Goal: Task Accomplishment & Management: Manage account settings

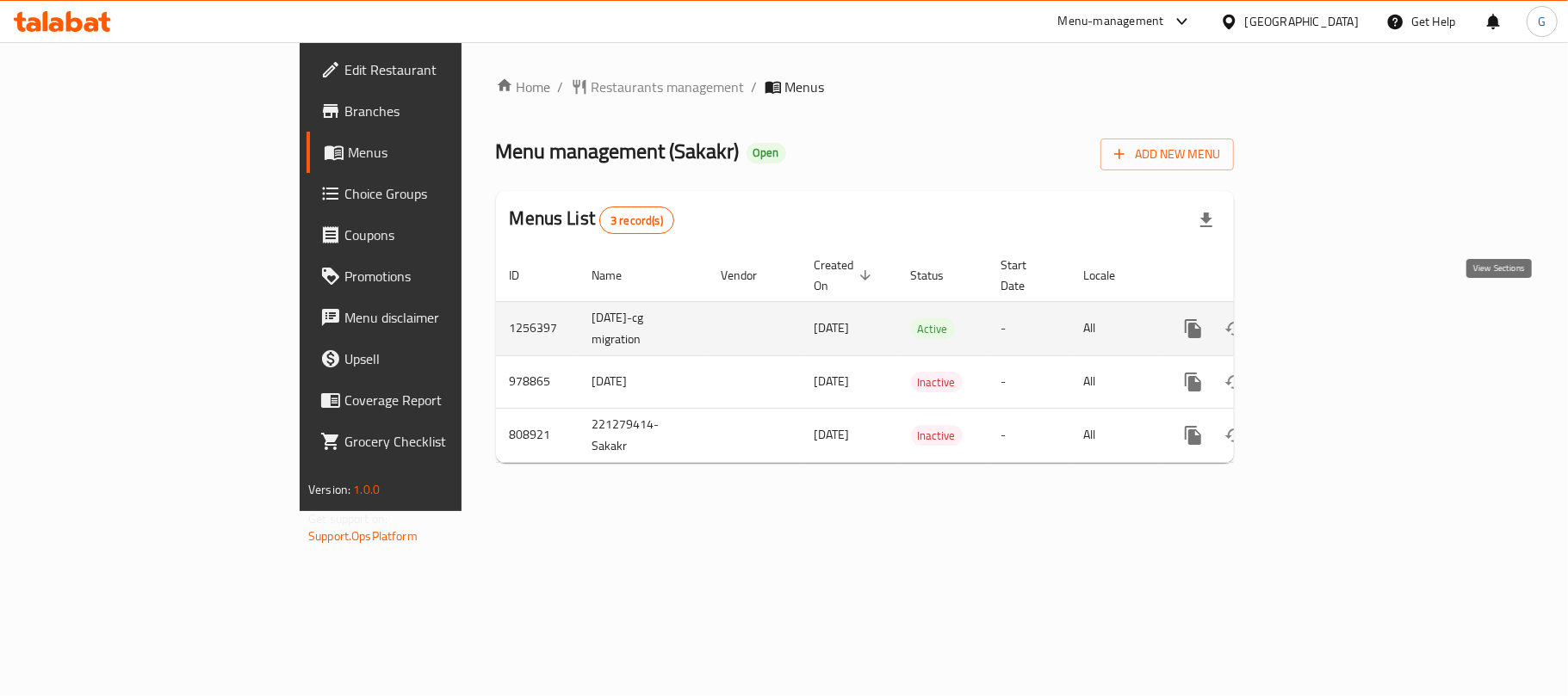
click at [1338, 309] on link "enhanced table" at bounding box center [1318, 329] width 41 height 41
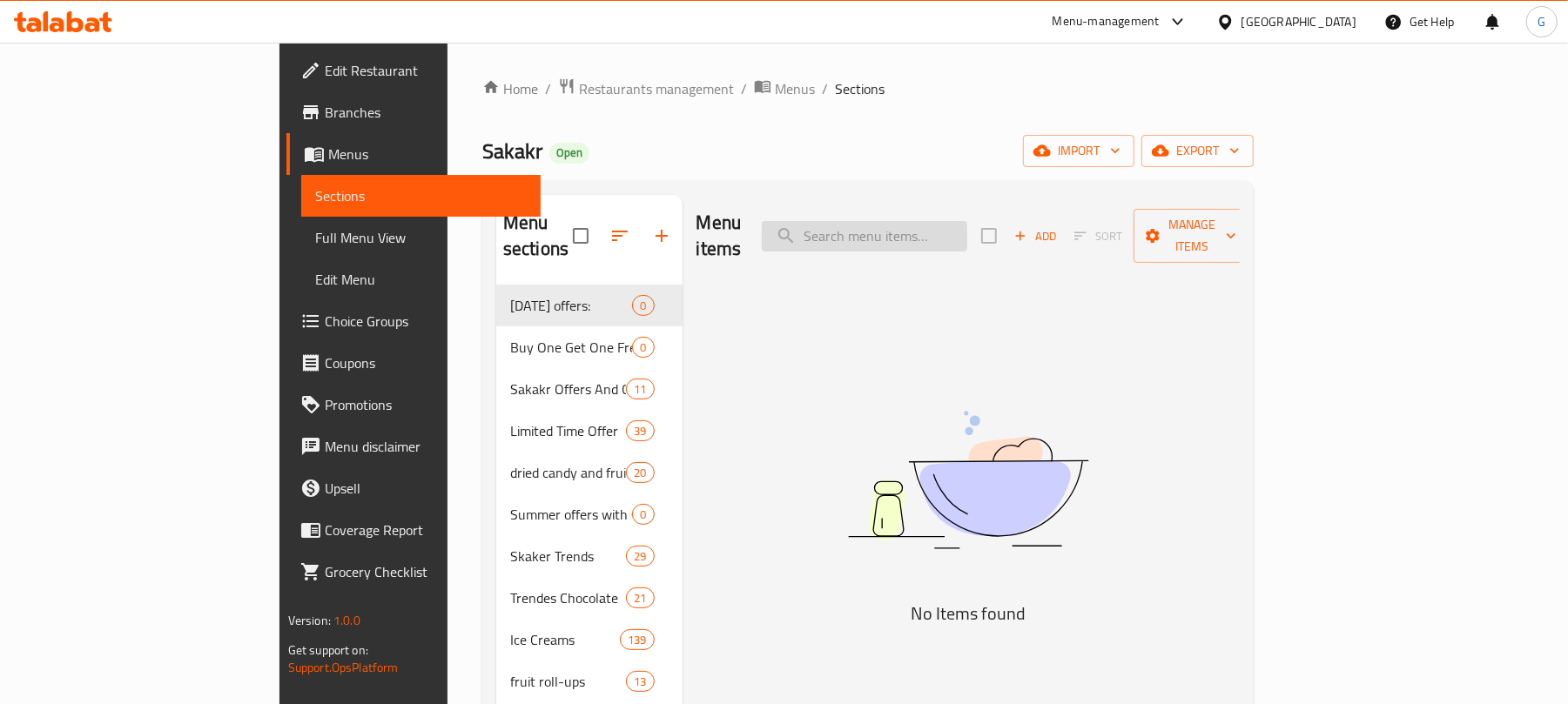
click at [967, 221] on input "search" at bounding box center [864, 236] width 205 height 31
paste input "ويرزس بونبون اوريجينال 50جرام"
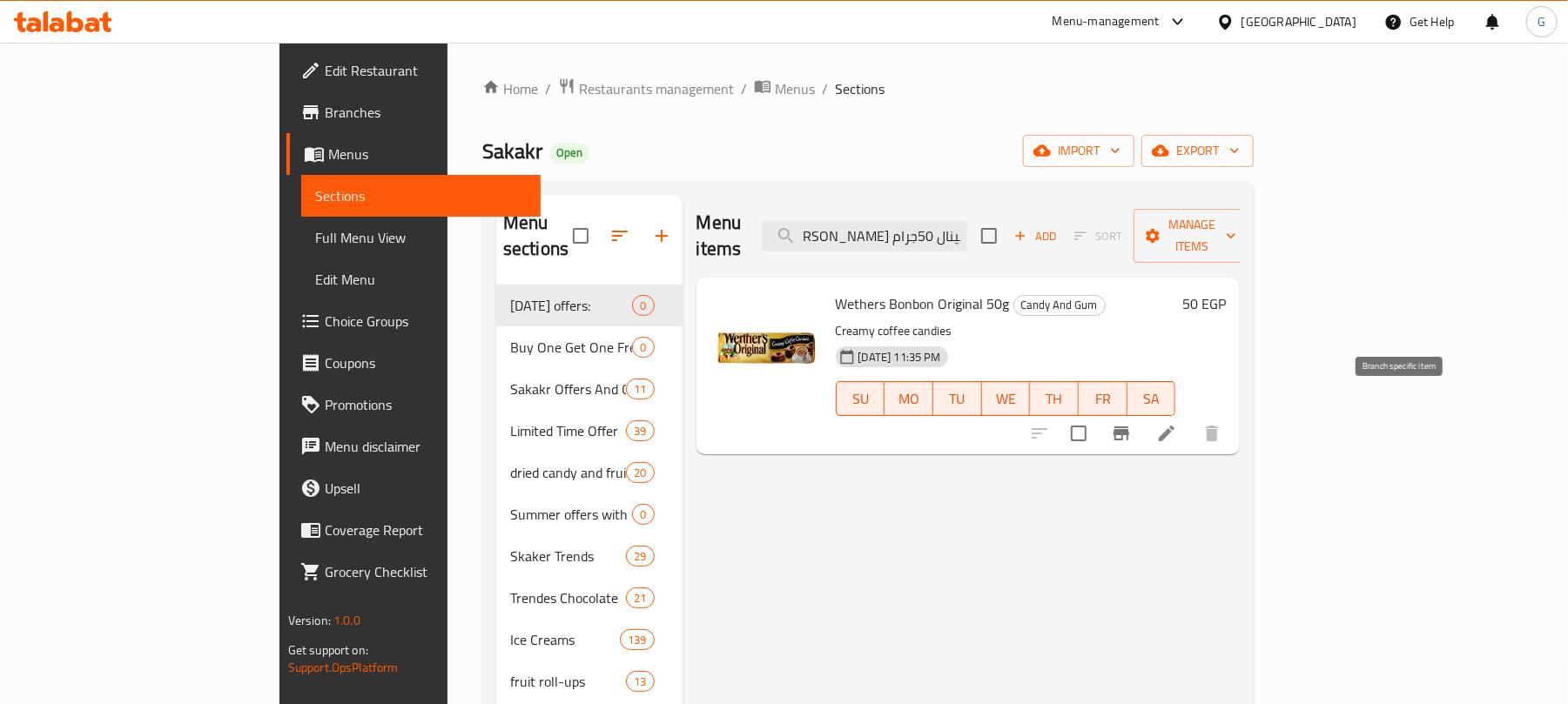
type input "ويرزس بونبون اوريجينال 50جرام"
click at [1232, 413] on div at bounding box center [1125, 434] width 214 height 42
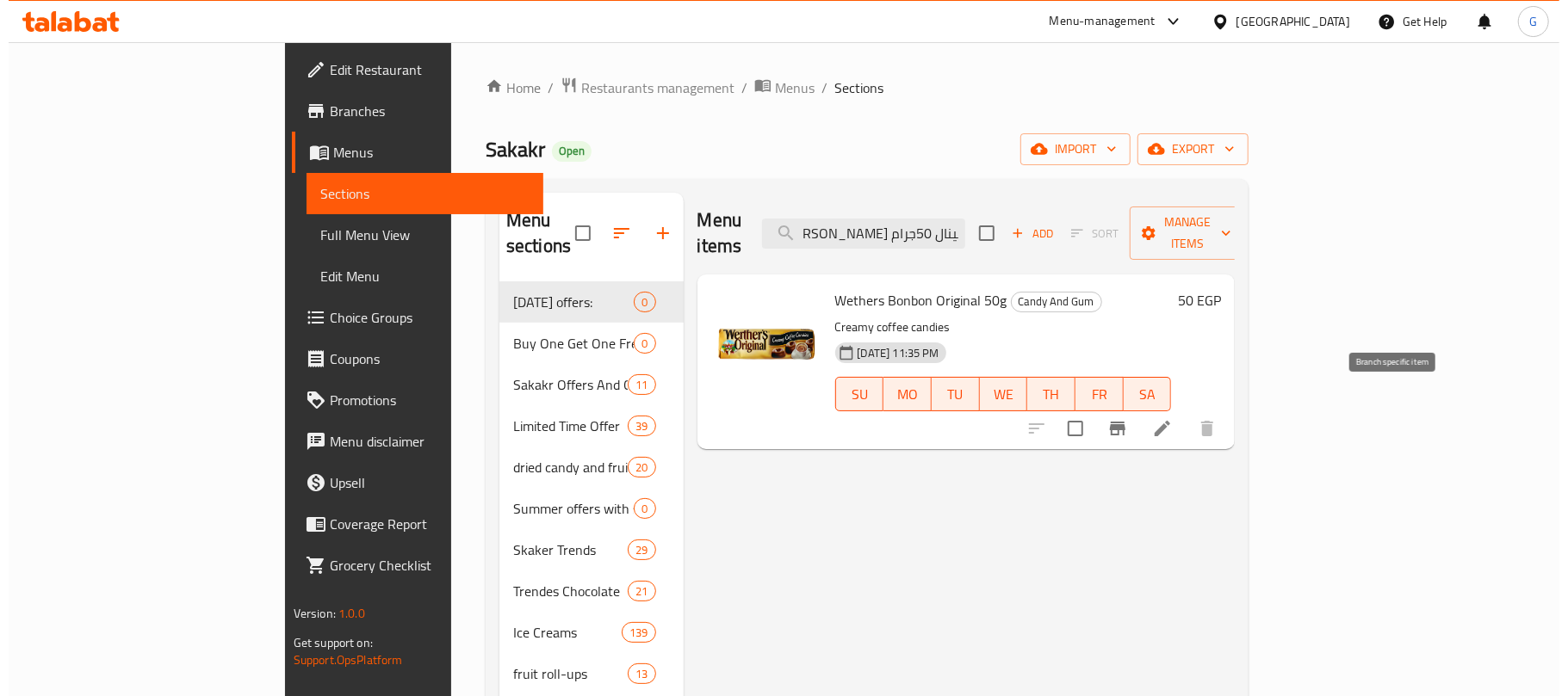
scroll to position [0, 0]
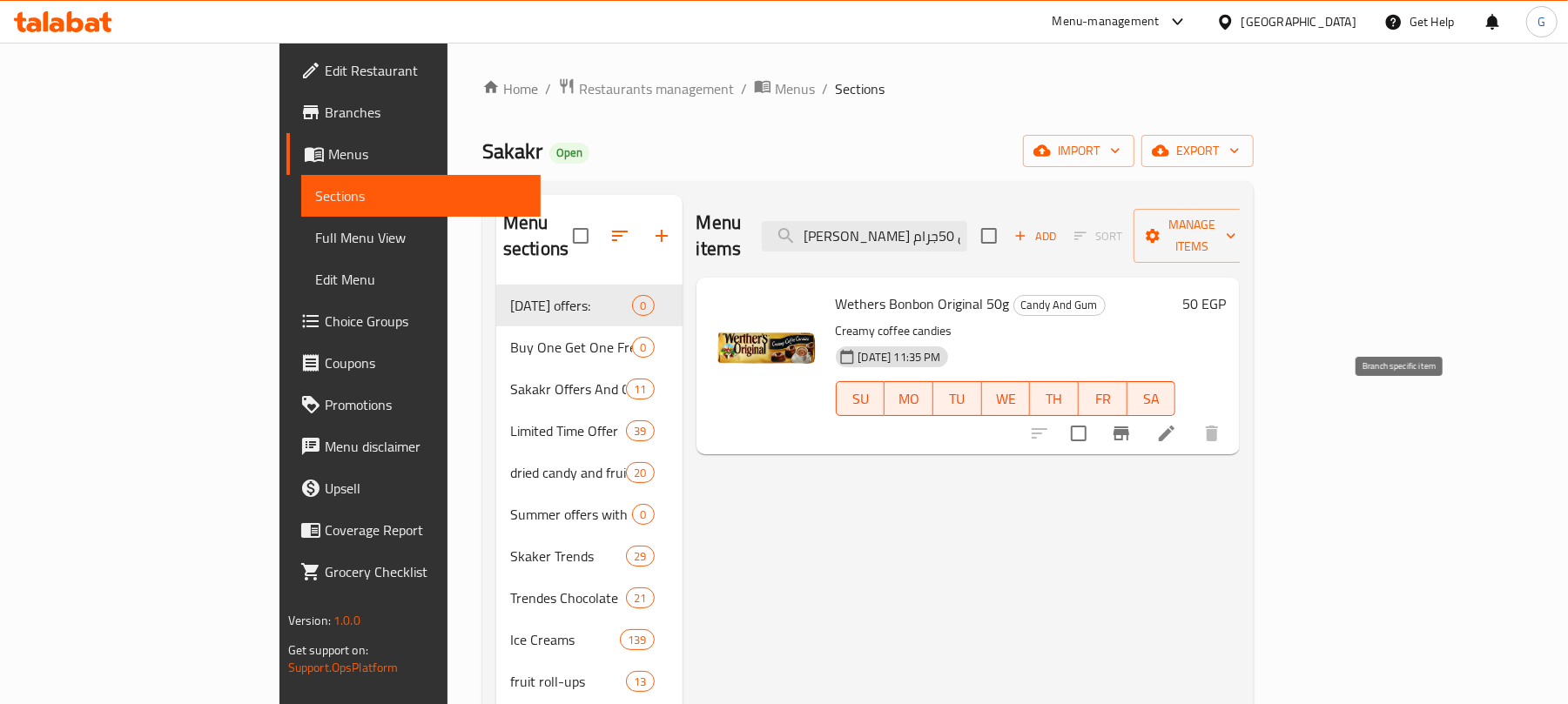
click at [1131, 423] on icon "Branch-specific-item" at bounding box center [1120, 433] width 21 height 21
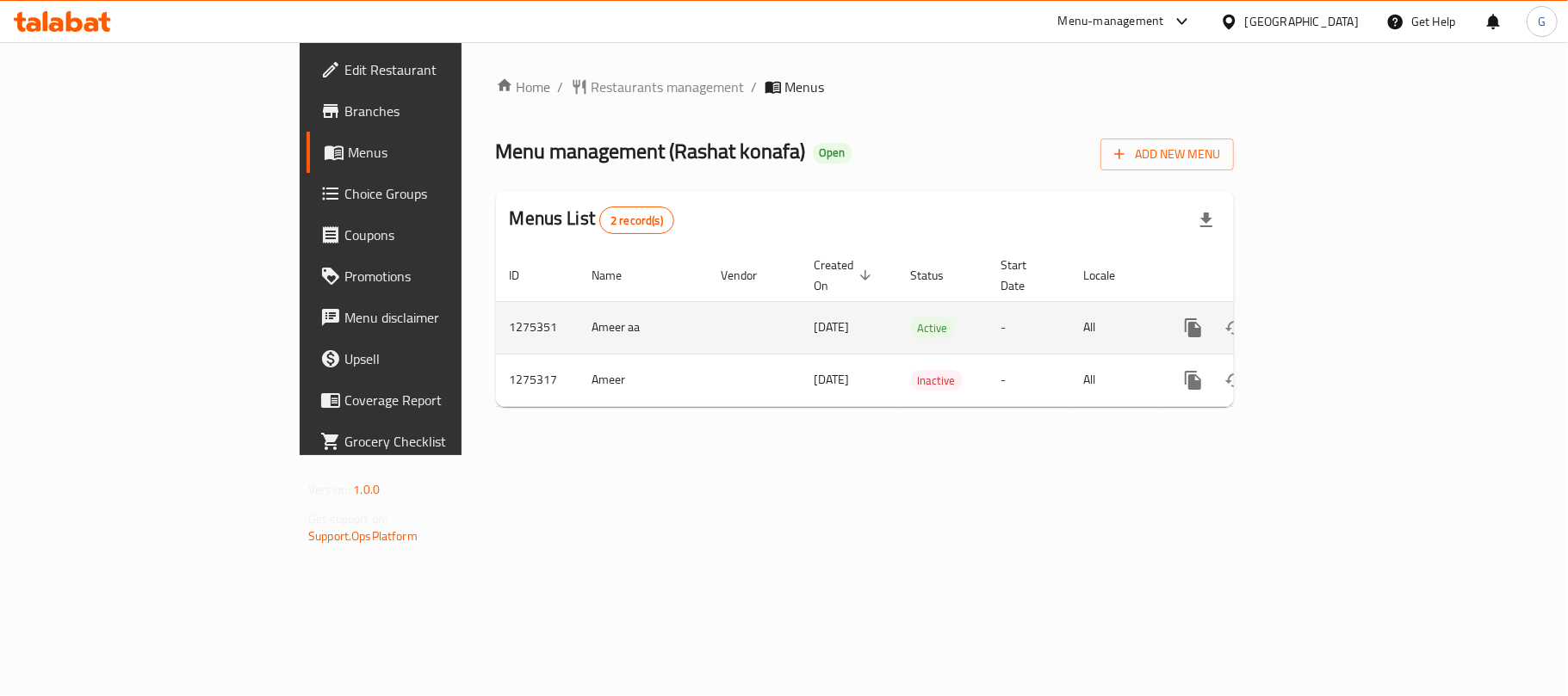
click at [1338, 308] on link "enhanced table" at bounding box center [1318, 328] width 41 height 41
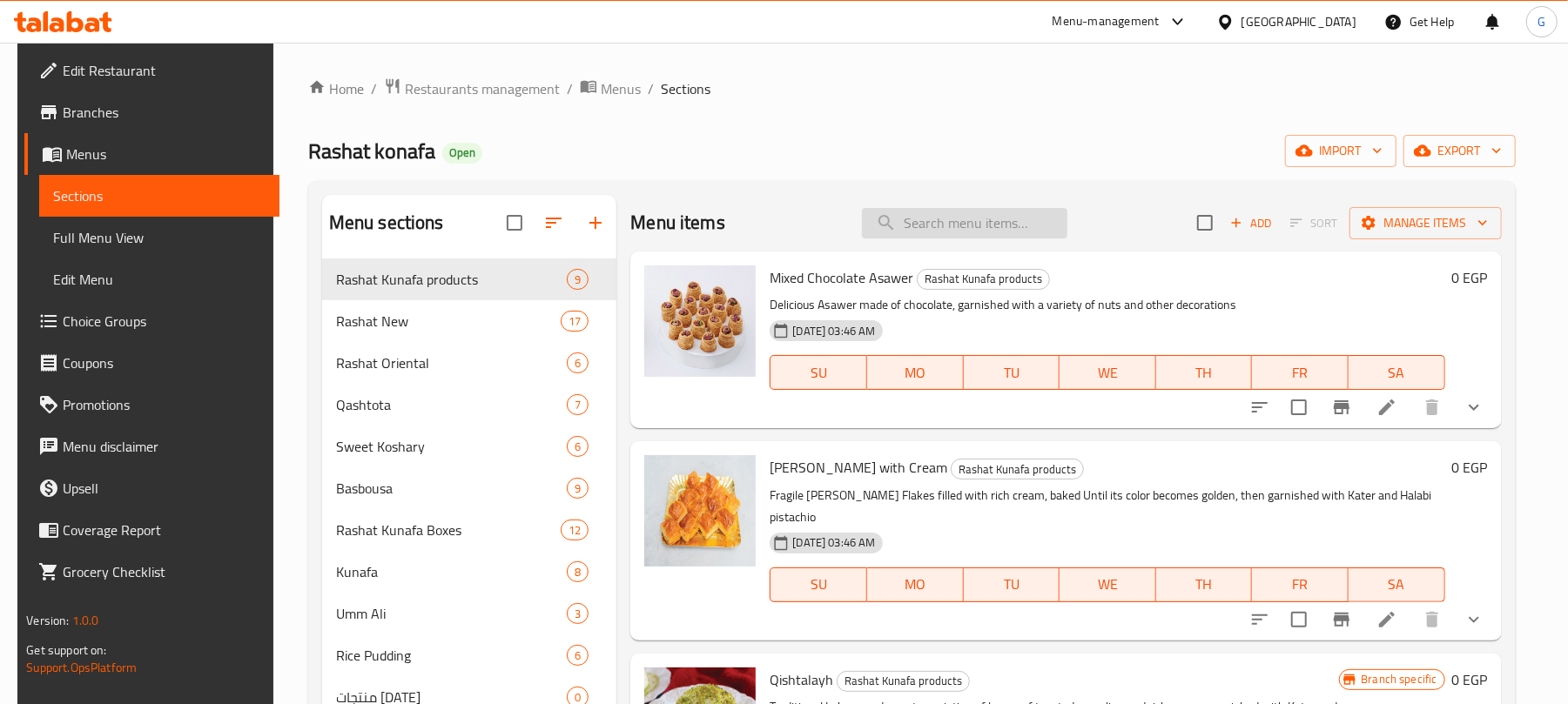
click at [968, 217] on input "search" at bounding box center [964, 223] width 205 height 31
paste input "[PERSON_NAME]"
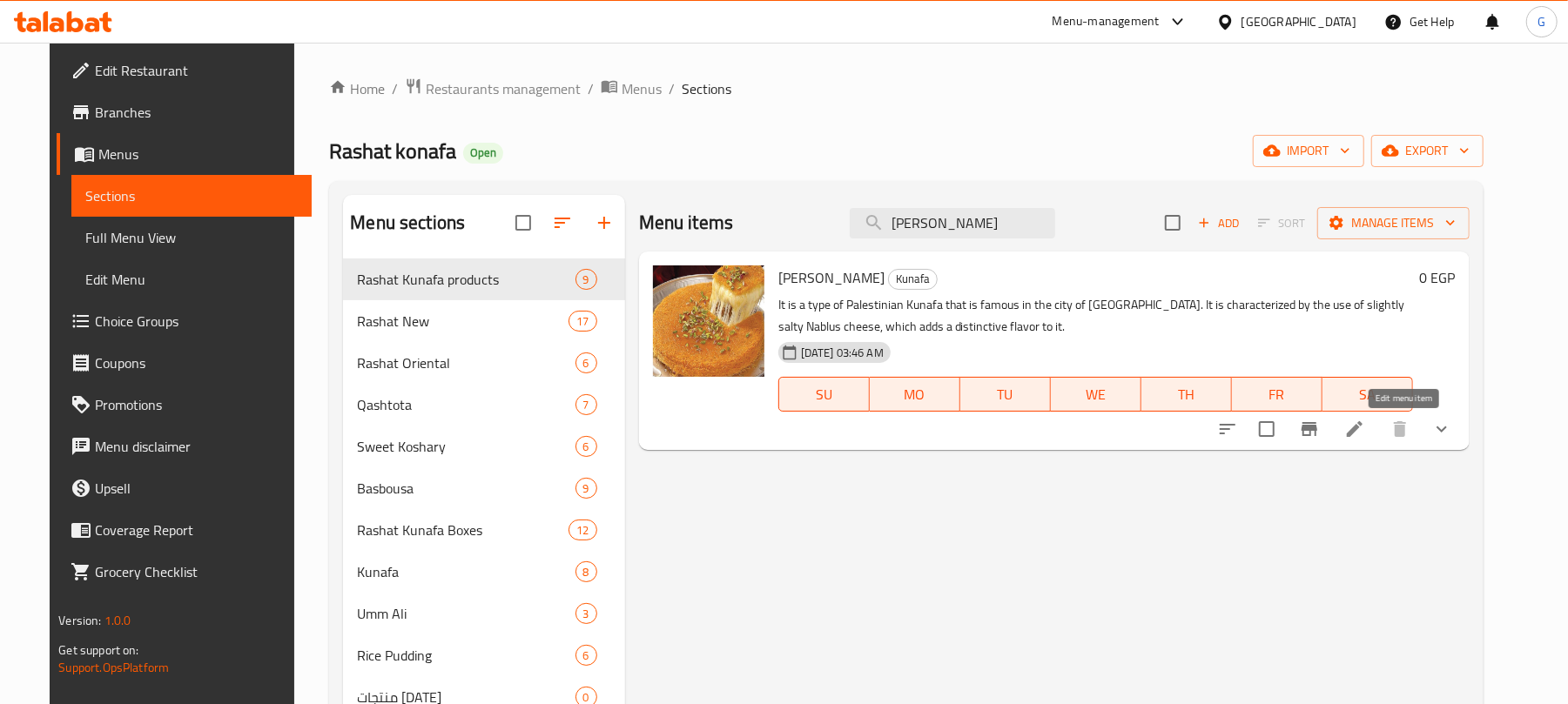
type input "[PERSON_NAME]"
click at [1365, 426] on icon at bounding box center [1354, 429] width 21 height 21
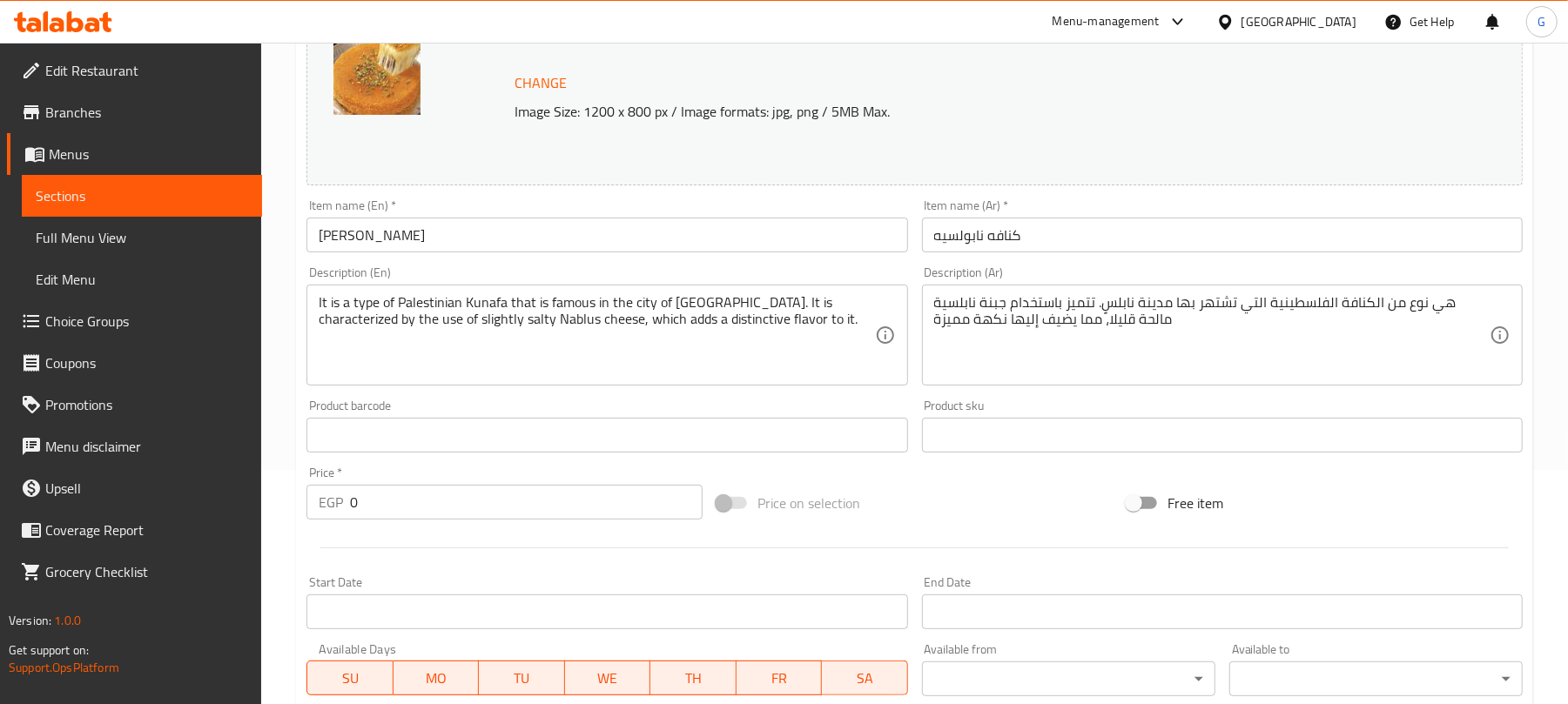
scroll to position [464, 0]
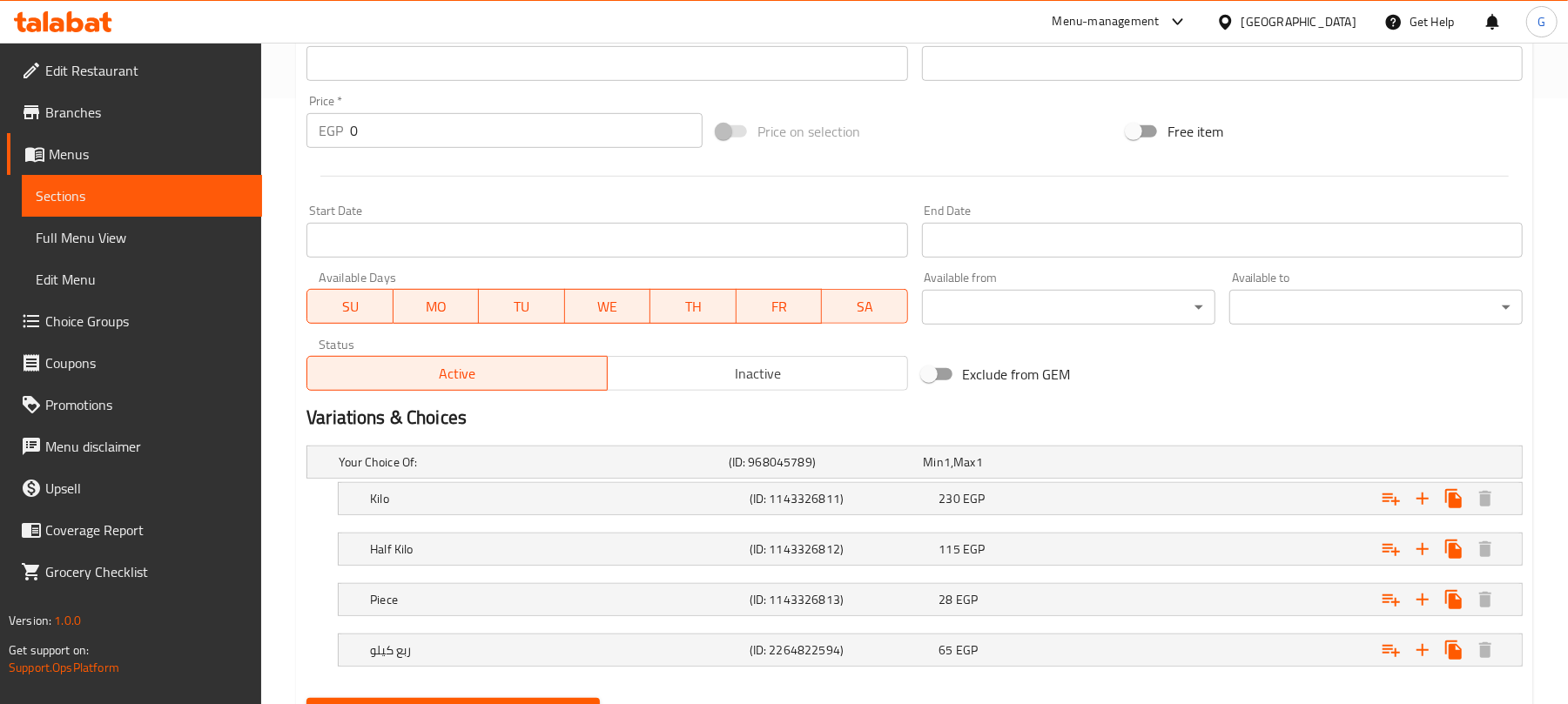
scroll to position [694, 0]
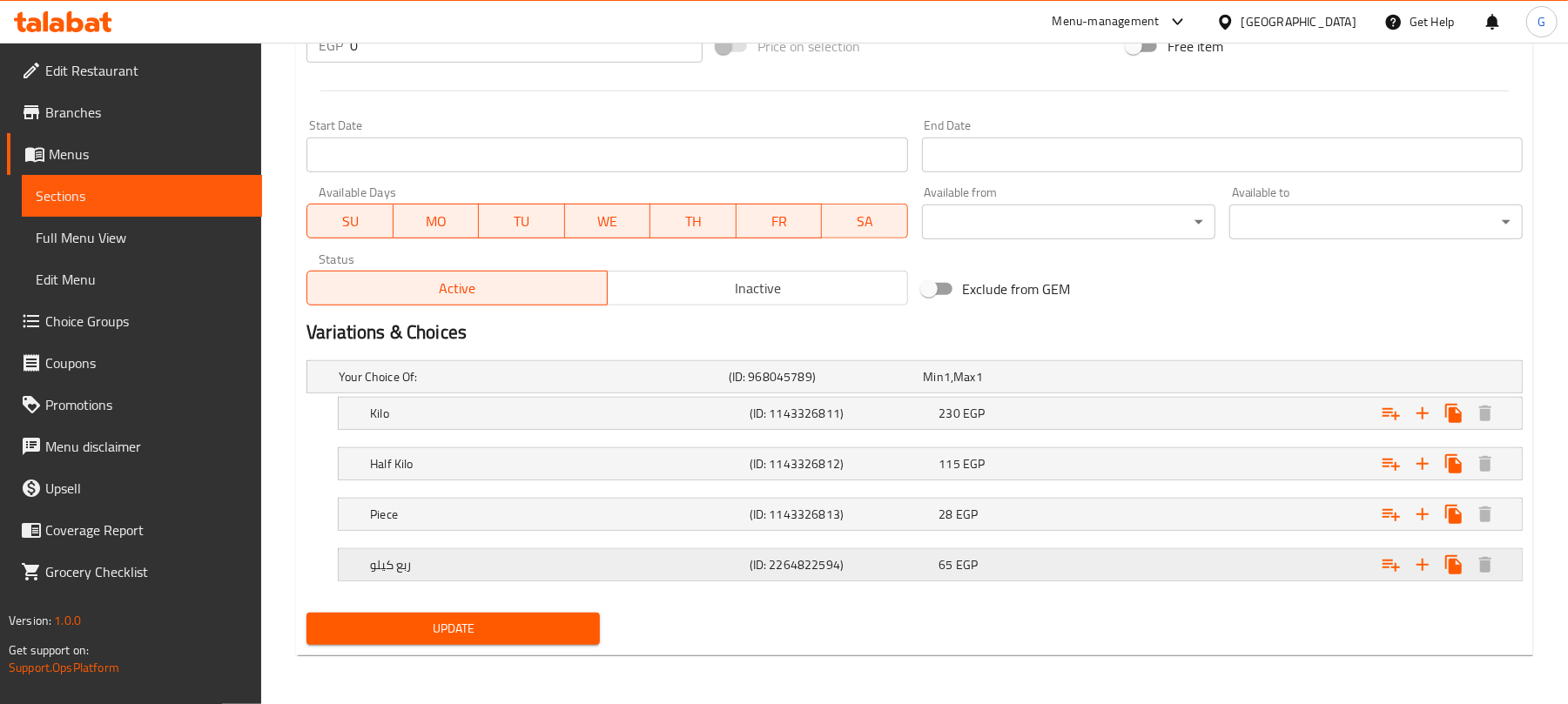
click at [470, 569] on h5 "ربع كيلو" at bounding box center [556, 564] width 373 height 17
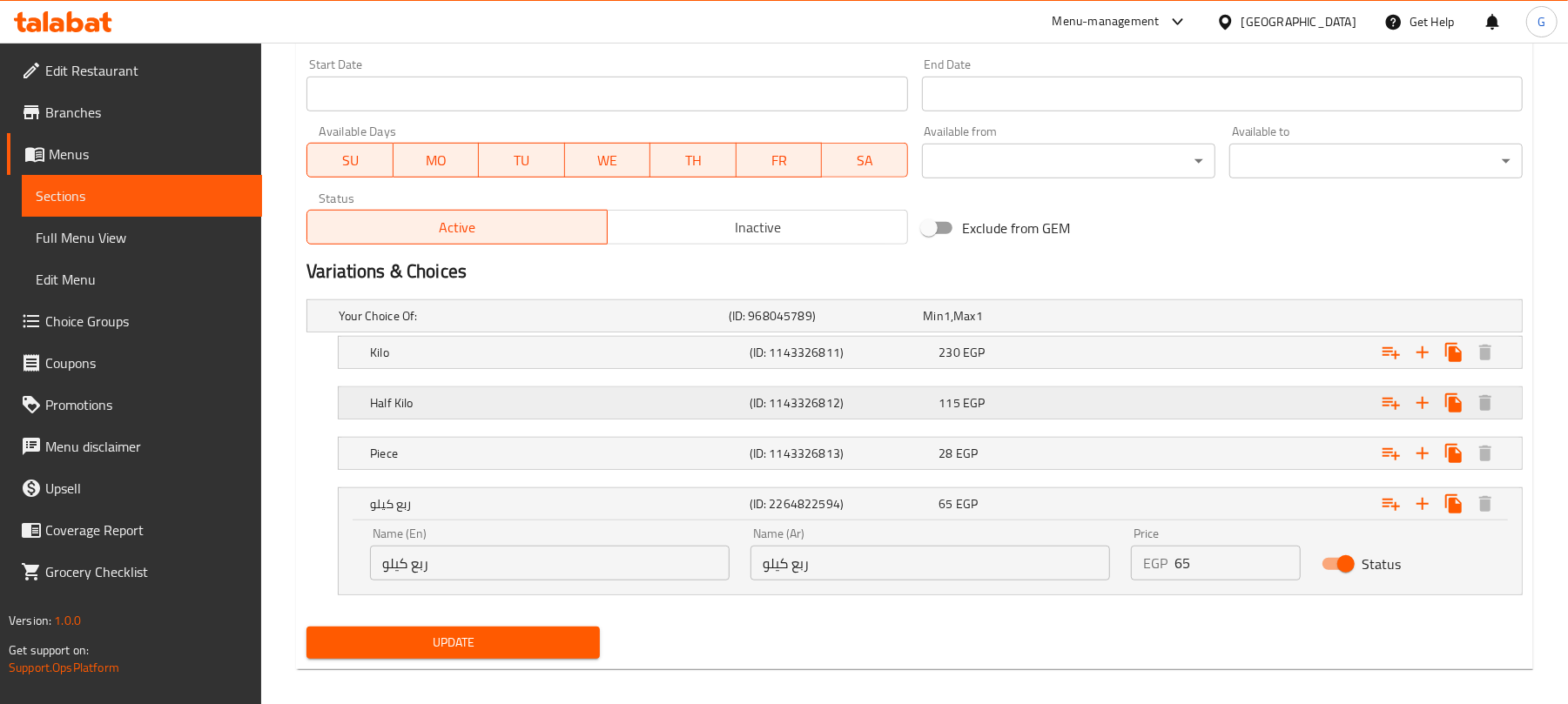
scroll to position [770, 0]
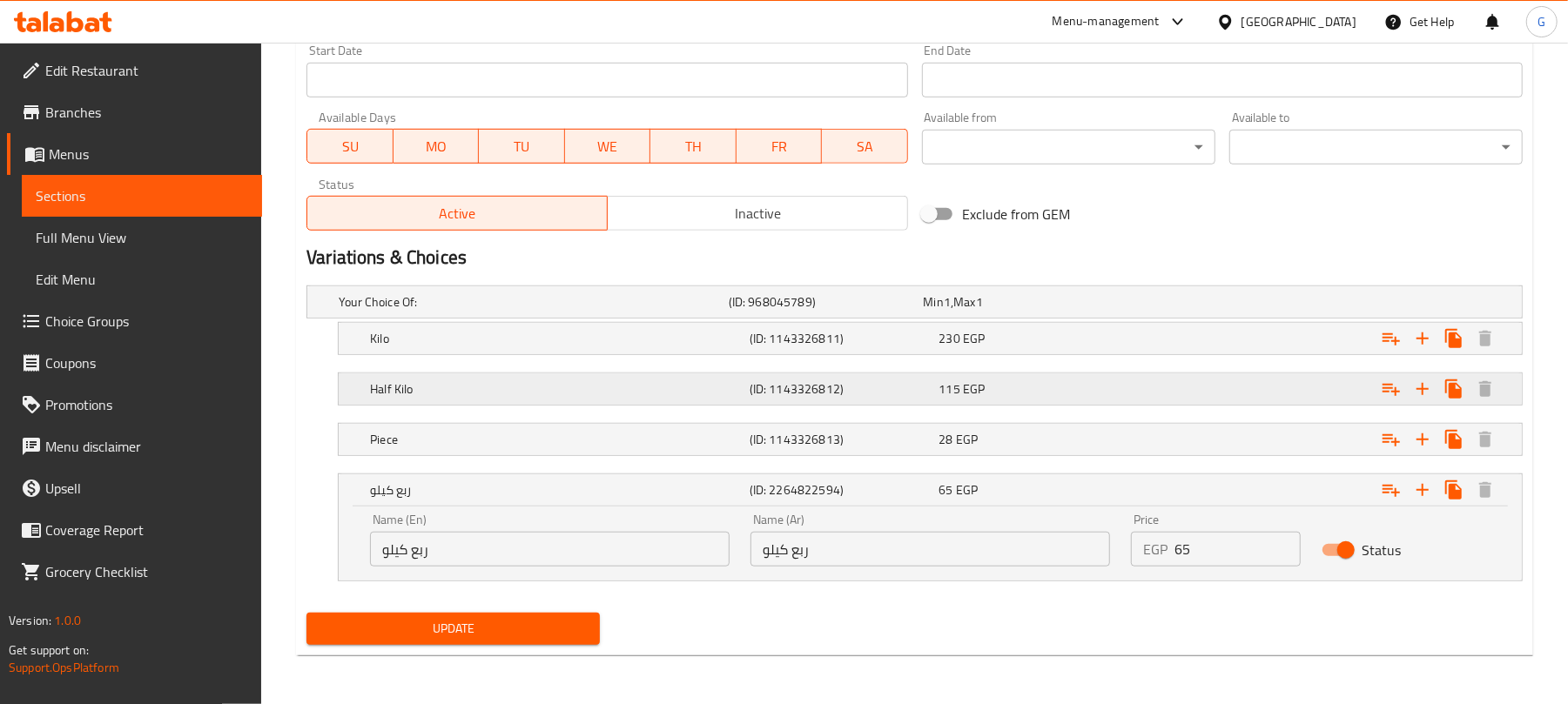
click at [606, 384] on h5 "Half Kilo" at bounding box center [556, 389] width 373 height 17
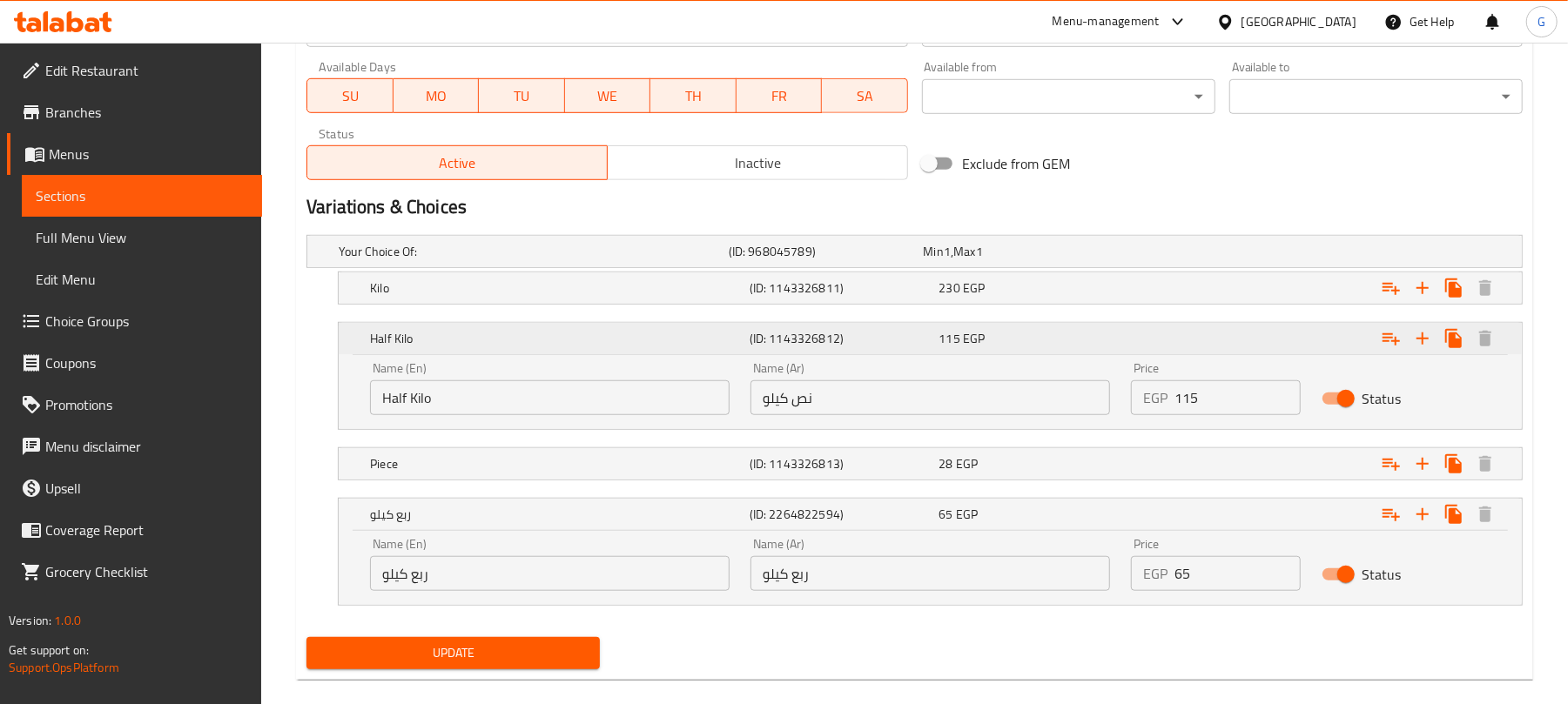
scroll to position [844, 0]
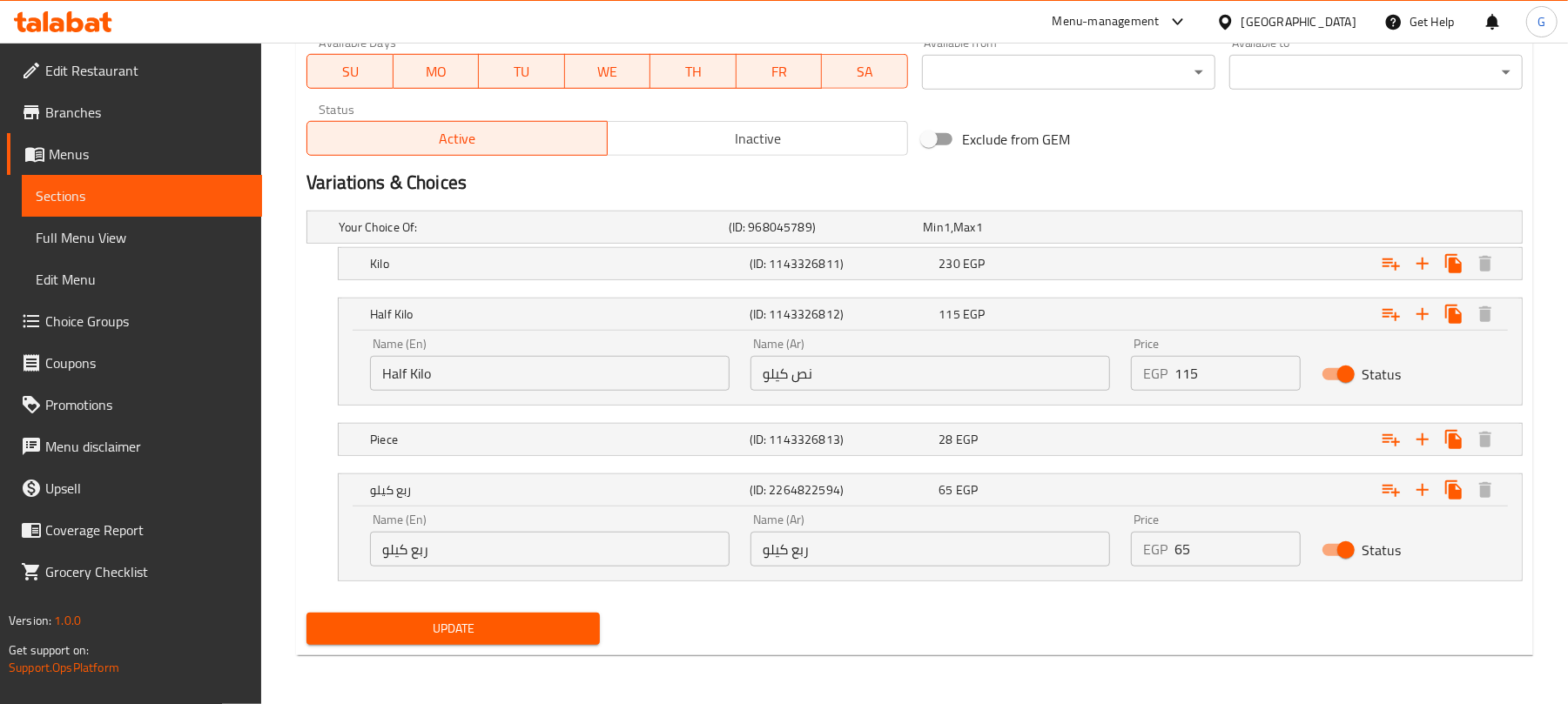
click at [415, 554] on input "ربع كيلو" at bounding box center [549, 548] width 360 height 35
click at [422, 367] on input "Half Kilo" at bounding box center [549, 373] width 360 height 35
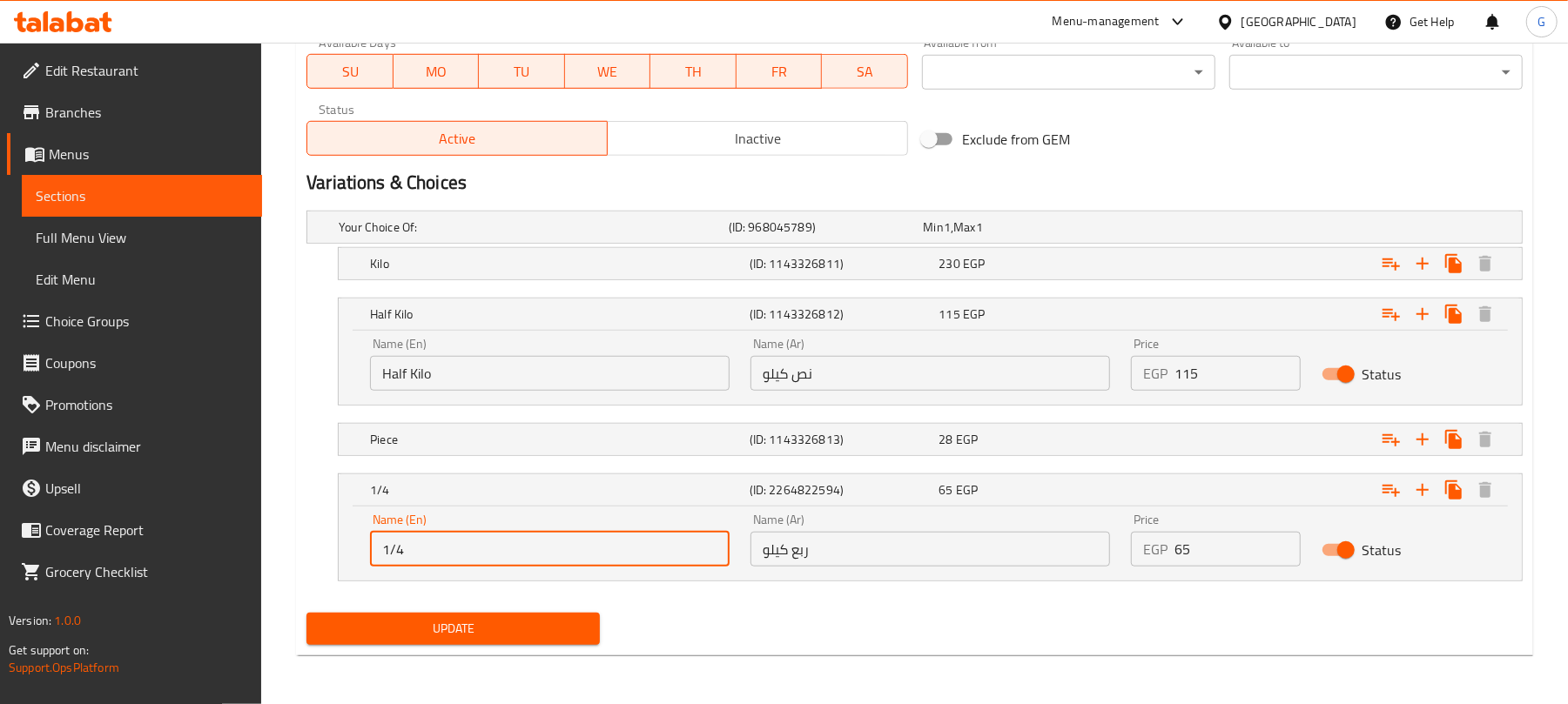
click at [451, 537] on input "1/4" at bounding box center [549, 548] width 360 height 35
paste input "Kilo"
type input "1/4 Kilo"
click at [483, 621] on span "Update" at bounding box center [453, 629] width 265 height 22
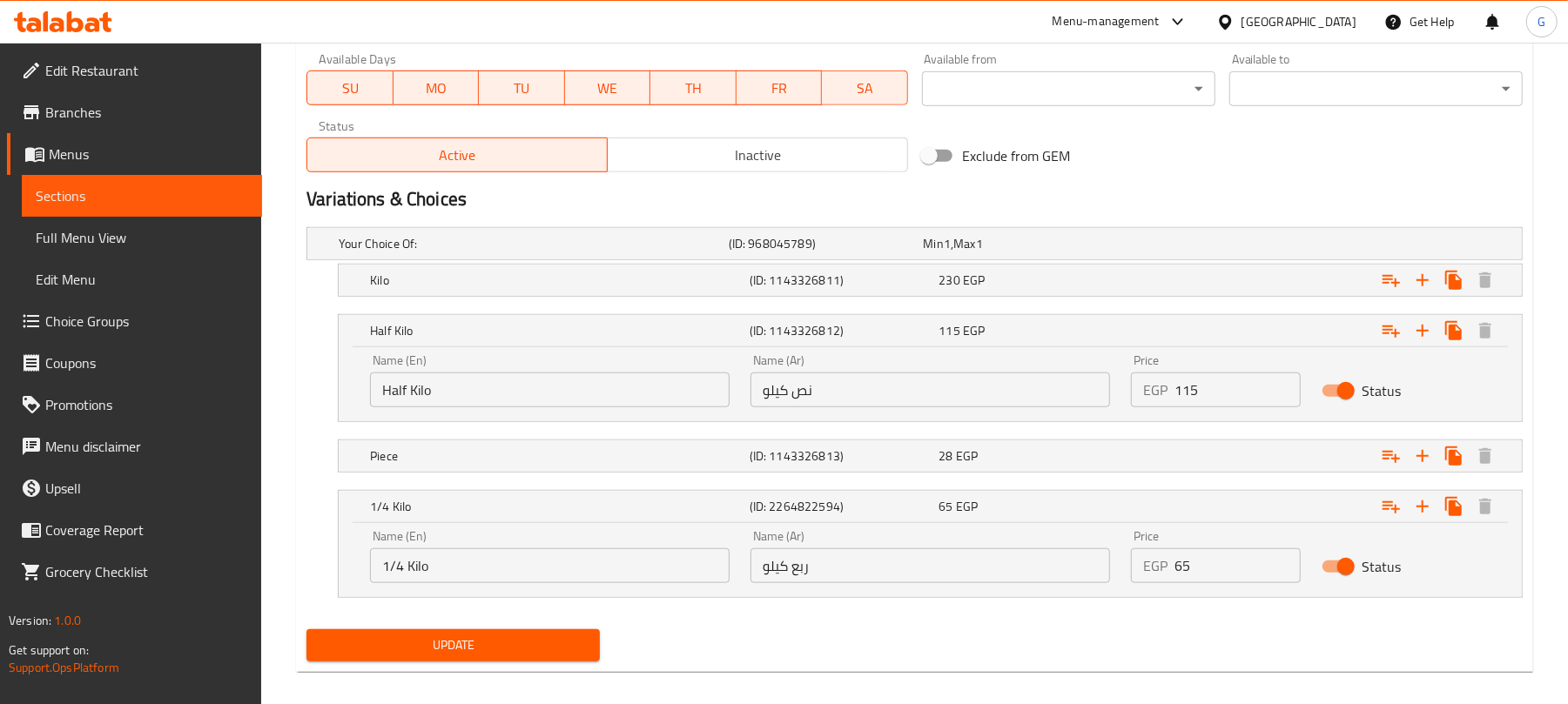
scroll to position [188, 0]
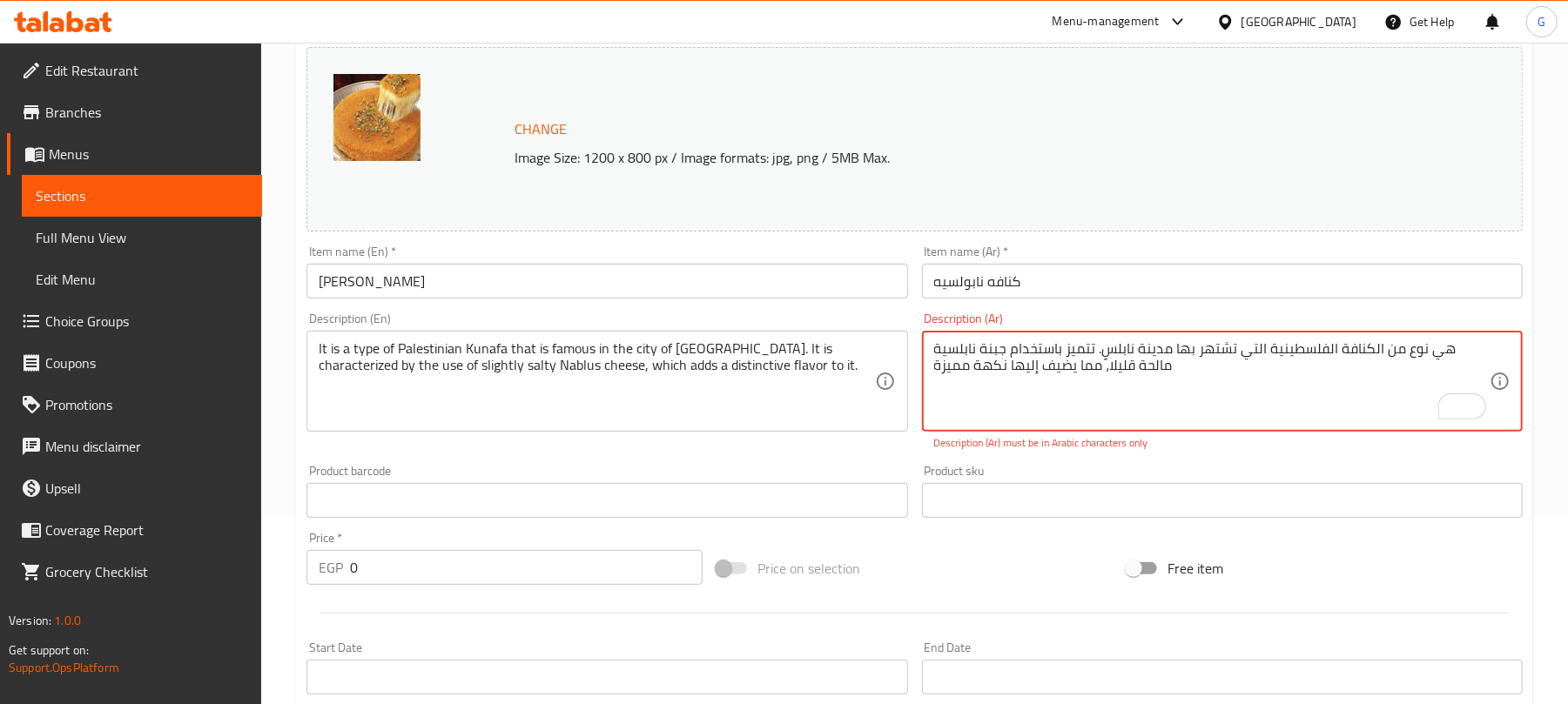
click at [728, 355] on textarea "It is a type of Palestinian Kunafa that is famous in the city of Nablus. It is …" at bounding box center [596, 381] width 555 height 83
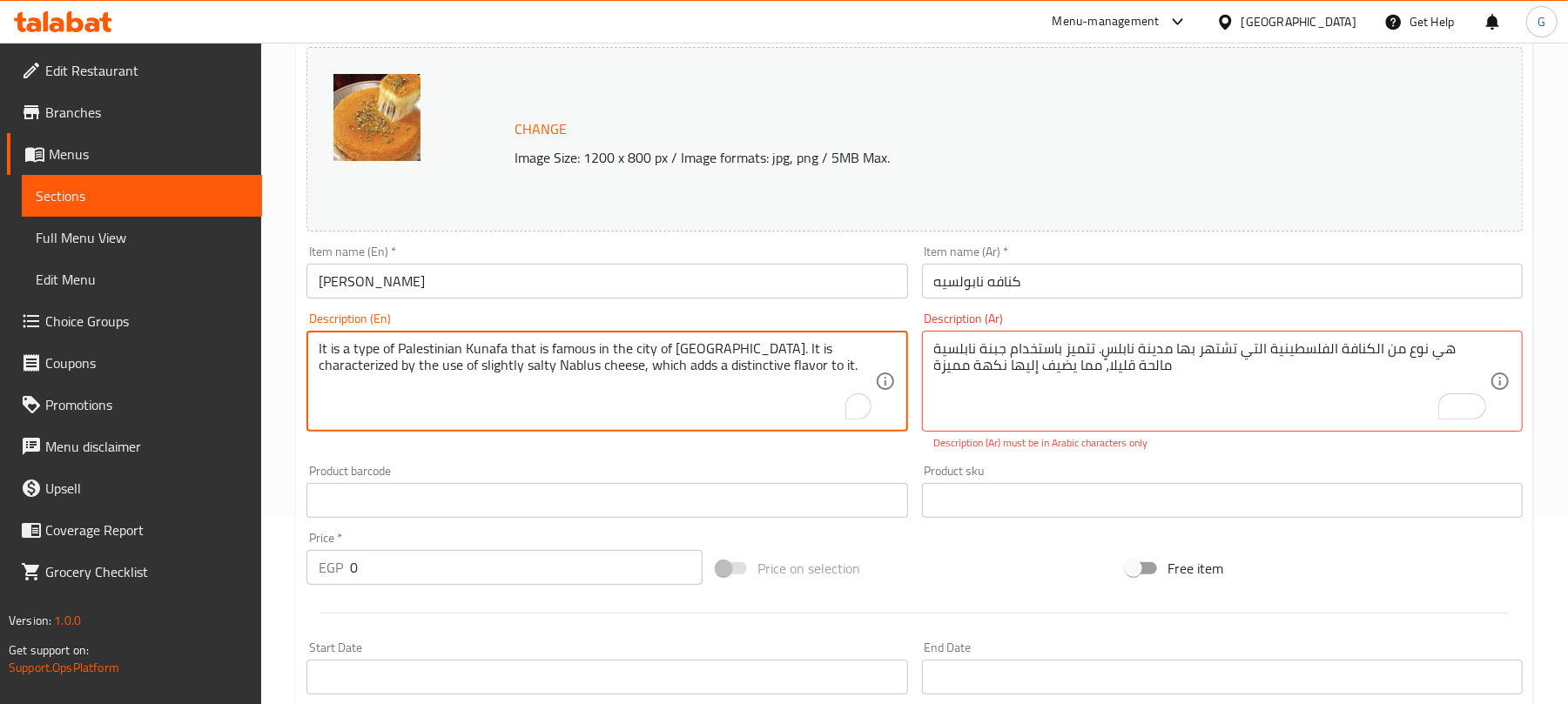
click at [728, 355] on textarea "It is a type of Palestinian Kunafa that is famous in the city of Nablus. It is …" at bounding box center [596, 381] width 555 height 83
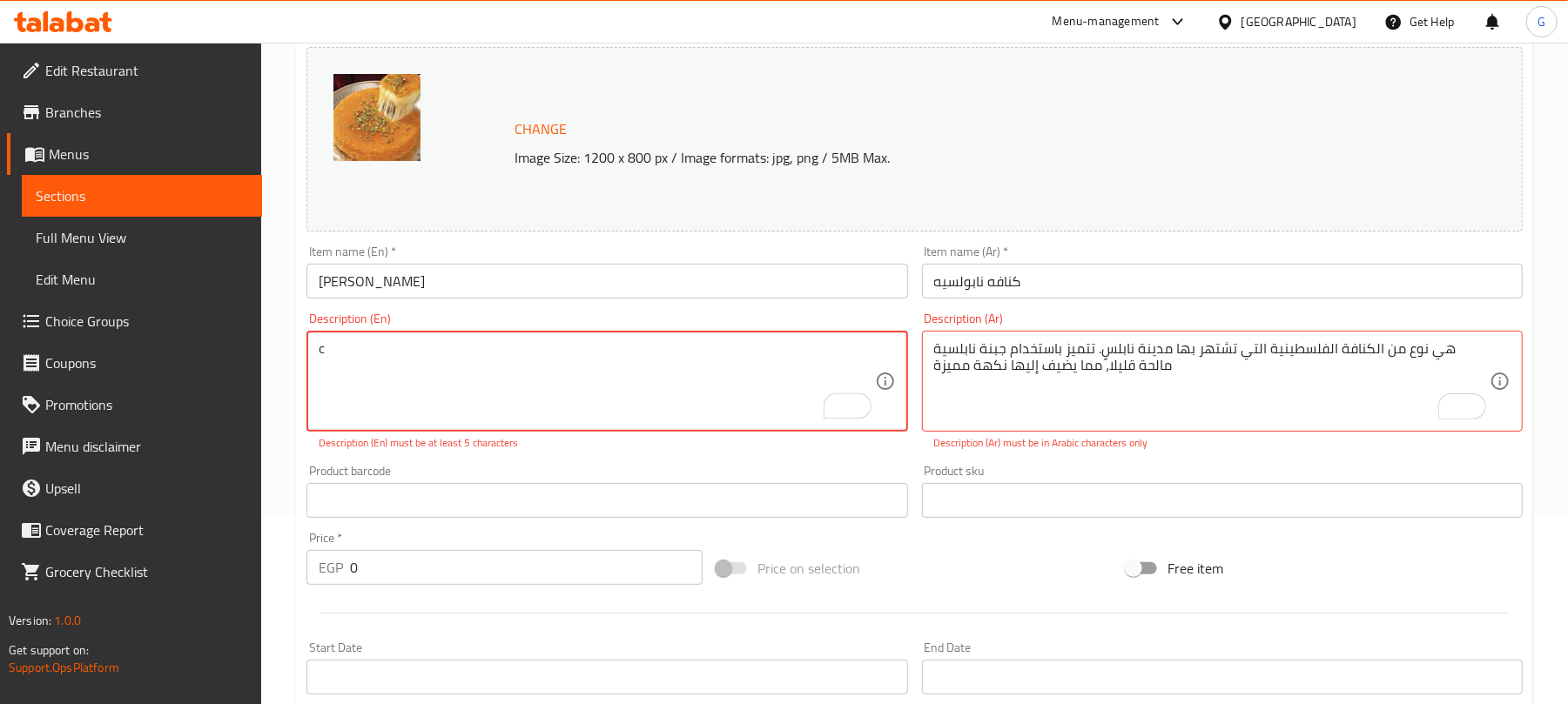
type textarea "It is a type of Palestinian Kunafa that is famous in the city of Nablus. It is …"
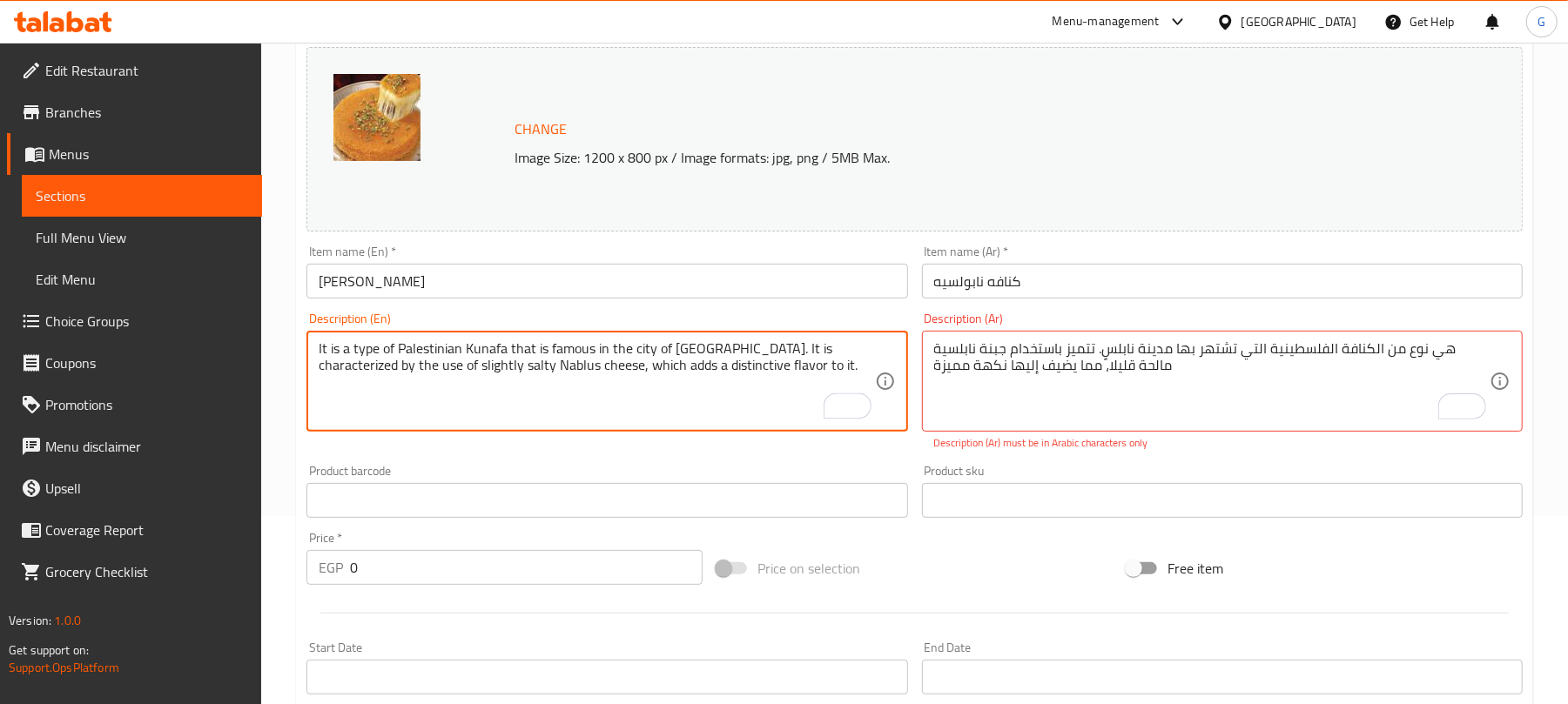
type textarea "It is a type of Palestinian Kunafa that is famous in the city of Nablus. It is …"
click at [1112, 385] on textarea "ھي نوع من الكنافة الفلسطینیة التي تشتھر بھا مدینة نابلس. تتمیز باستخدام جبنة نا…" at bounding box center [1211, 381] width 555 height 83
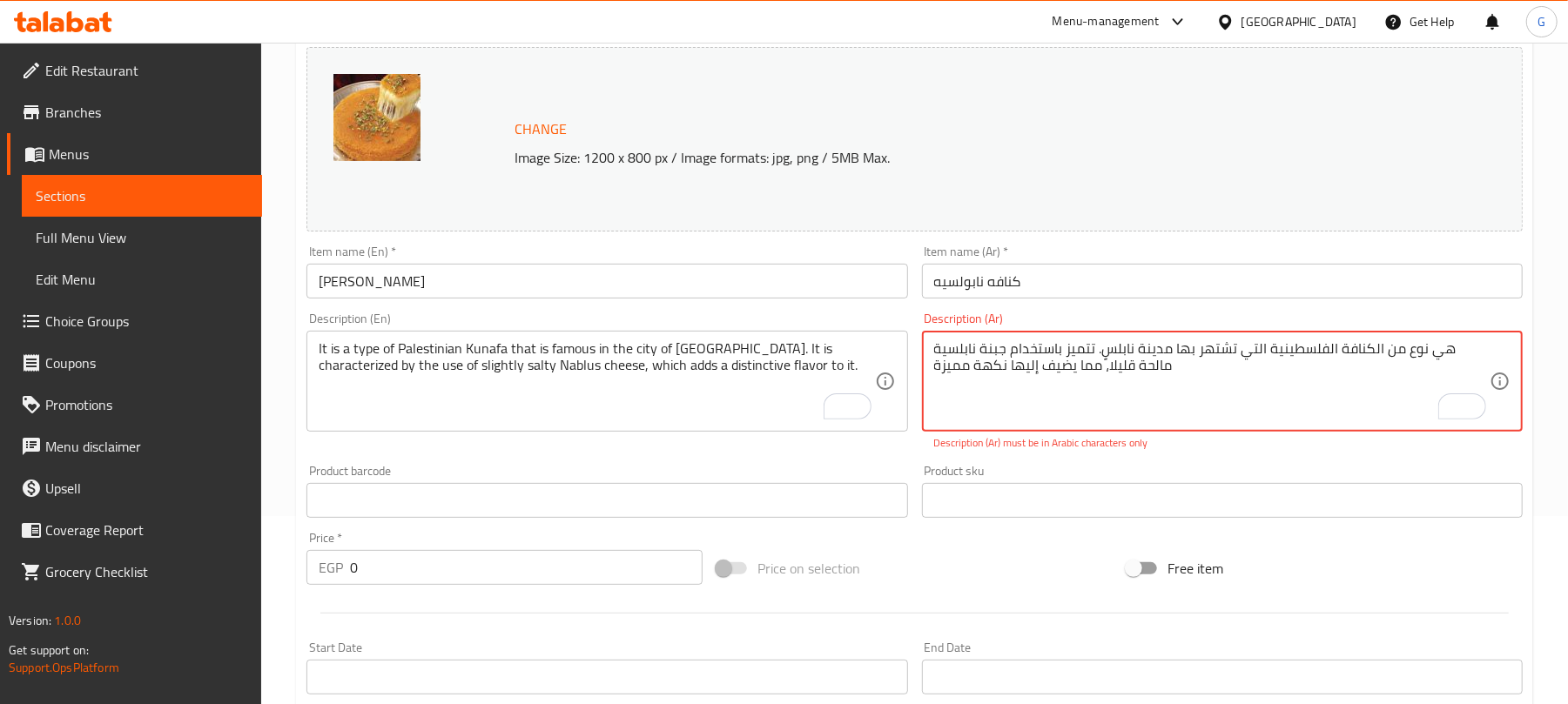
click at [1112, 385] on textarea "ھي نوع من الكنافة الفلسطینیة التي تشتھر بھا مدینة نابلس. تتمیز باستخدام جبنة نا…" at bounding box center [1211, 381] width 555 height 83
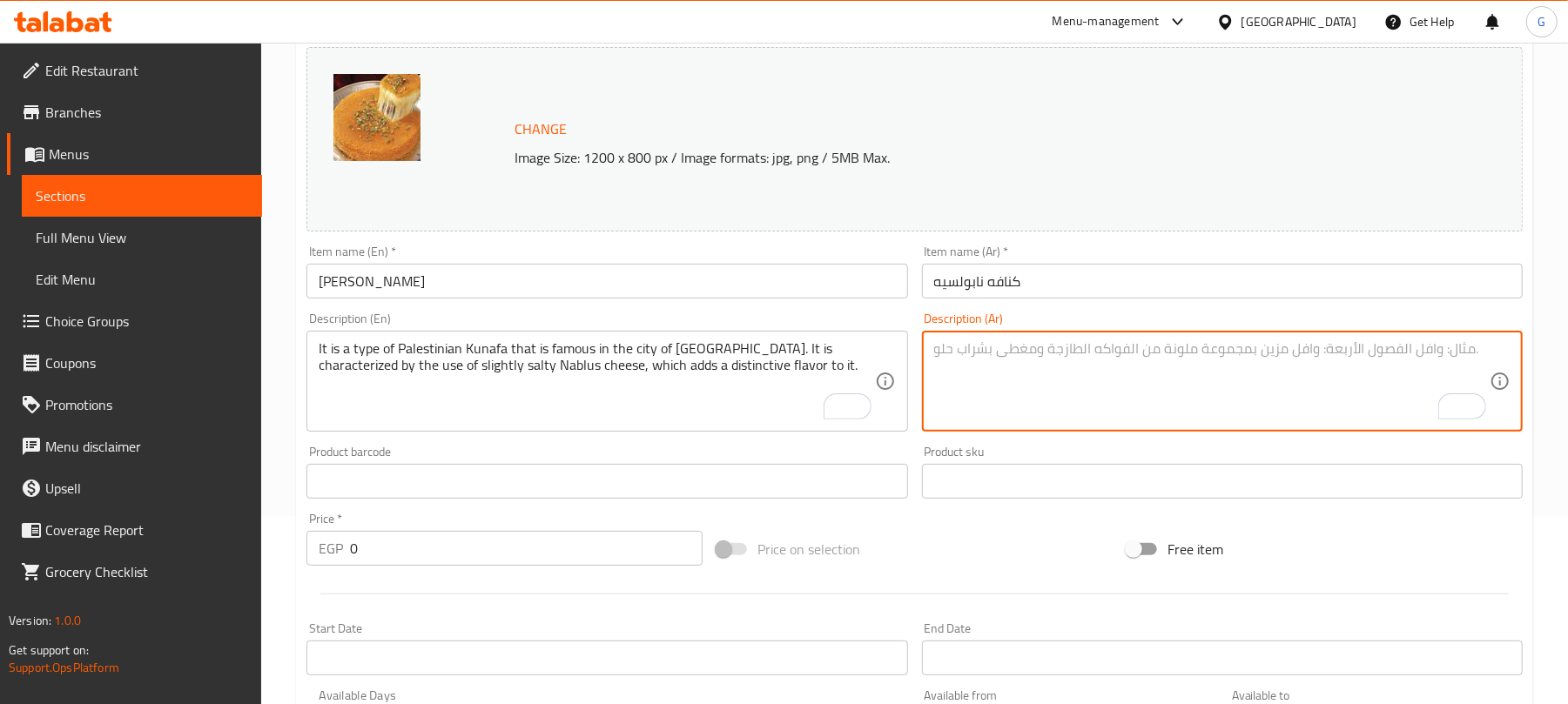
paste textarea "نوع من الكنافة الفلسطينية، مشهور في مدينة نابلس، يتميز باستخدام الجبن النابلسي …"
type textarea "نوع من الكنافة الفلسطينية، مشهور في مدينة نابلس، يتميز باستخدام الجبن النابلسي …"
click at [1138, 292] on input "كنافه نابولسيه" at bounding box center [1222, 281] width 600 height 35
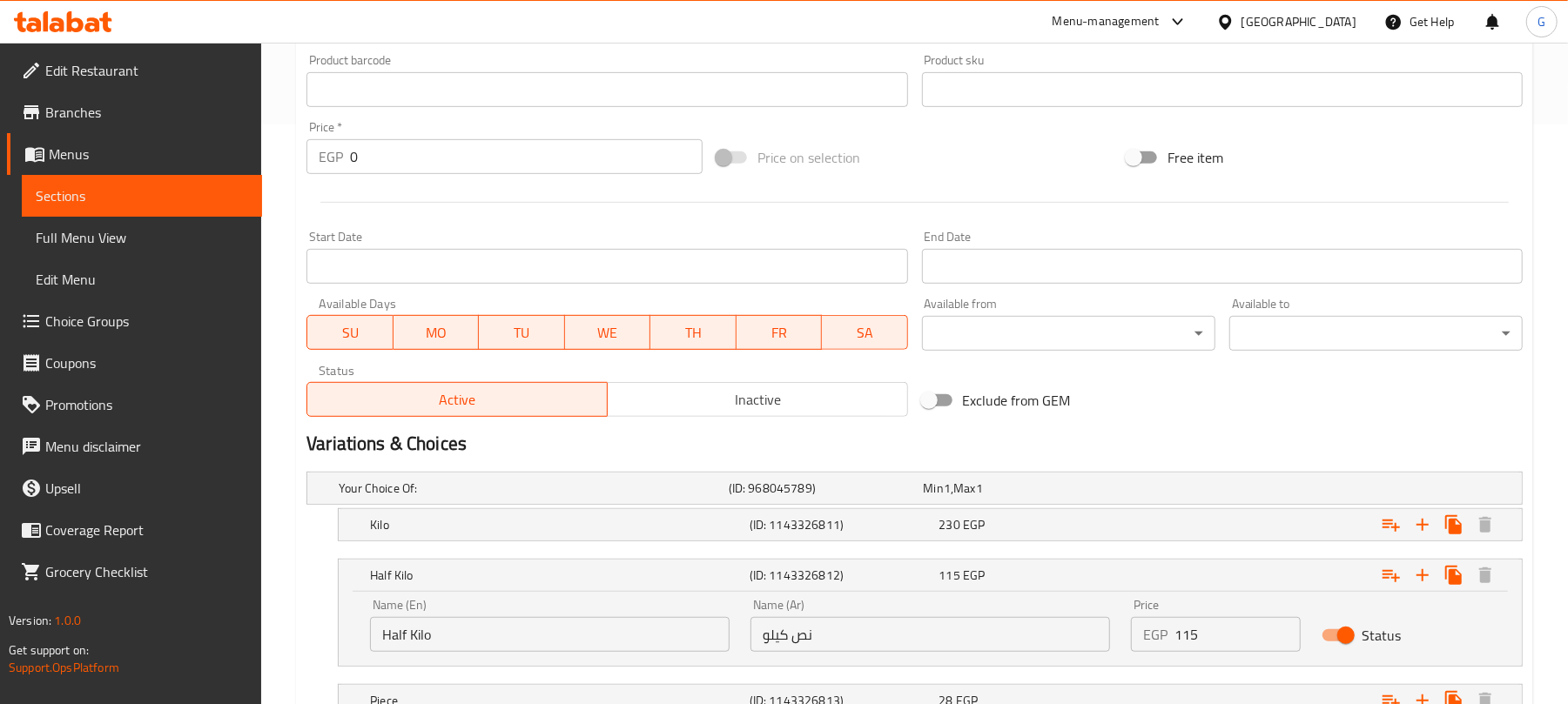
scroll to position [844, 0]
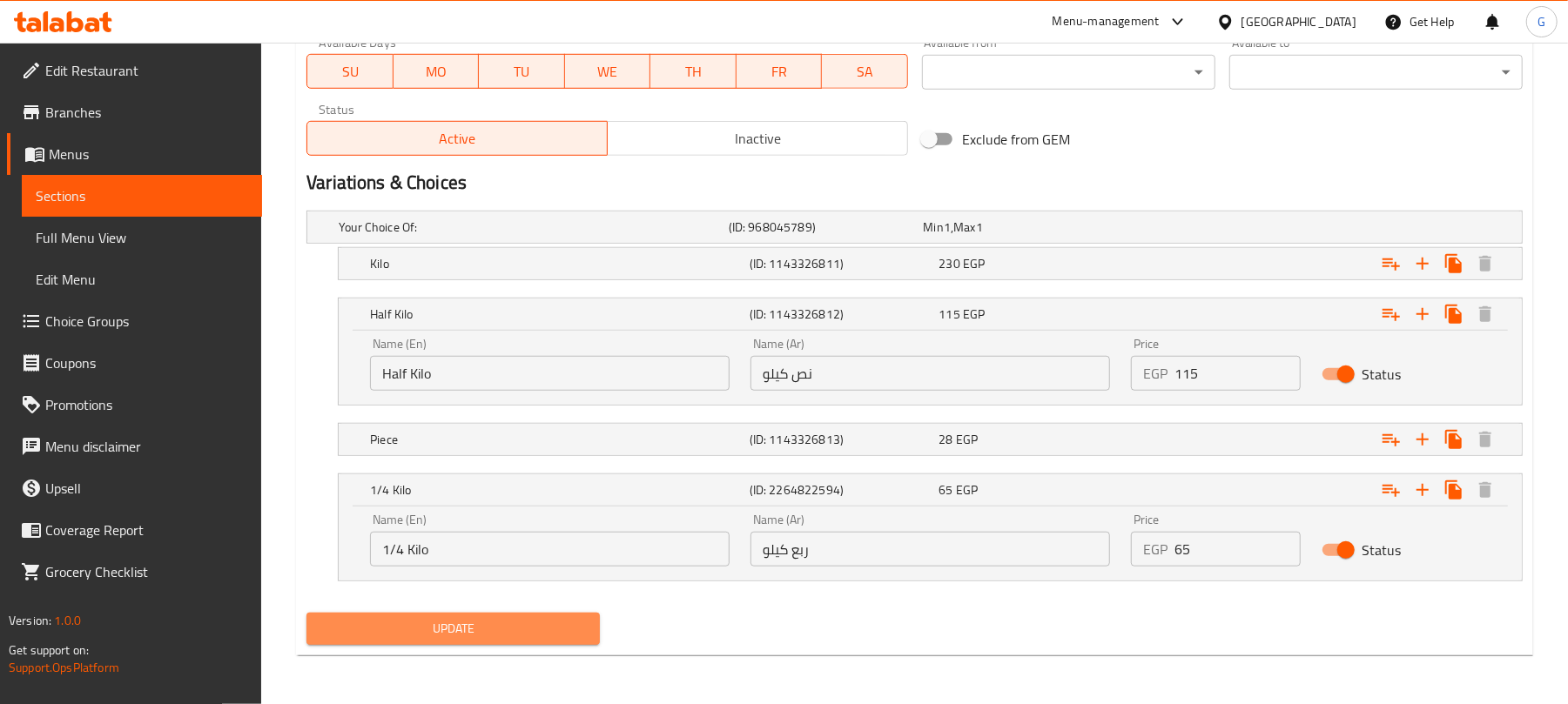
click at [525, 623] on span "Update" at bounding box center [453, 629] width 265 height 22
click at [1344, 21] on div "Egypt" at bounding box center [1298, 21] width 115 height 19
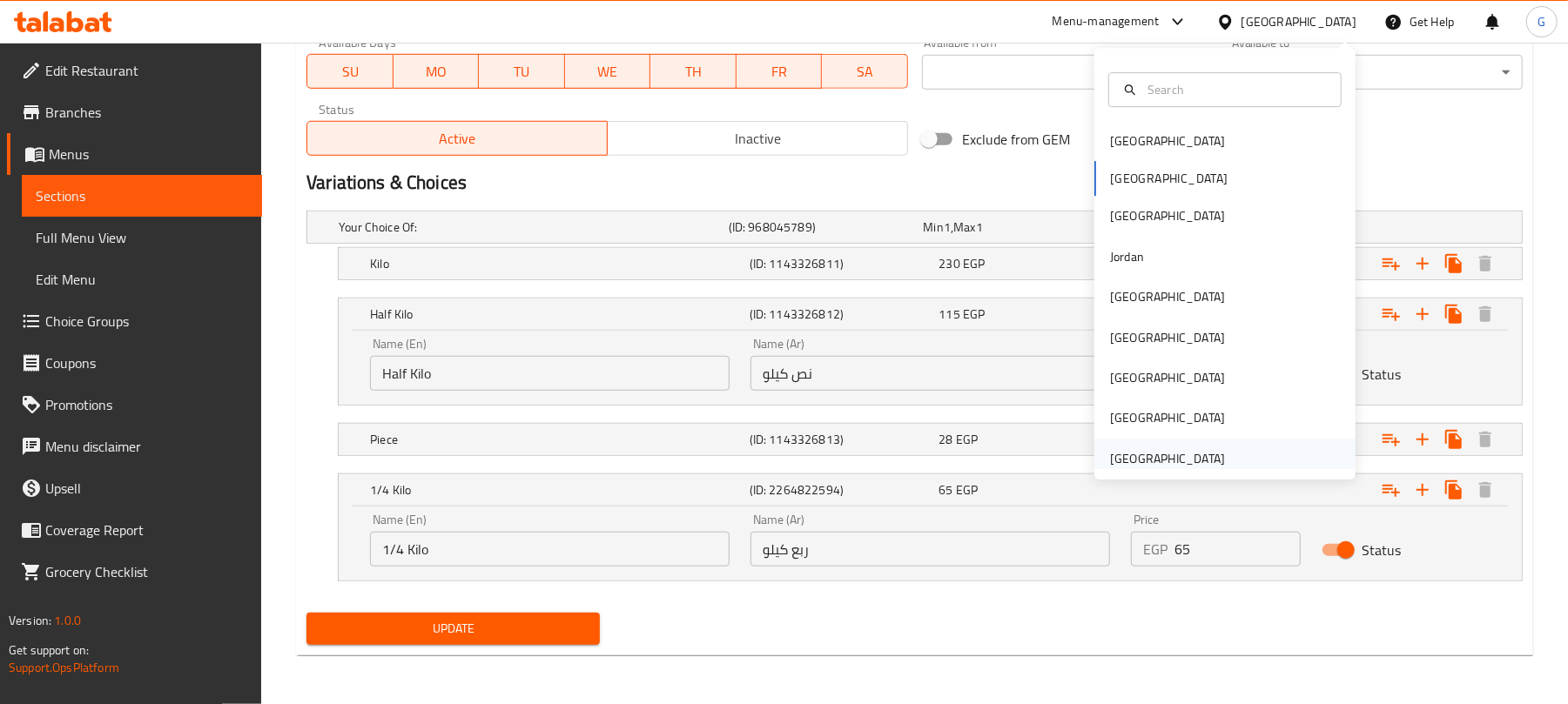
click at [1145, 464] on div "[GEOGRAPHIC_DATA]" at bounding box center [1166, 459] width 115 height 19
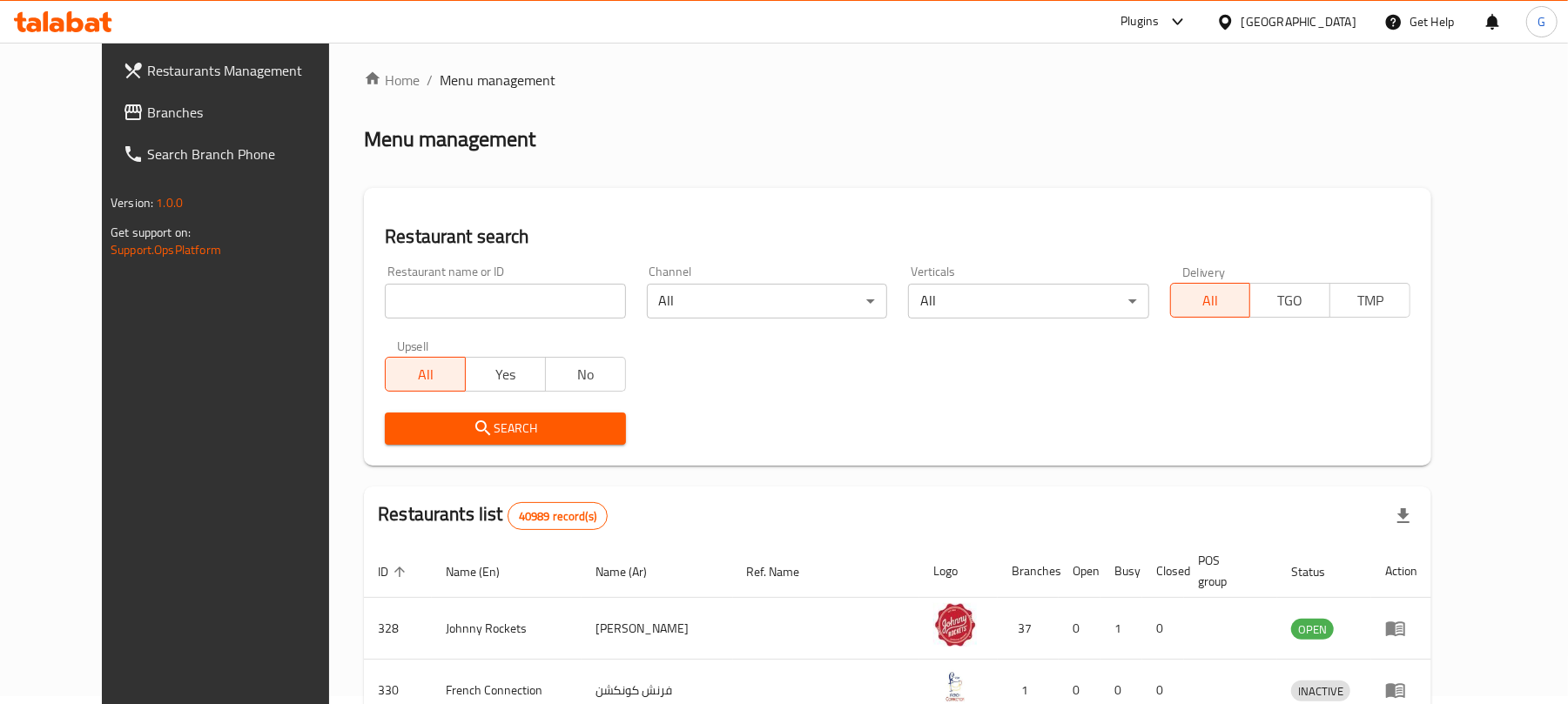
scroll to position [595, 0]
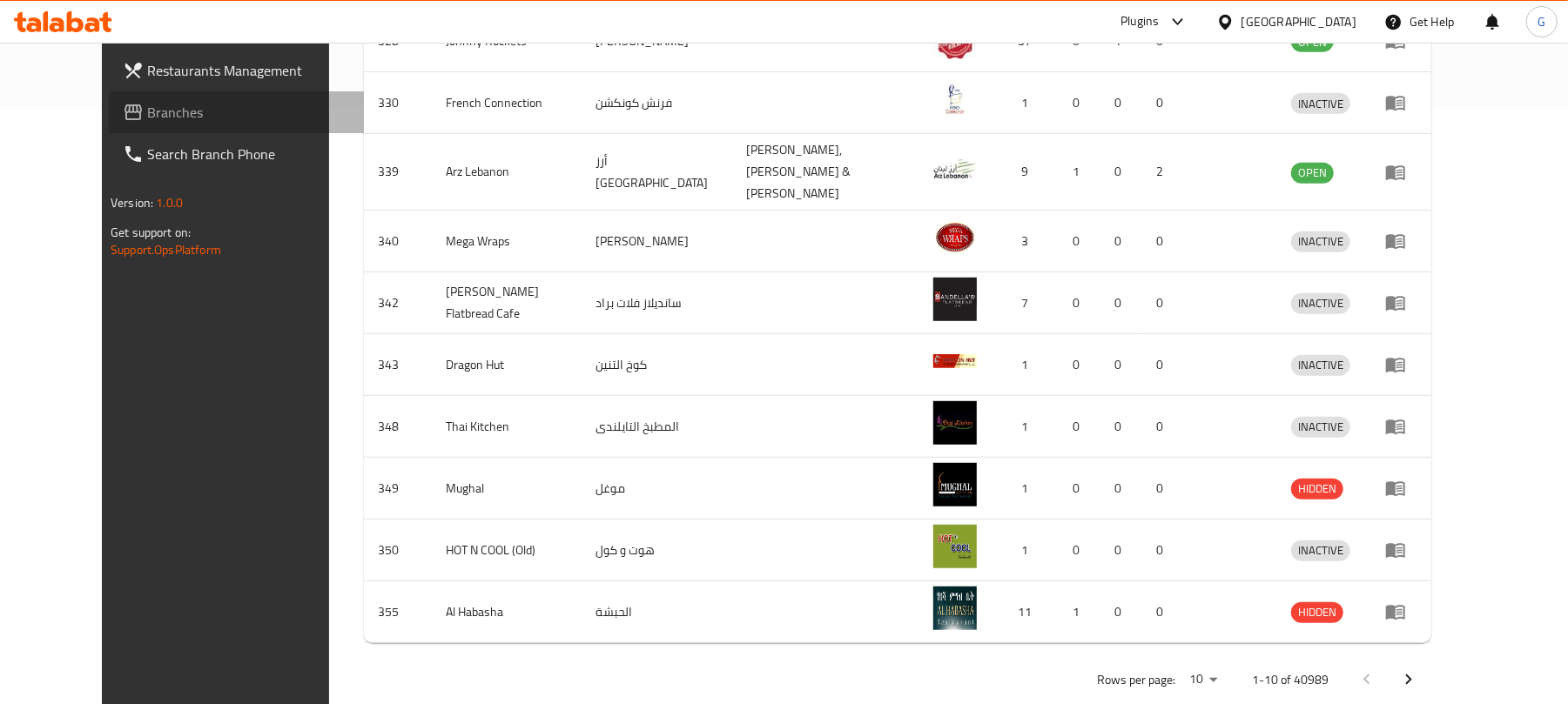
click at [148, 119] on span "Branches" at bounding box center [248, 112] width 202 height 21
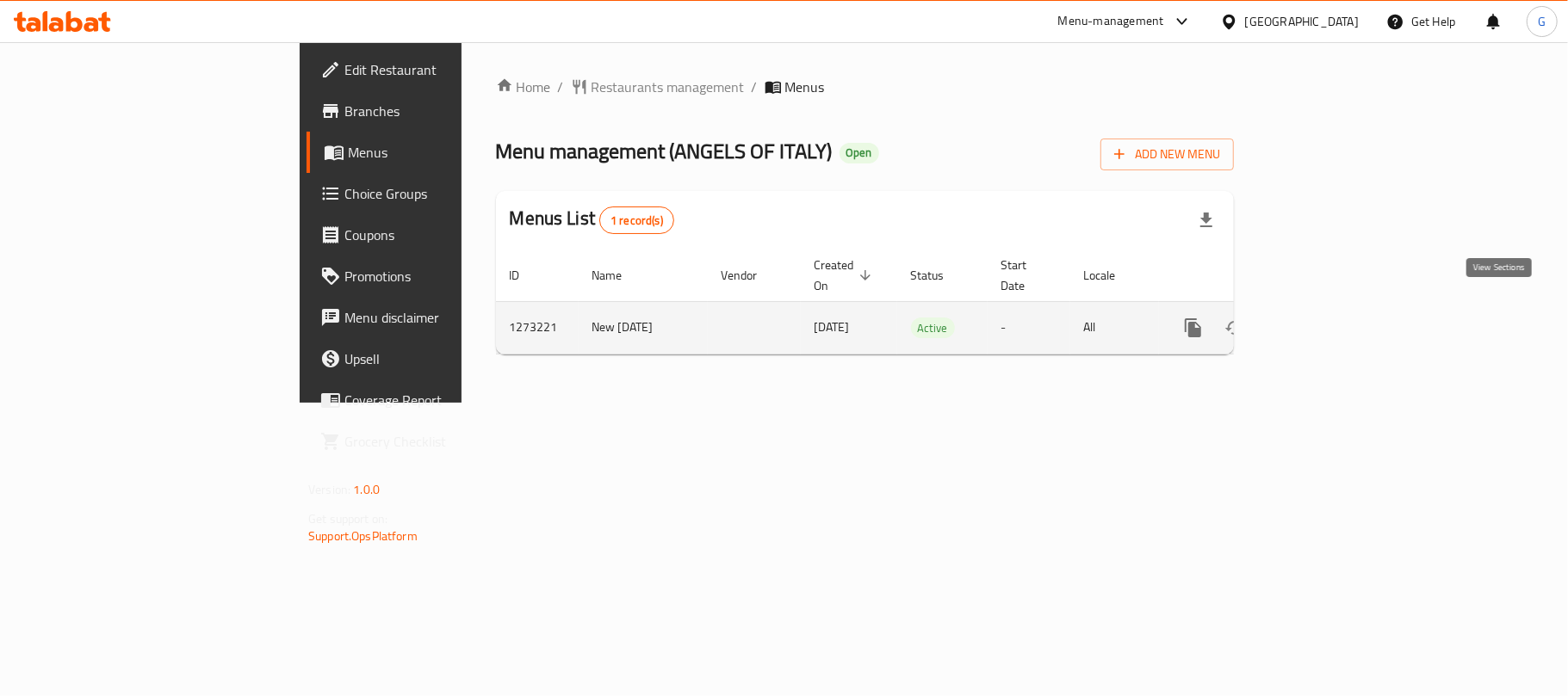
click at [1338, 308] on link "enhanced table" at bounding box center [1318, 328] width 41 height 41
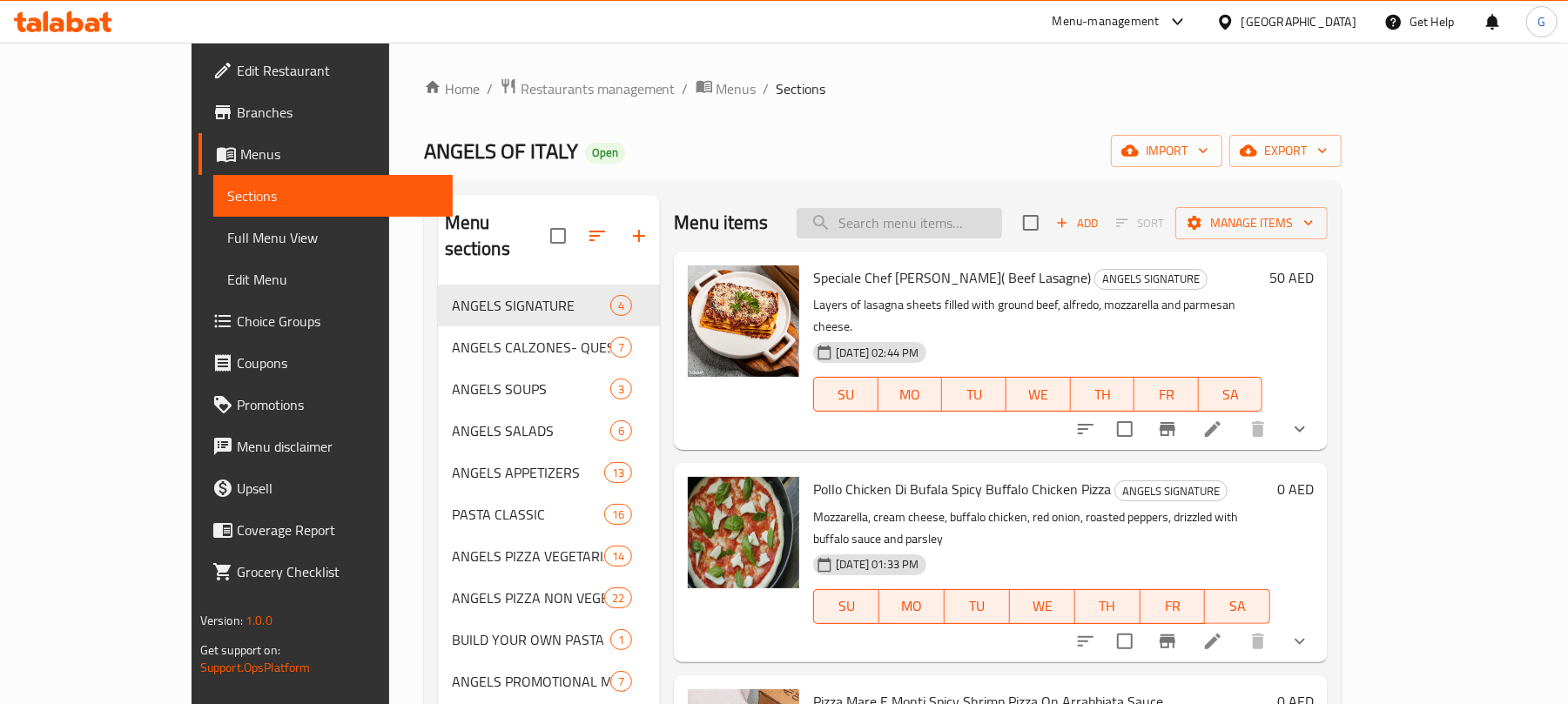
click at [999, 224] on input "search" at bounding box center [899, 223] width 205 height 31
paste input "بيبيرونسينو بيكانتي إي بيزي دي مانزو بيبروني حار وقطع لحم بقري جديدة"
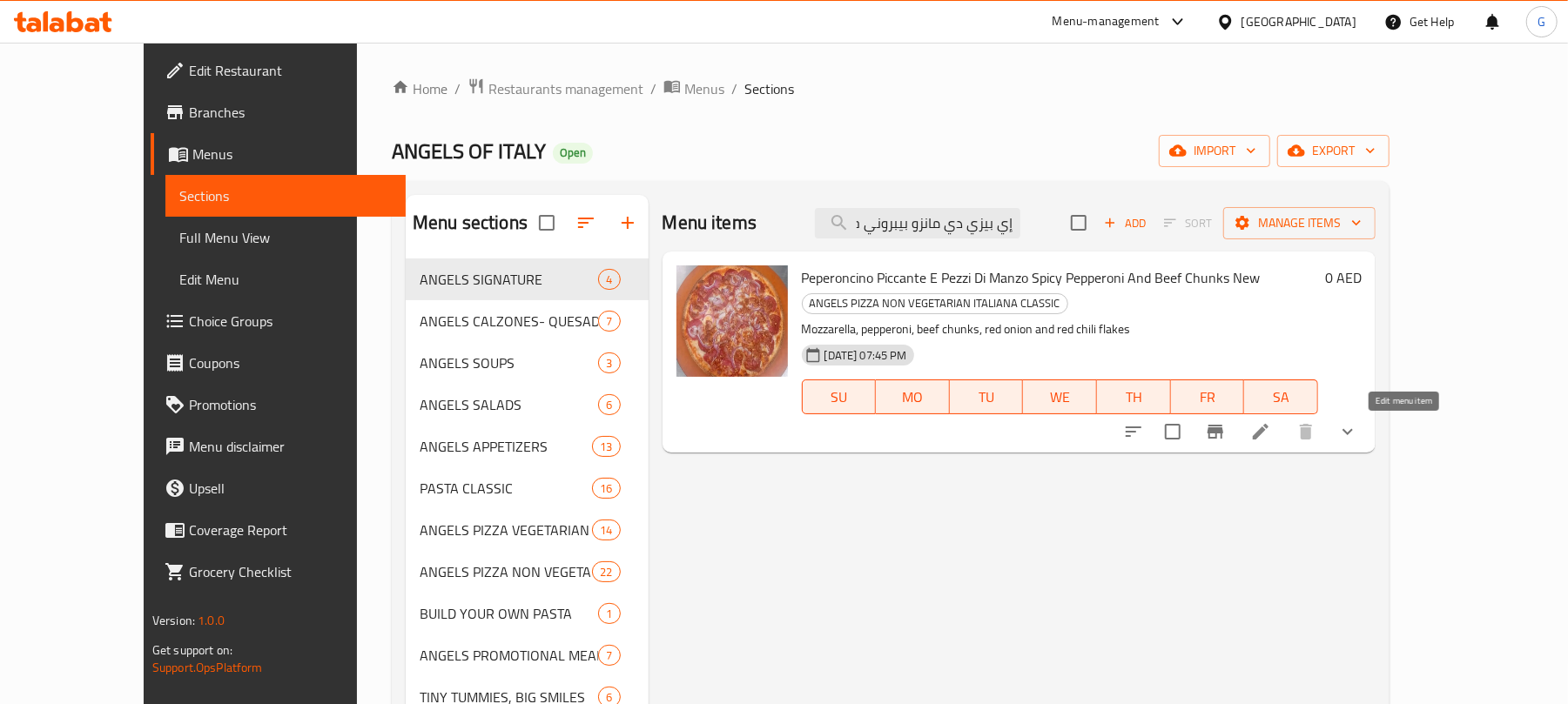
type input "بيبيرونسينو بيكانتي إي بيزي دي مانزو بيبروني حار وقطع لحم بقري جديدة"
click at [1271, 427] on icon at bounding box center [1260, 432] width 21 height 21
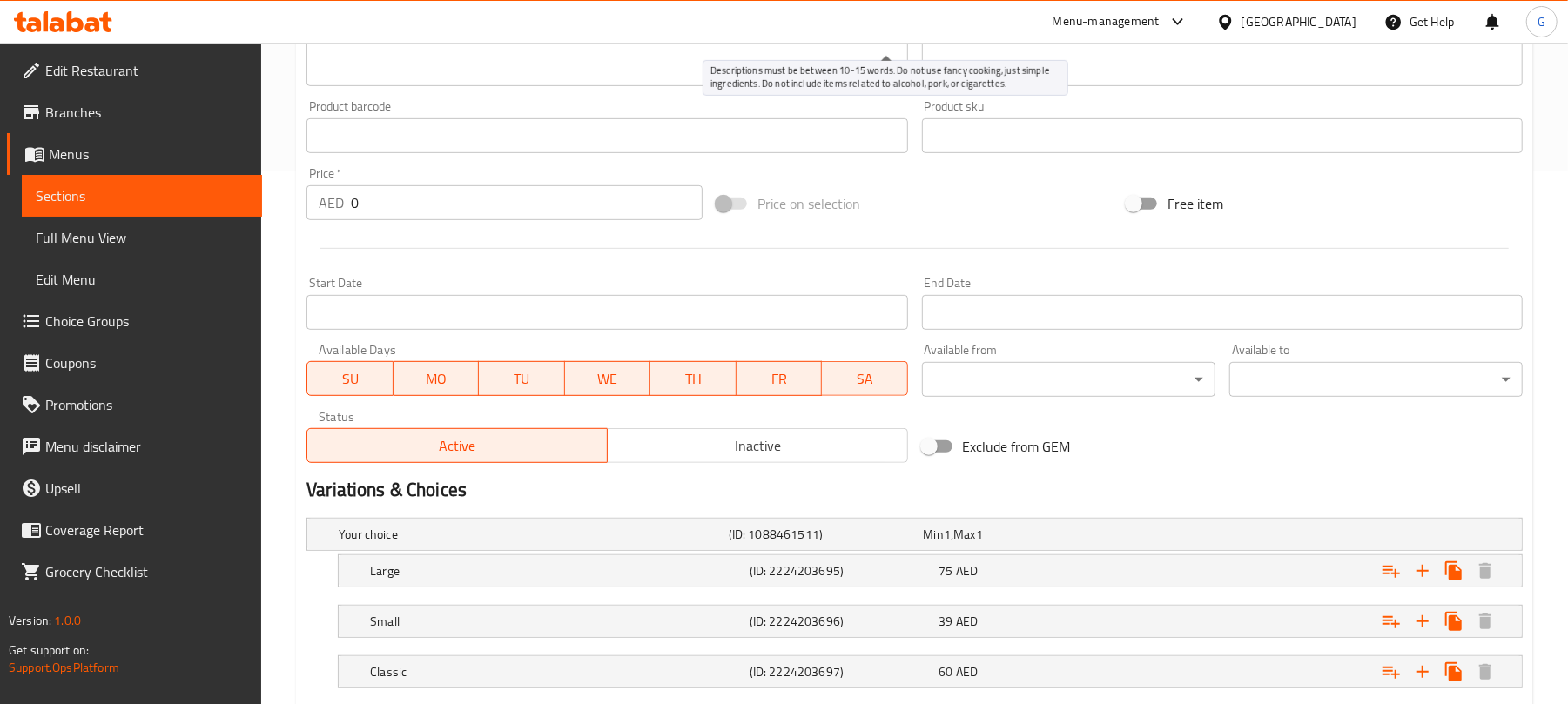
scroll to position [642, 0]
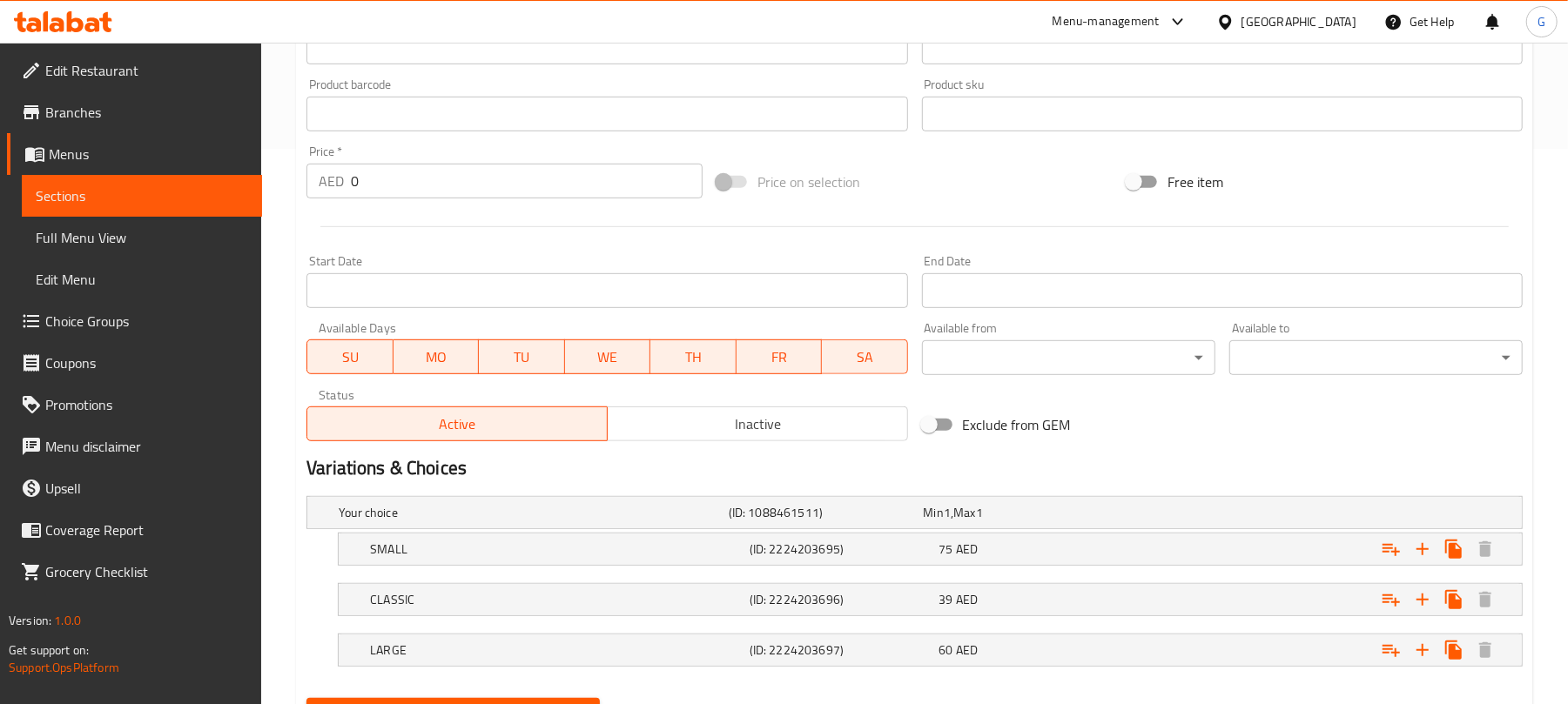
scroll to position [642, 0]
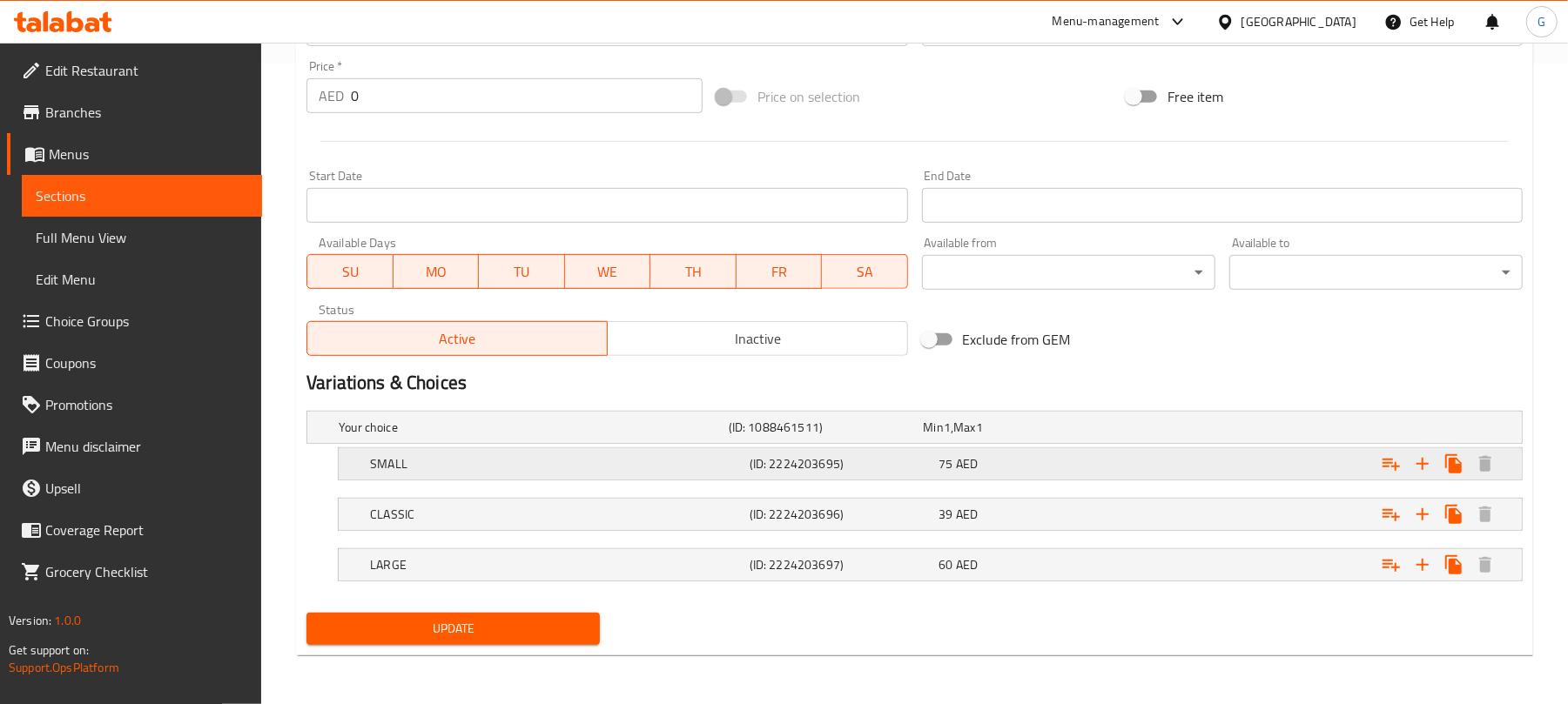
click at [474, 456] on h5 "SMALL" at bounding box center [556, 464] width 373 height 17
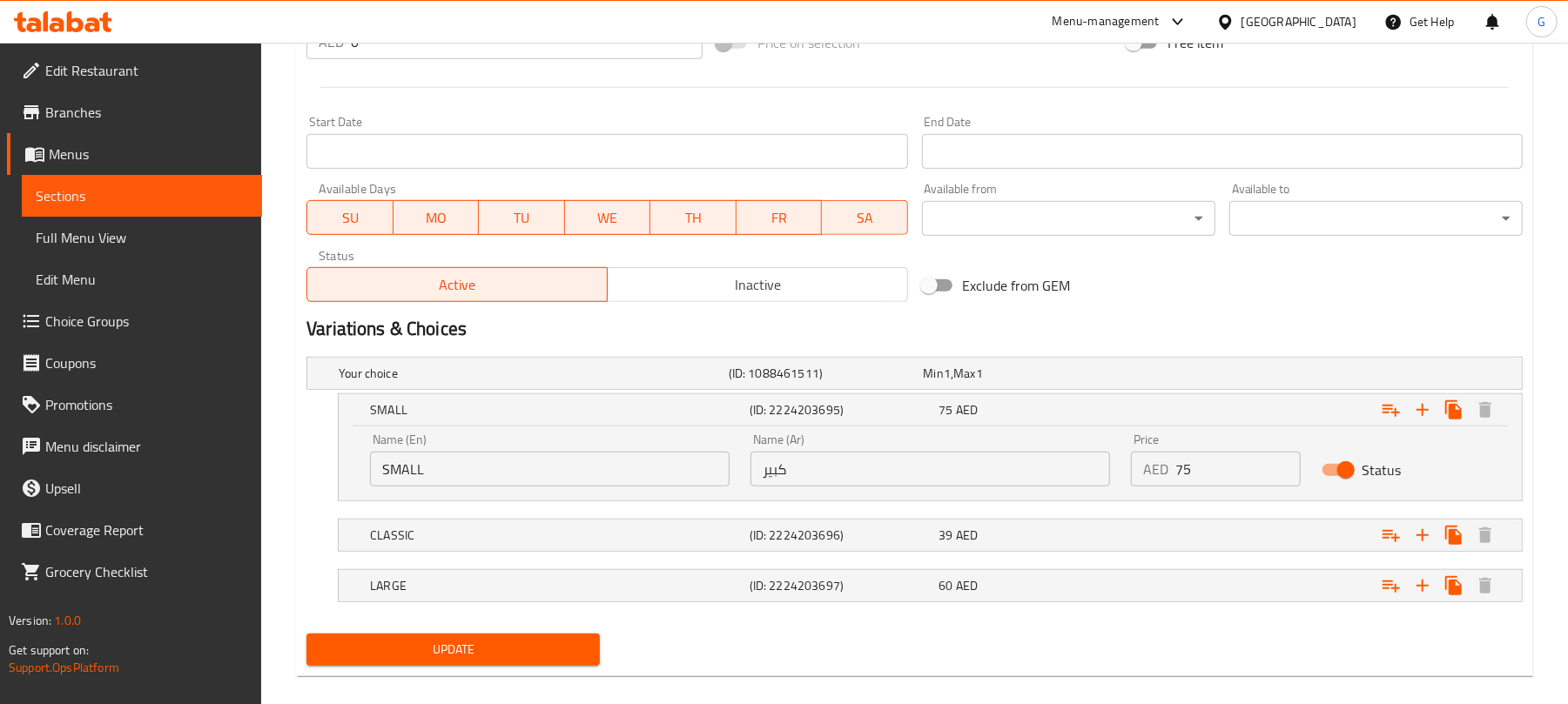
scroll to position [718, 0]
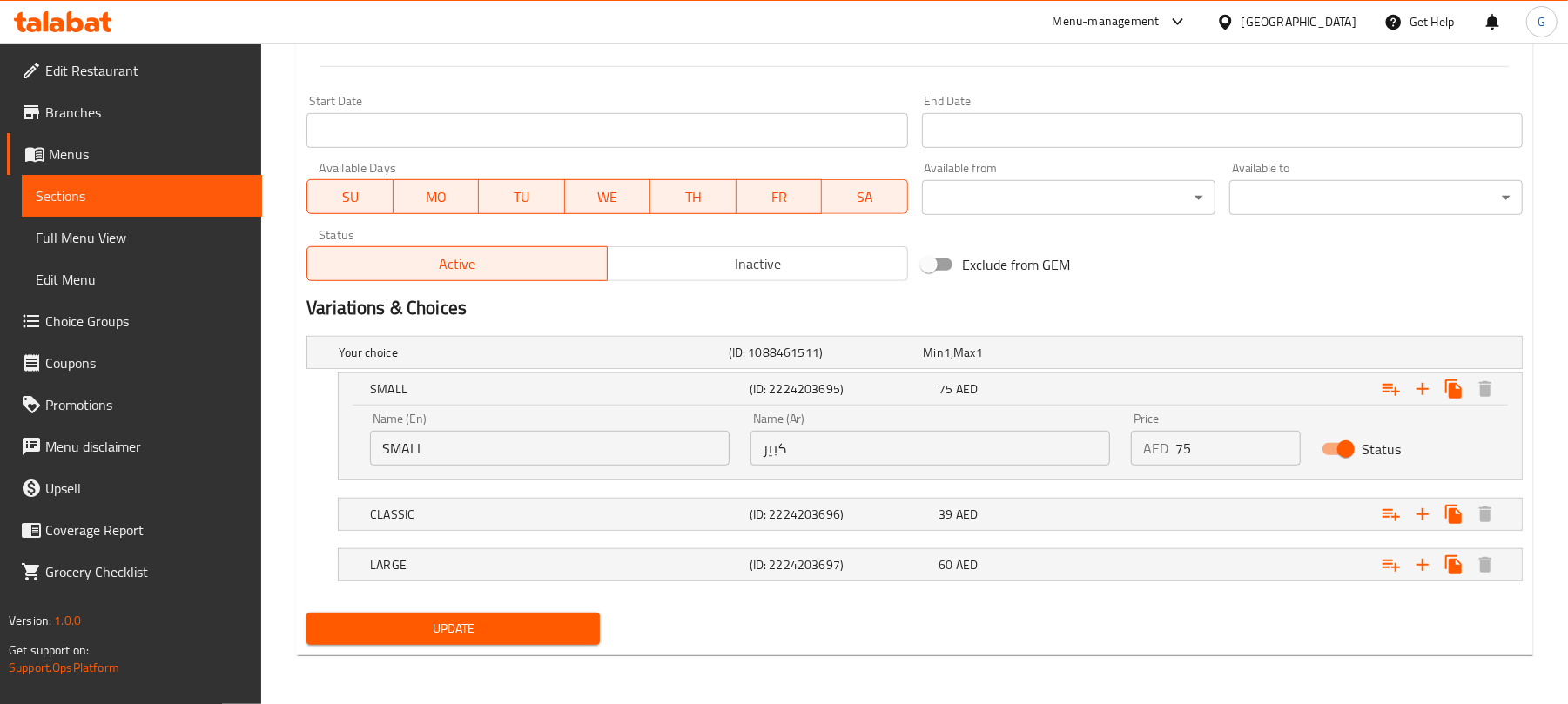
click at [891, 458] on input "كبير" at bounding box center [930, 448] width 360 height 35
type input "صغير"
click at [595, 503] on div "CLASSIC" at bounding box center [556, 515] width 380 height 24
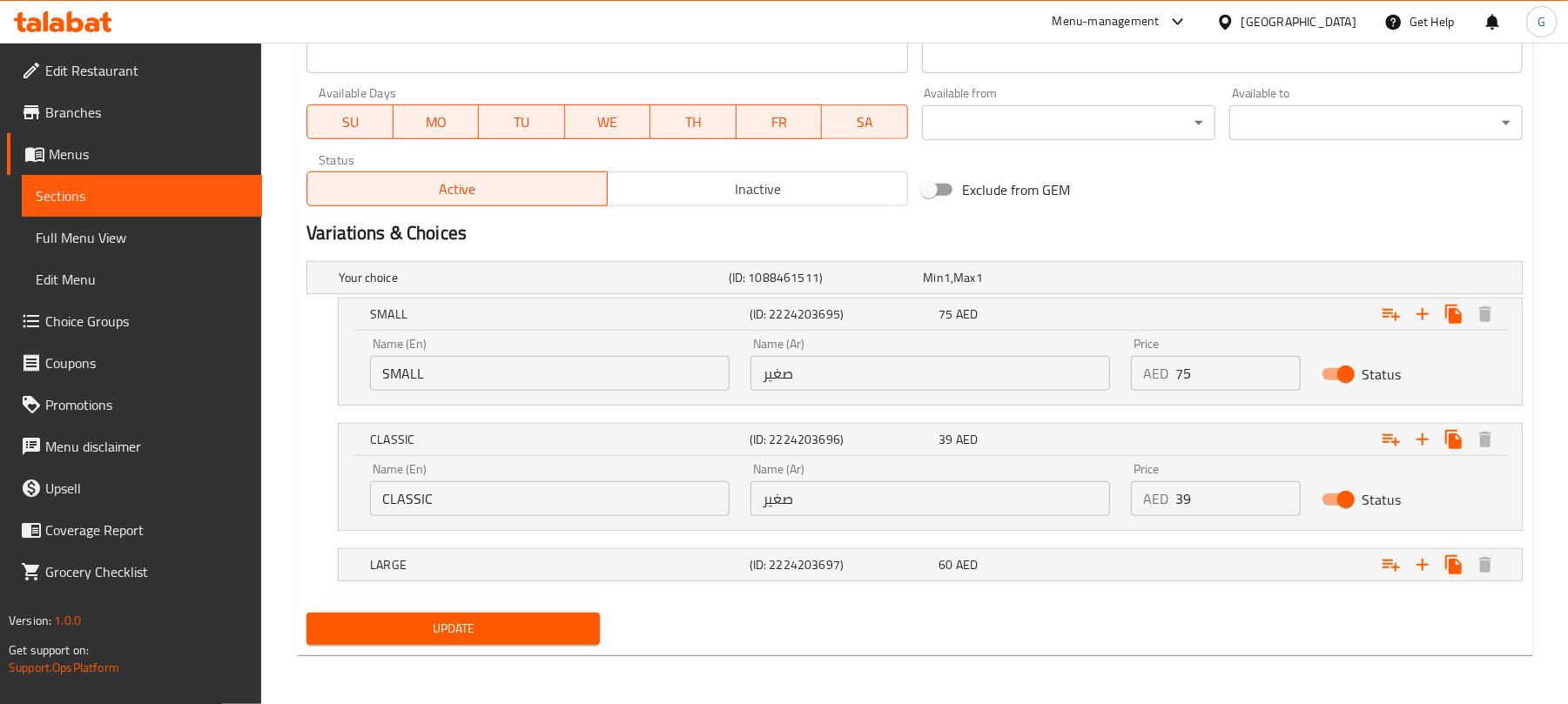
scroll to position [793, 0]
click at [861, 493] on input "صغير" at bounding box center [930, 499] width 360 height 35
click at [609, 506] on input "CLASSIC" at bounding box center [549, 499] width 360 height 35
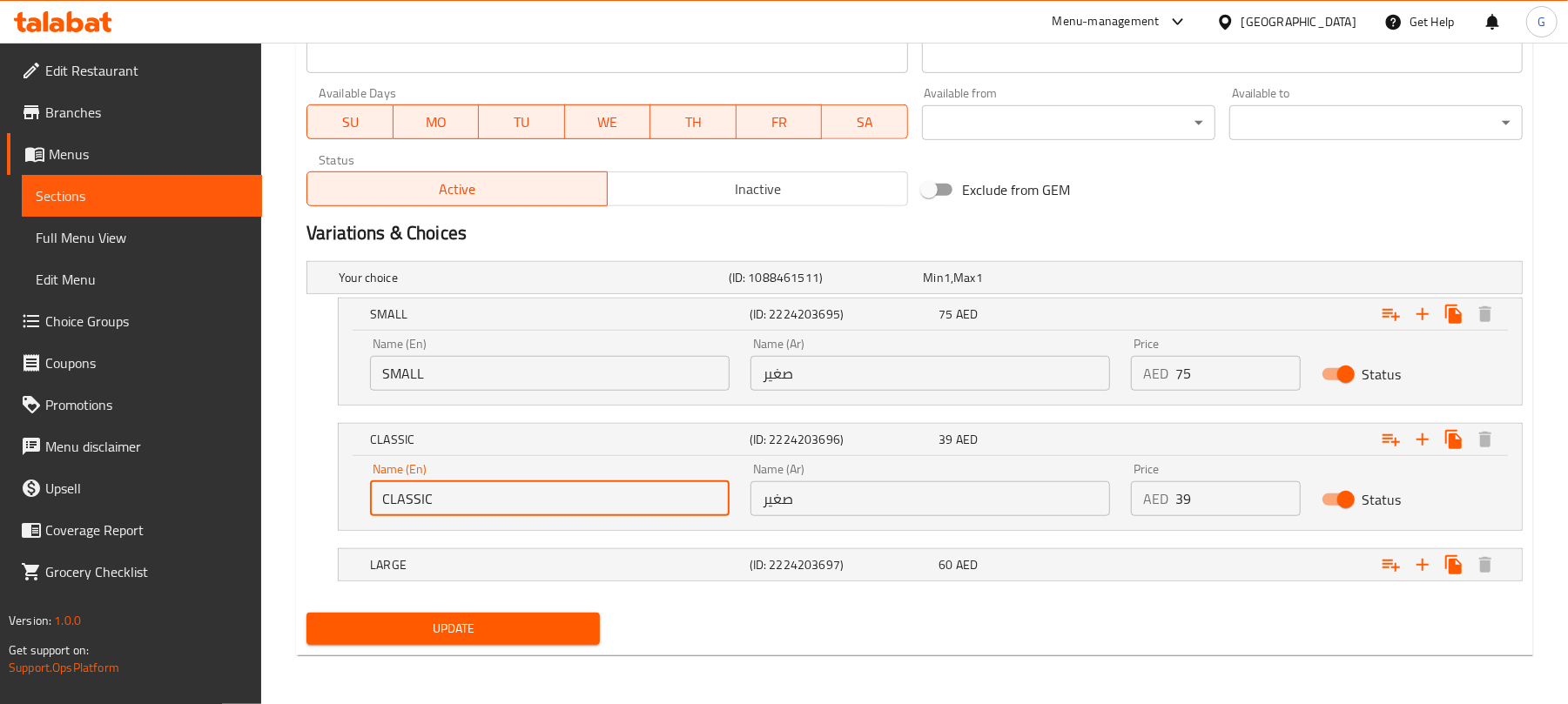
click at [609, 506] on input "CLASSIC" at bounding box center [549, 499] width 360 height 35
click at [849, 507] on input "صغير" at bounding box center [930, 499] width 360 height 35
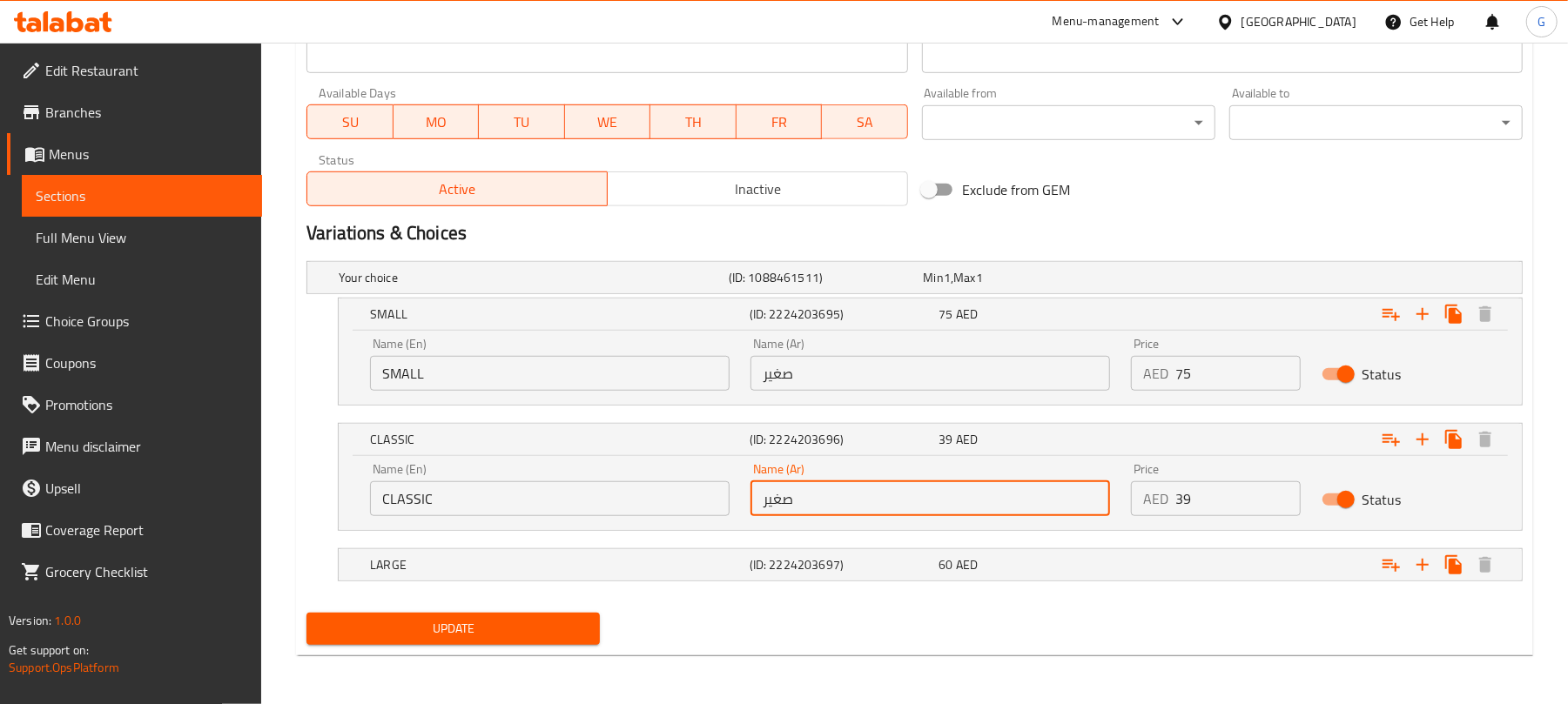
click at [849, 507] on input "صغير" at bounding box center [930, 499] width 360 height 35
paste input "كلاسيكي"
type input "كلاسيكي"
click at [782, 573] on h5 "(ID: 2224203697)" at bounding box center [840, 564] width 182 height 17
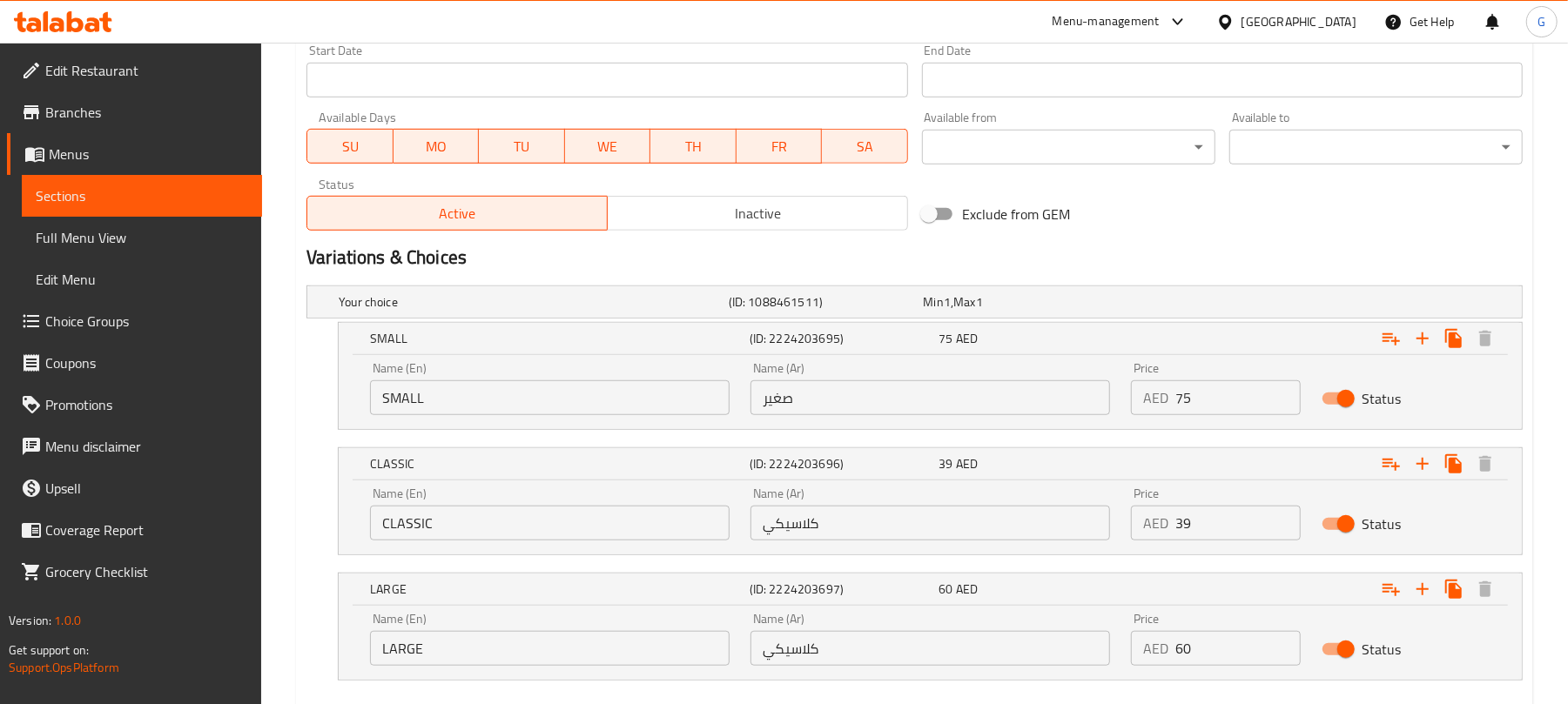
scroll to position [752, 0]
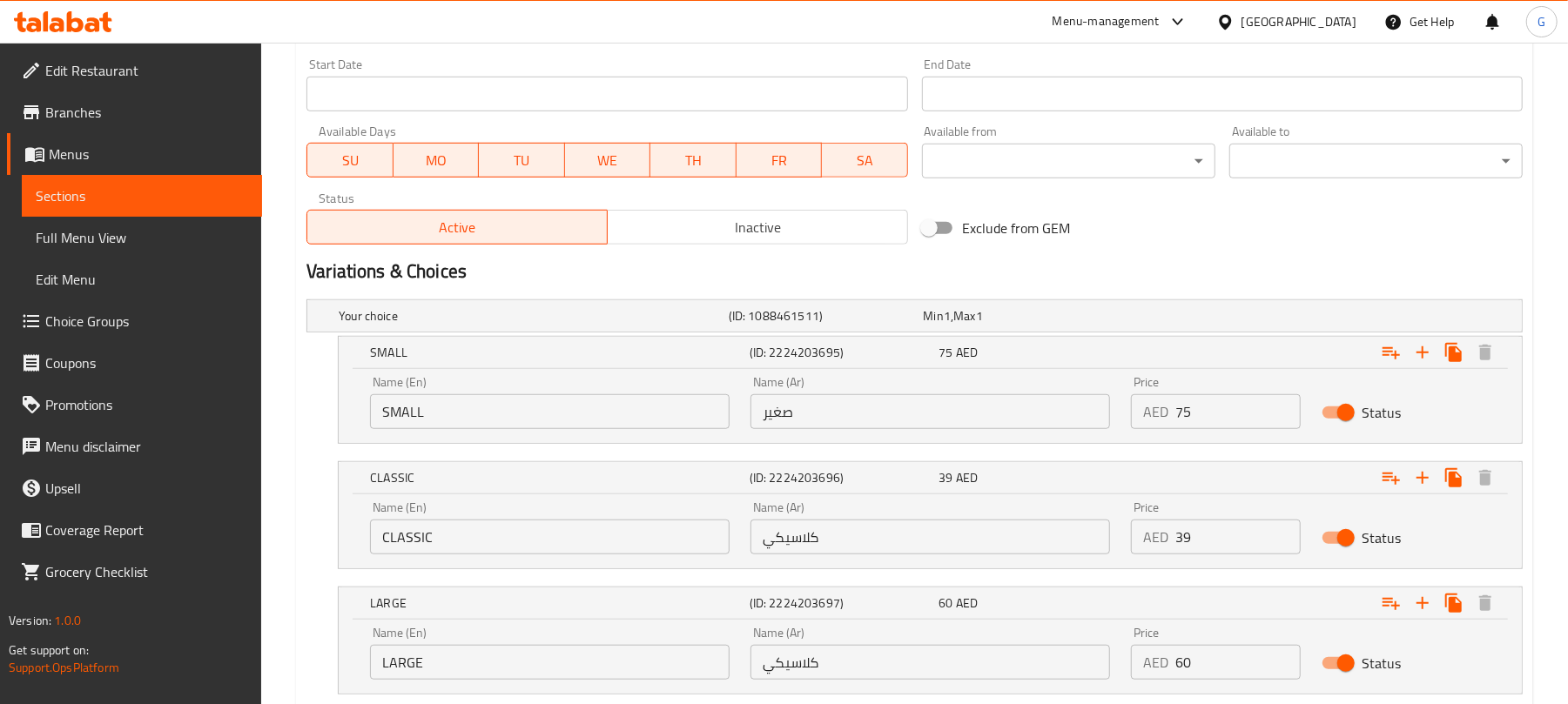
click at [523, 521] on input "CLASSIC" at bounding box center [549, 536] width 360 height 35
click at [520, 530] on input "CLASSIC" at bounding box center [549, 536] width 360 height 35
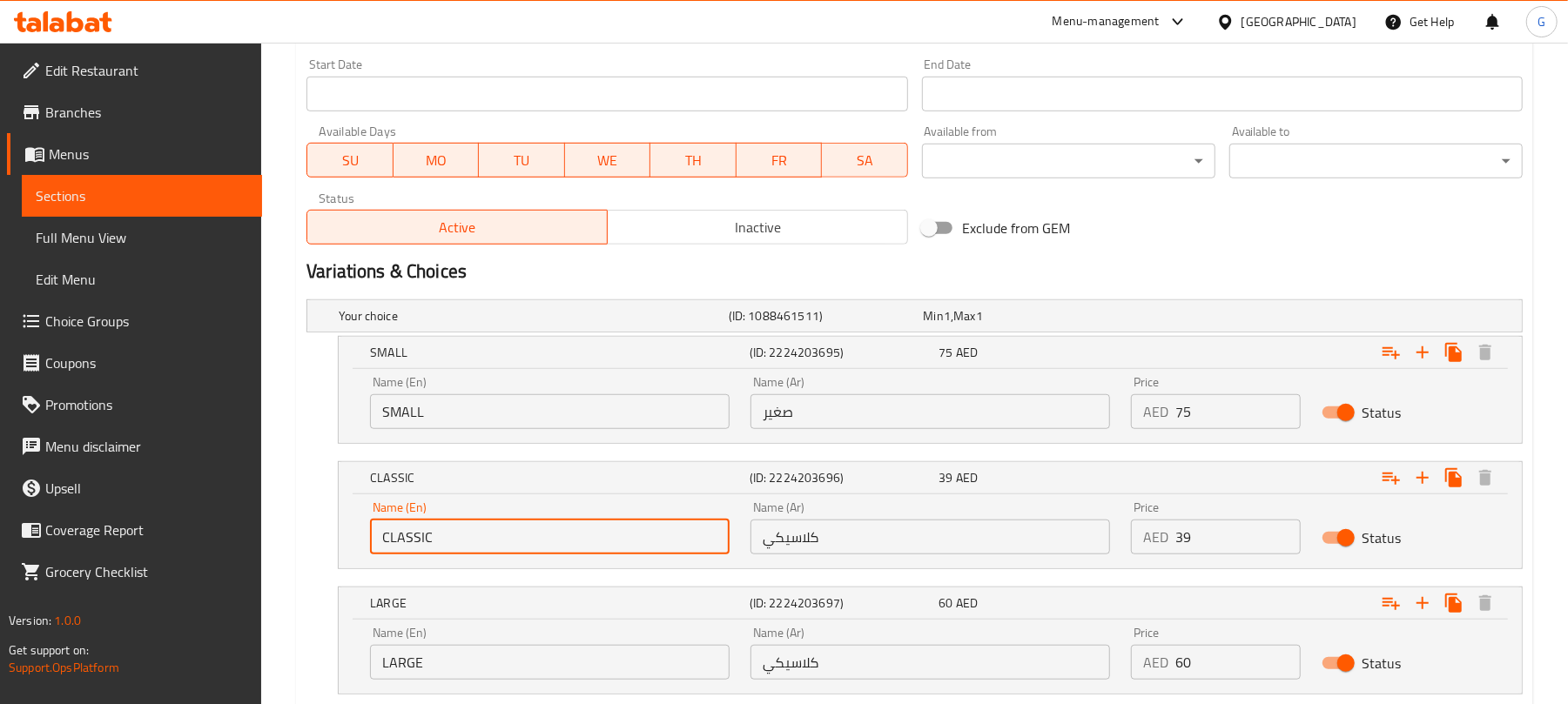
type input "Classic"
click at [516, 536] on input "Classic" at bounding box center [549, 536] width 360 height 35
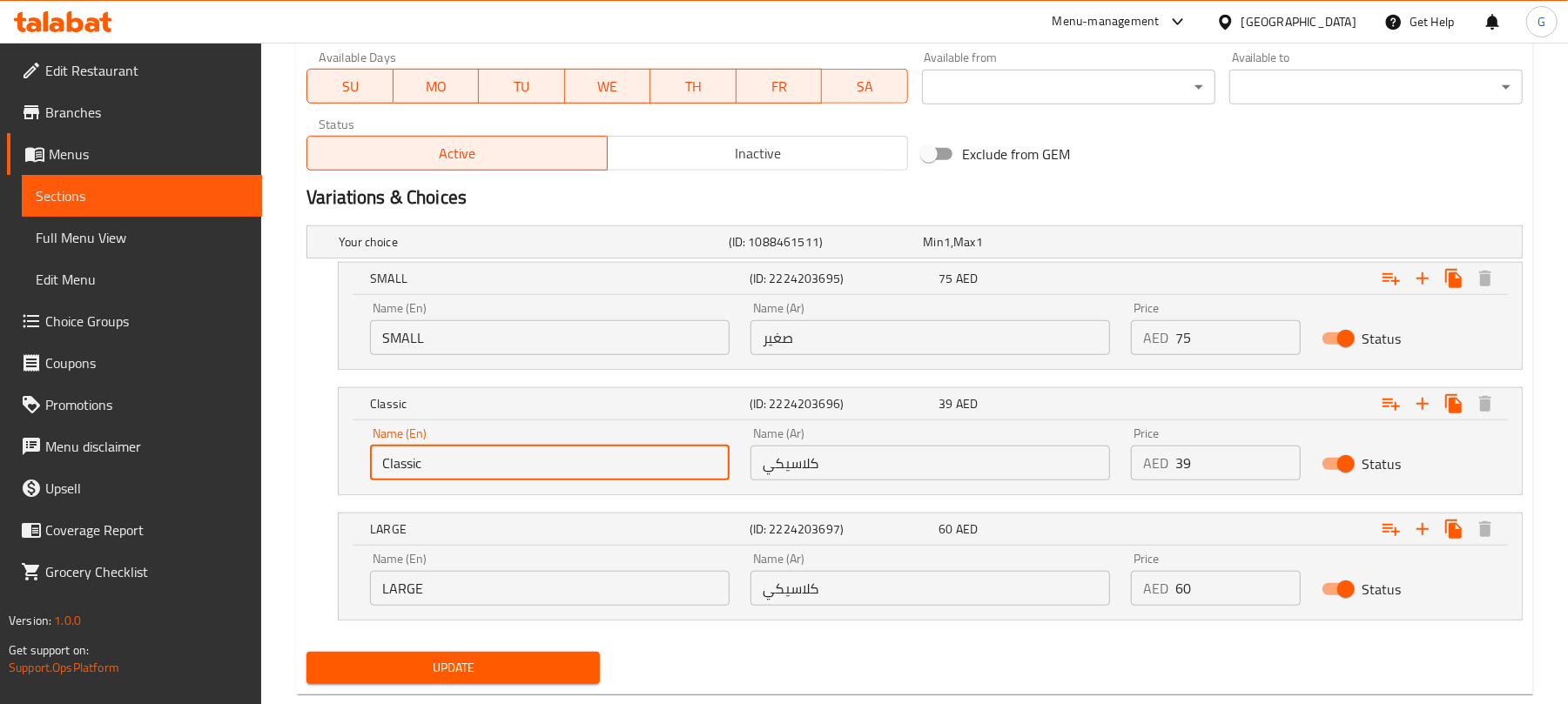
scroll to position [869, 0]
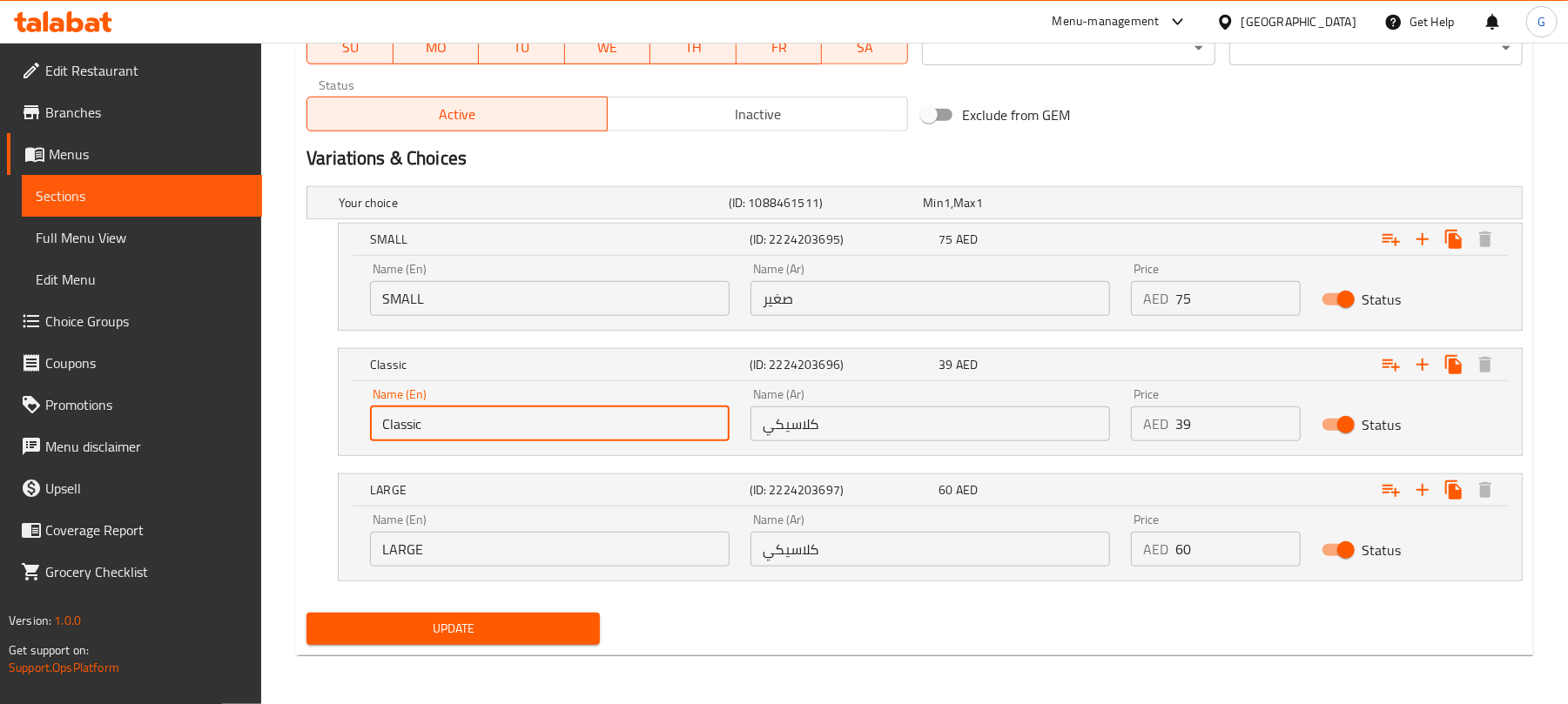
click at [496, 544] on input "LARGE" at bounding box center [549, 548] width 360 height 35
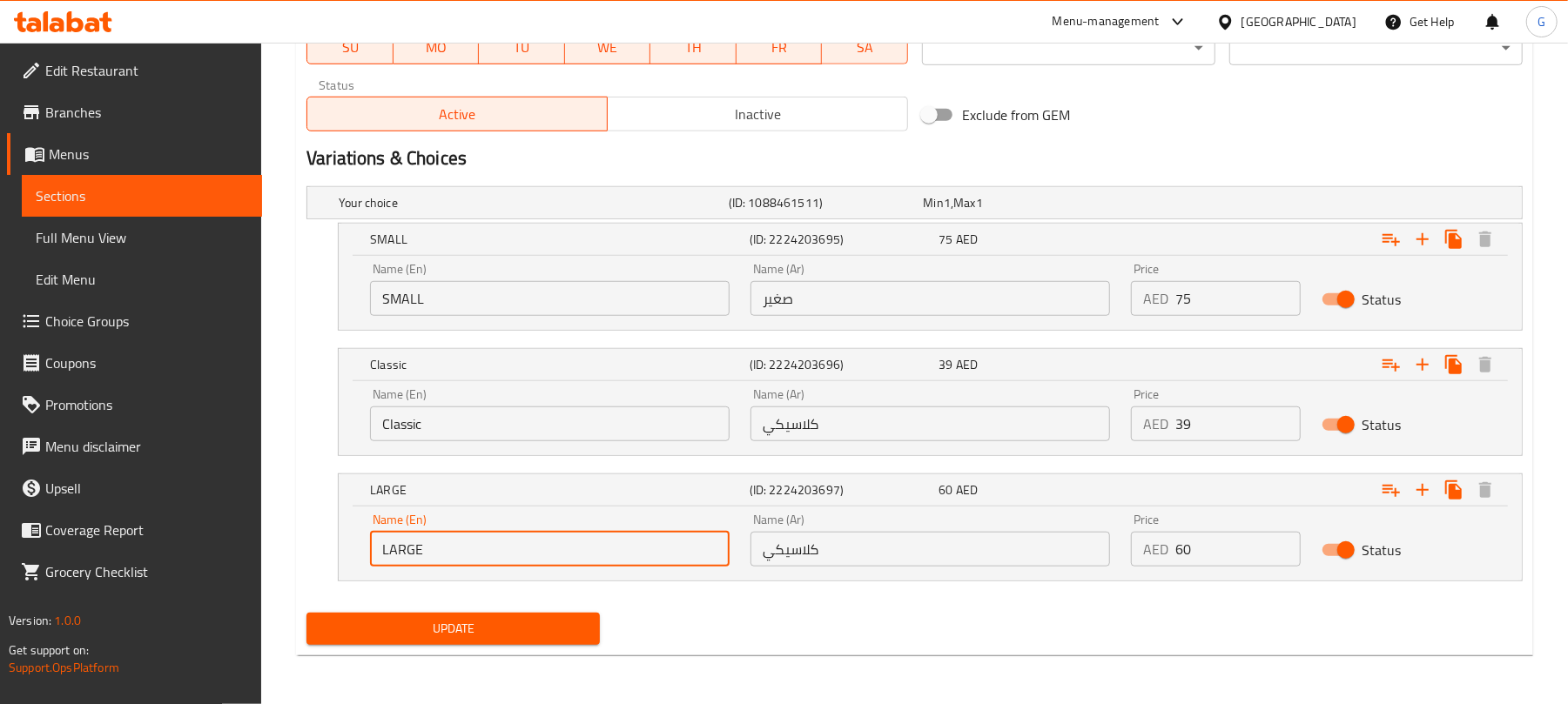
click at [496, 544] on input "LARGE" at bounding box center [549, 548] width 360 height 35
type input "Large"
click at [496, 544] on input "Large" at bounding box center [549, 548] width 360 height 35
click at [872, 555] on input "كلاسيكي" at bounding box center [930, 548] width 360 height 35
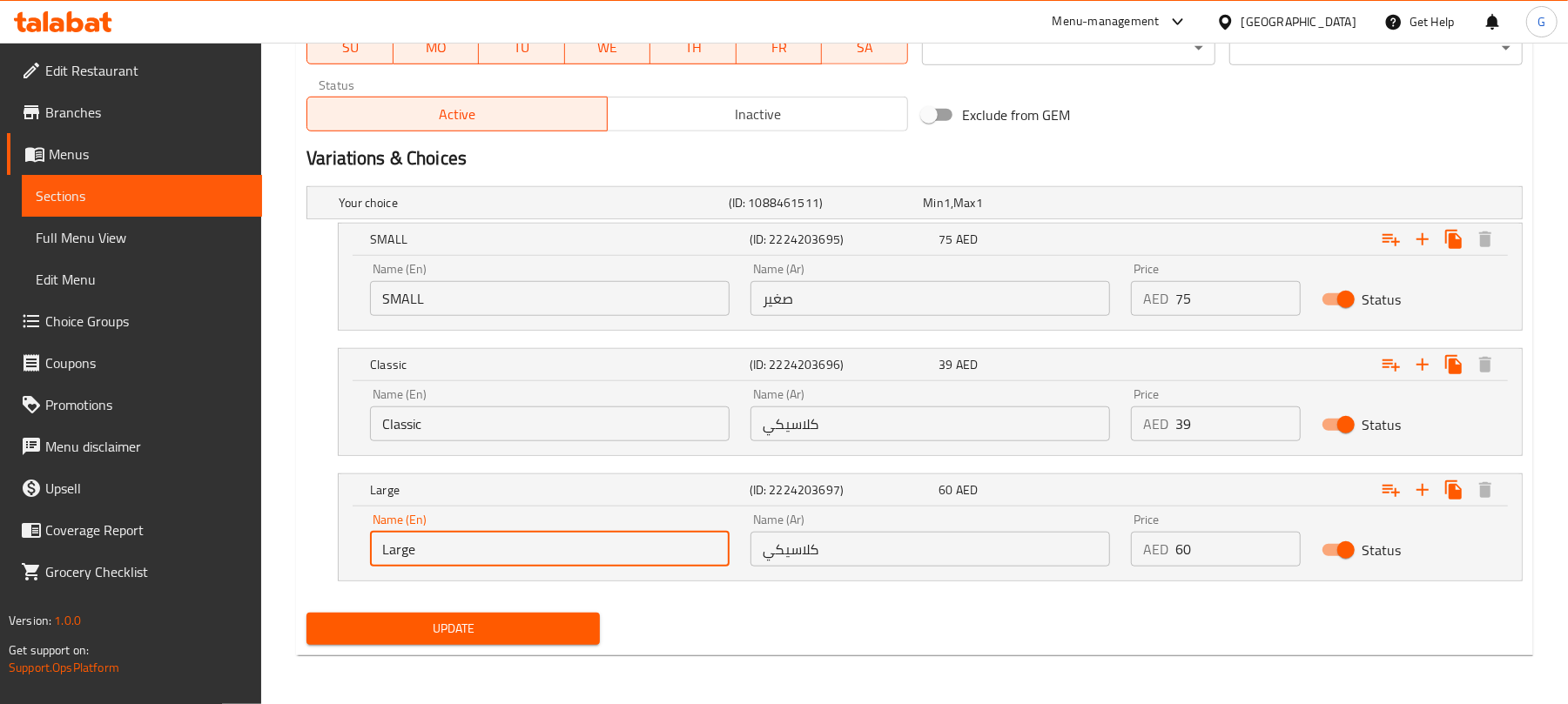
click at [872, 555] on input "كلاسيكي" at bounding box center [930, 548] width 360 height 35
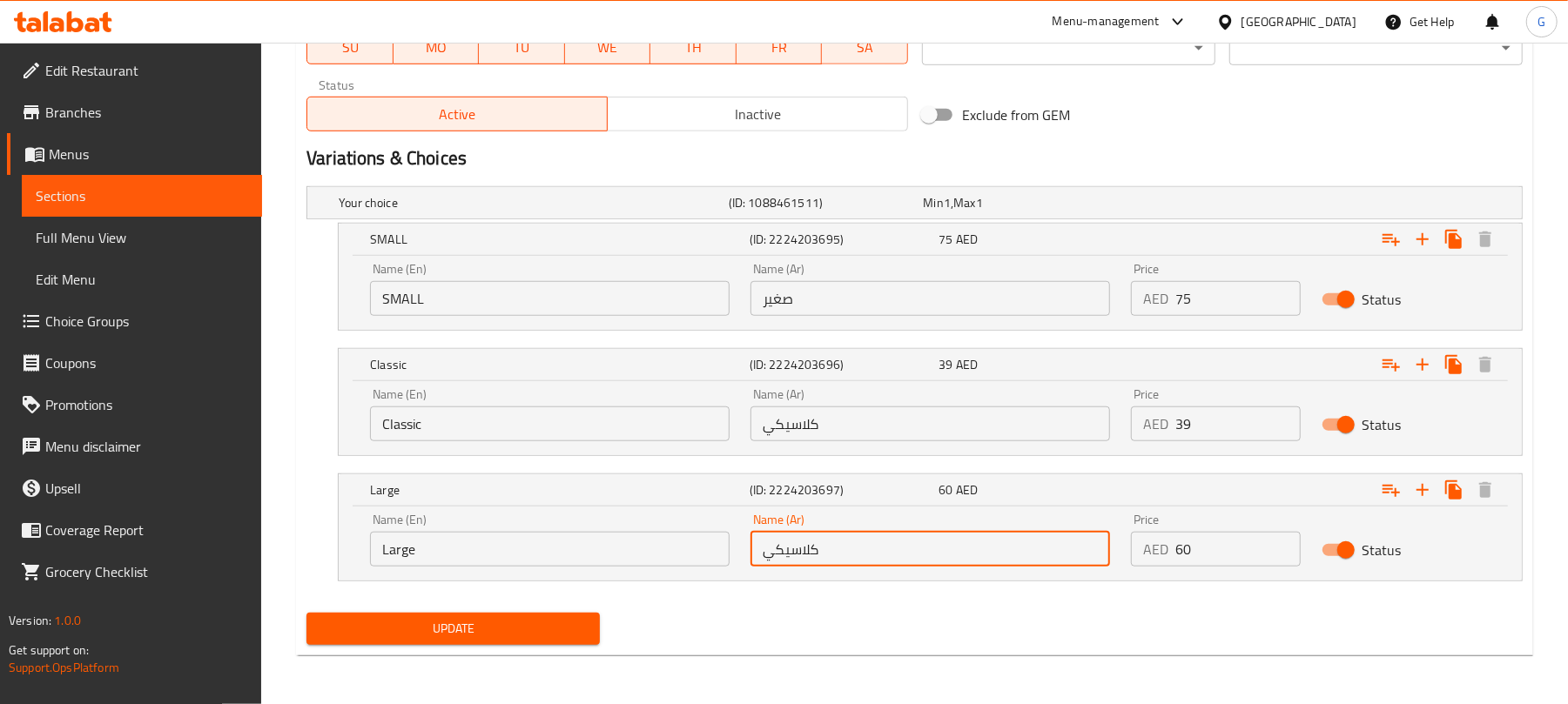
click at [872, 555] on input "كلاسيكي" at bounding box center [930, 548] width 360 height 35
click at [856, 559] on input "text" at bounding box center [930, 548] width 360 height 35
paste input "كبير"
type input "كبير"
click at [530, 638] on span "Update" at bounding box center [453, 629] width 265 height 22
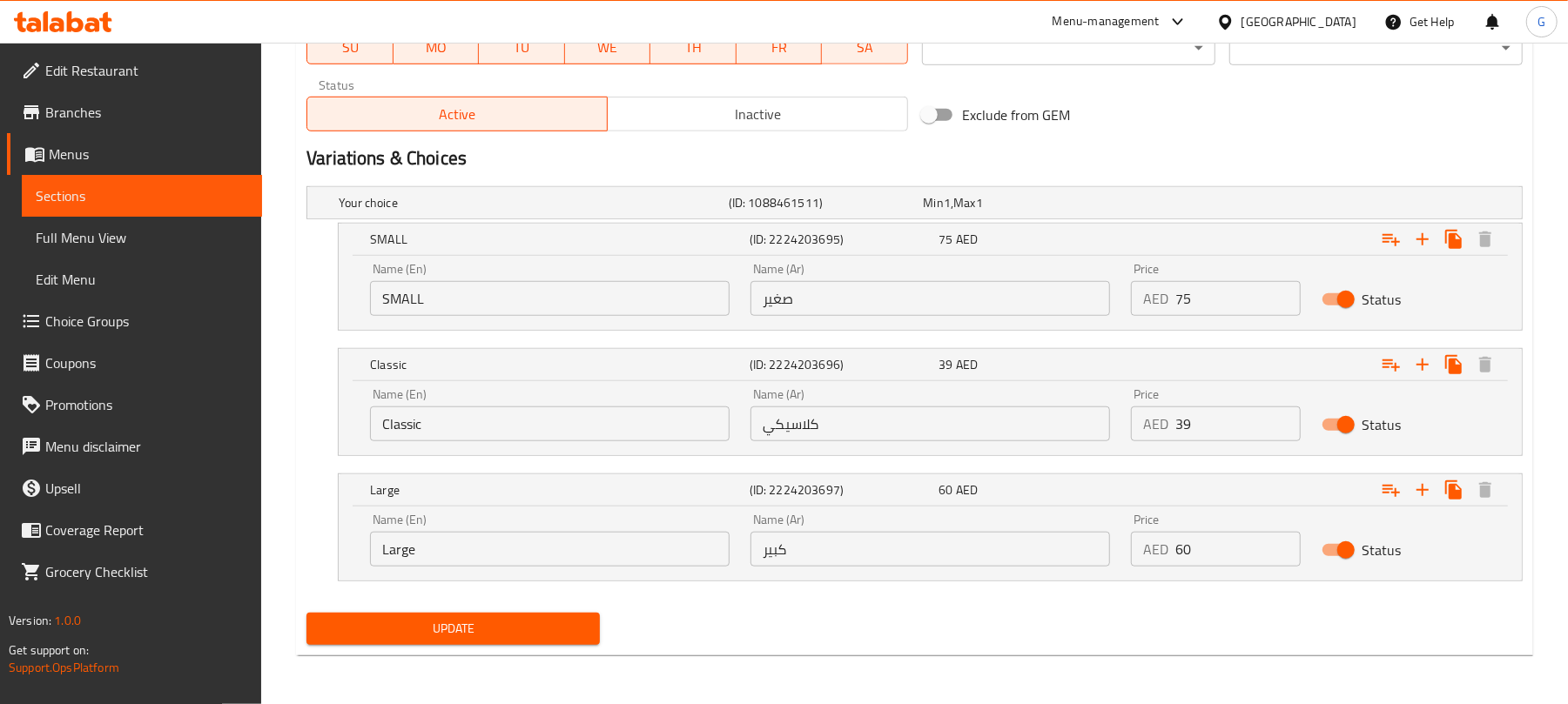
click at [470, 287] on input "SMALL" at bounding box center [549, 298] width 360 height 35
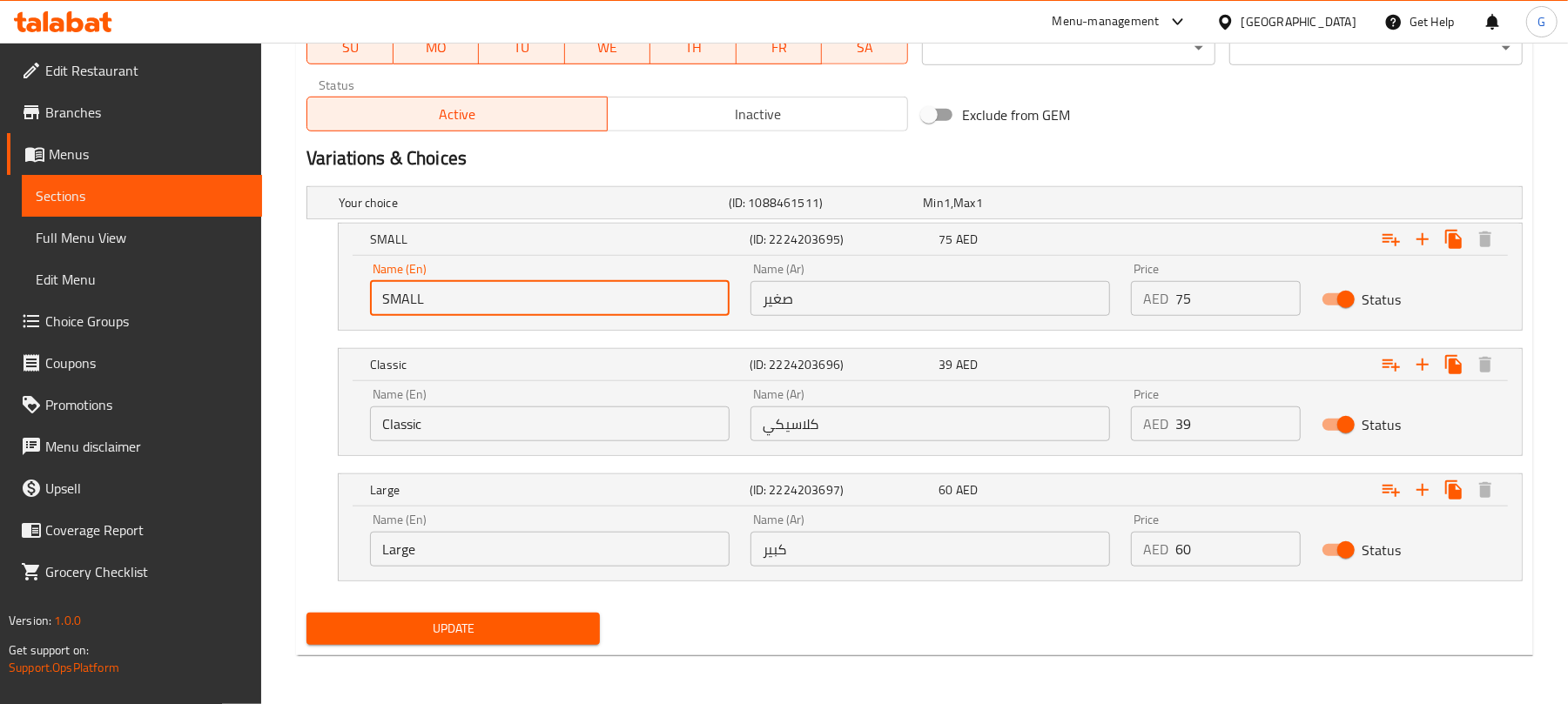
click at [470, 287] on input "SMALL" at bounding box center [549, 298] width 360 height 35
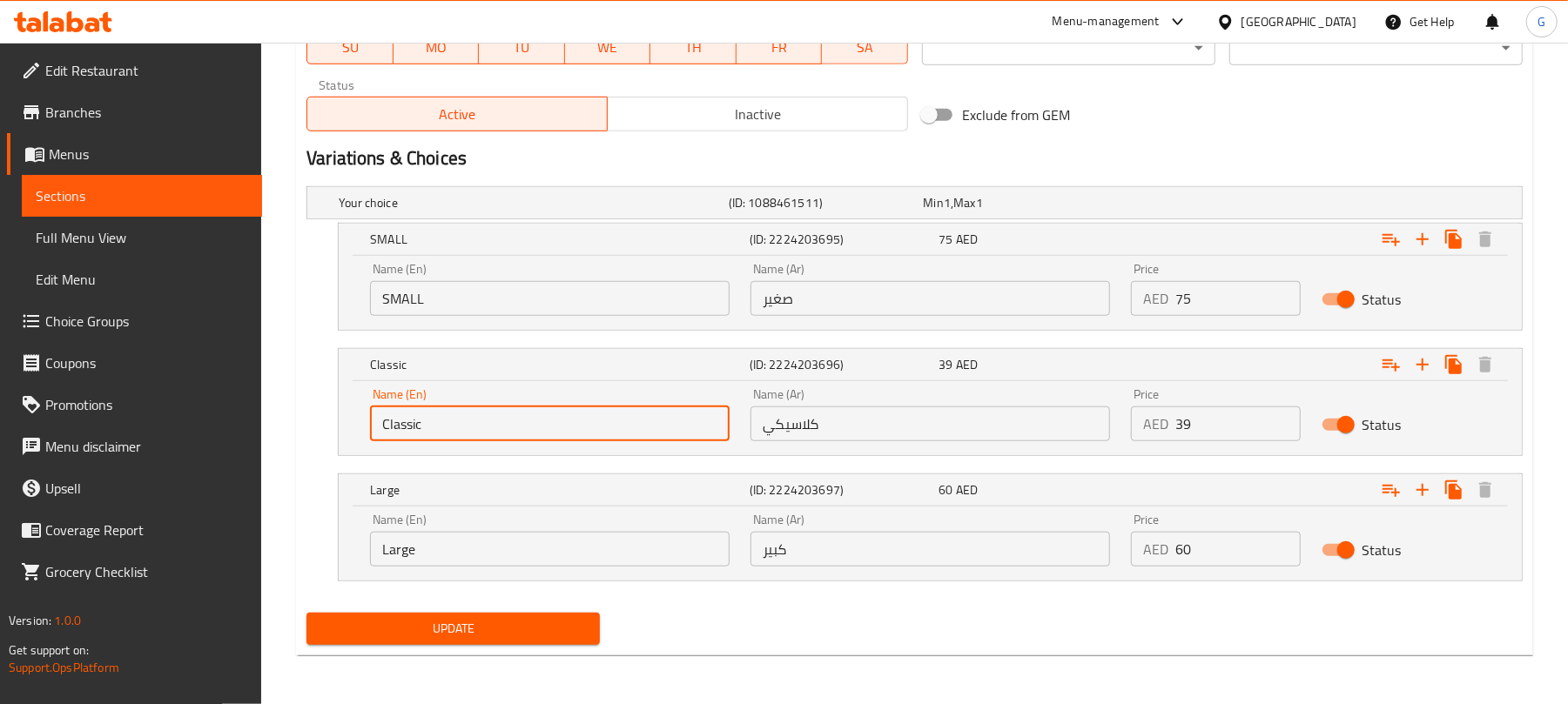
click at [461, 416] on input "Classic" at bounding box center [549, 424] width 360 height 35
paste input "SMALL"
click at [408, 422] on input "Classic SMALL" at bounding box center [549, 424] width 360 height 35
type input "Classic SMALL"
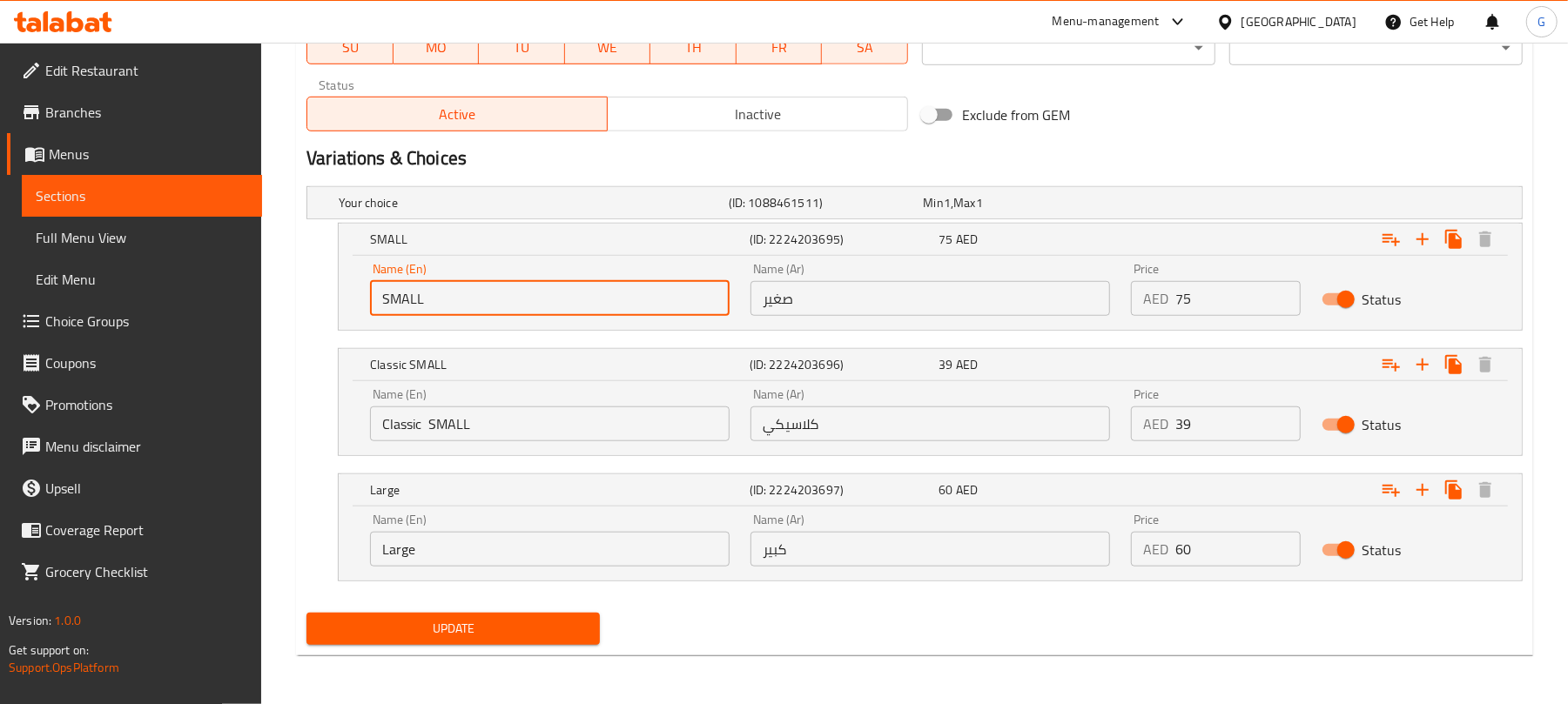
click at [423, 292] on input "SMALL" at bounding box center [549, 298] width 360 height 35
paste input "Classic"
type input "Classic"
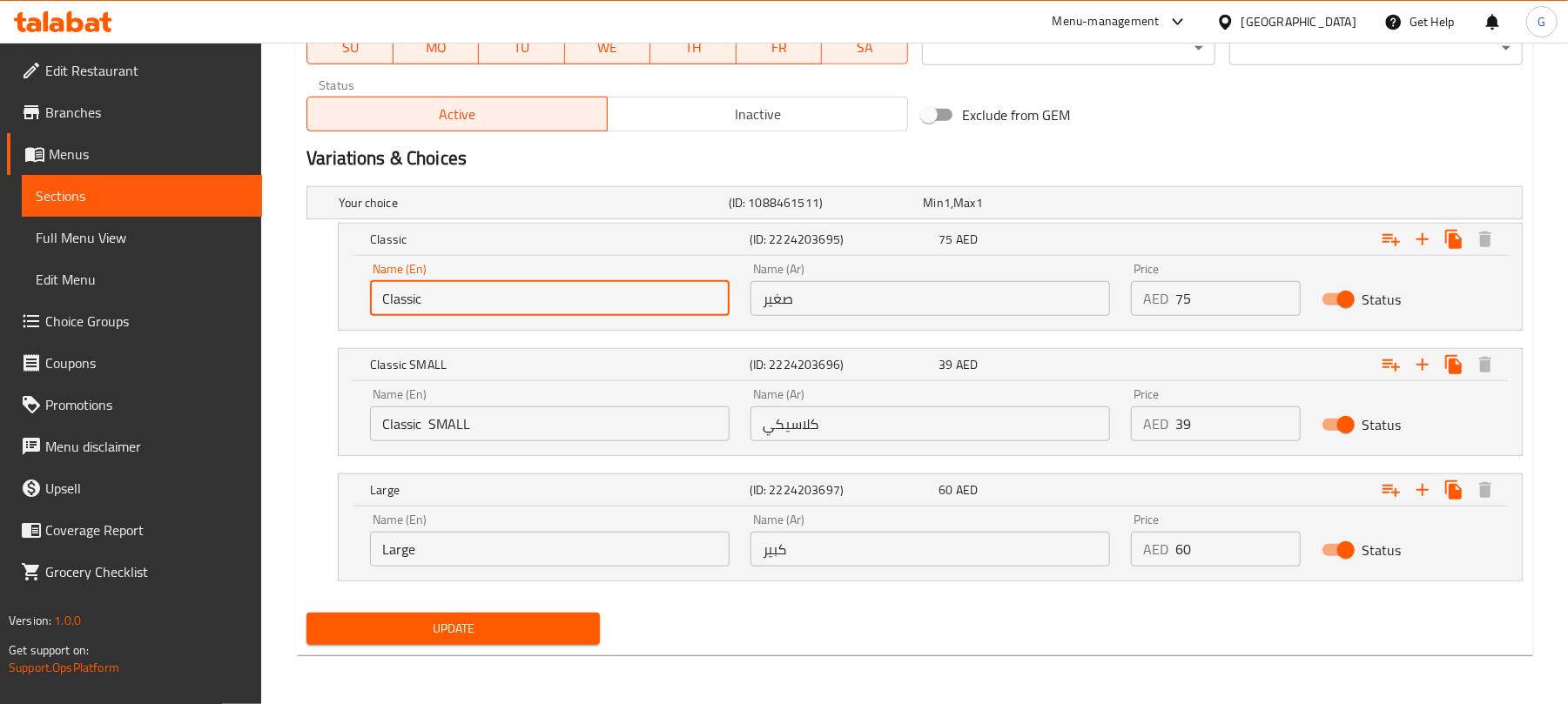
click at [408, 422] on input "Classic SMALL" at bounding box center [549, 424] width 360 height 35
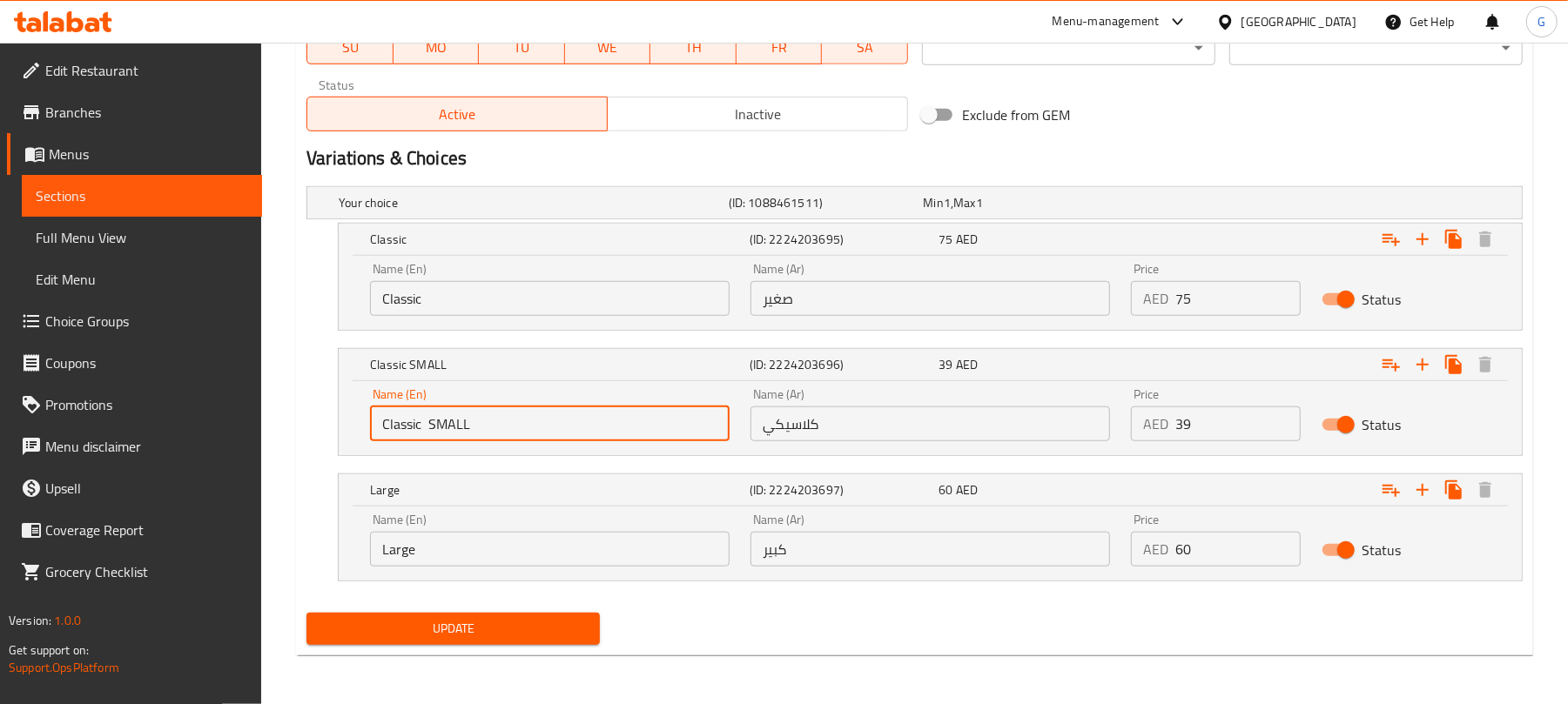
click at [408, 422] on input "Classic SMALL" at bounding box center [549, 424] width 360 height 35
type input "SMALL"
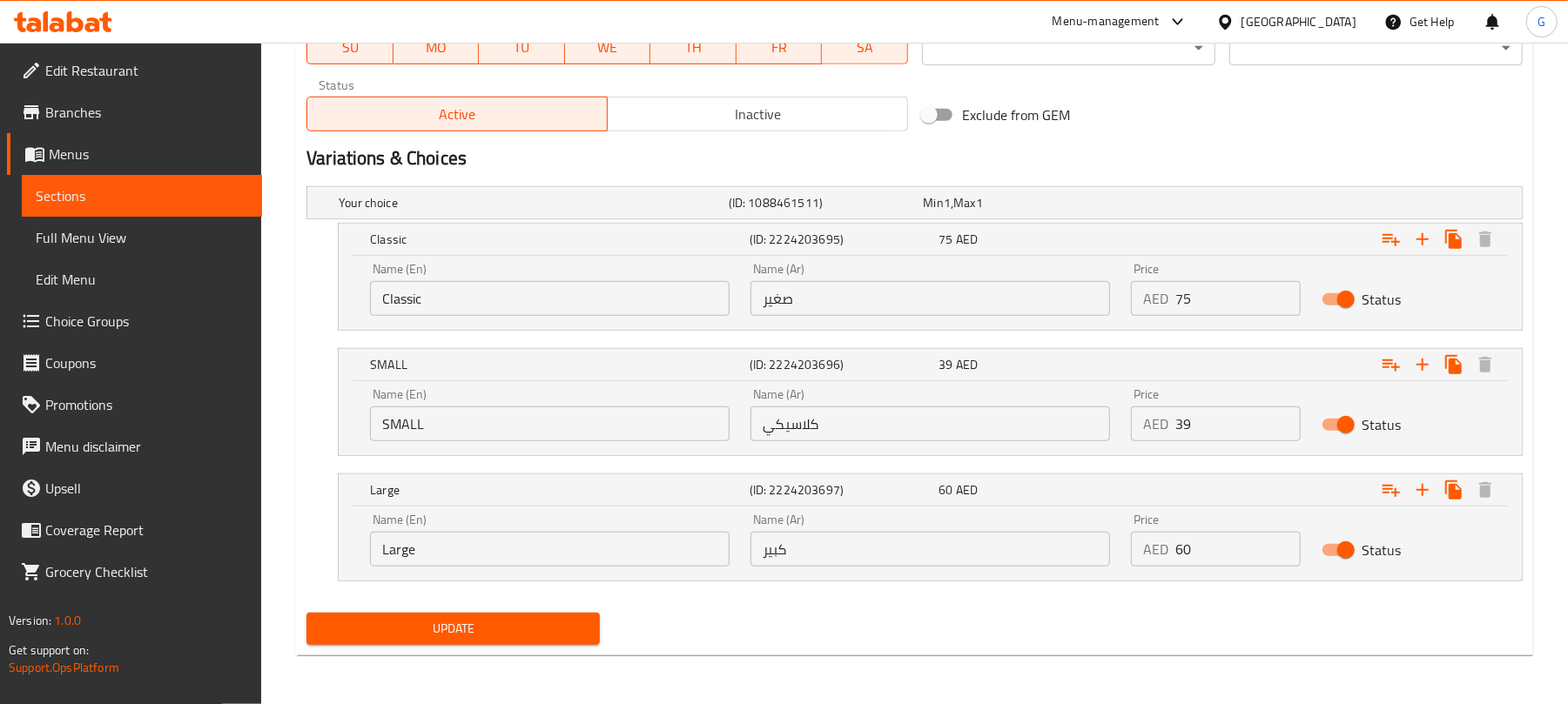
click at [828, 441] on div "Name (Ar) كلاسيكي Name (Ar)" at bounding box center [930, 415] width 381 height 74
click at [828, 429] on input "كلاسيكي" at bounding box center [930, 424] width 360 height 35
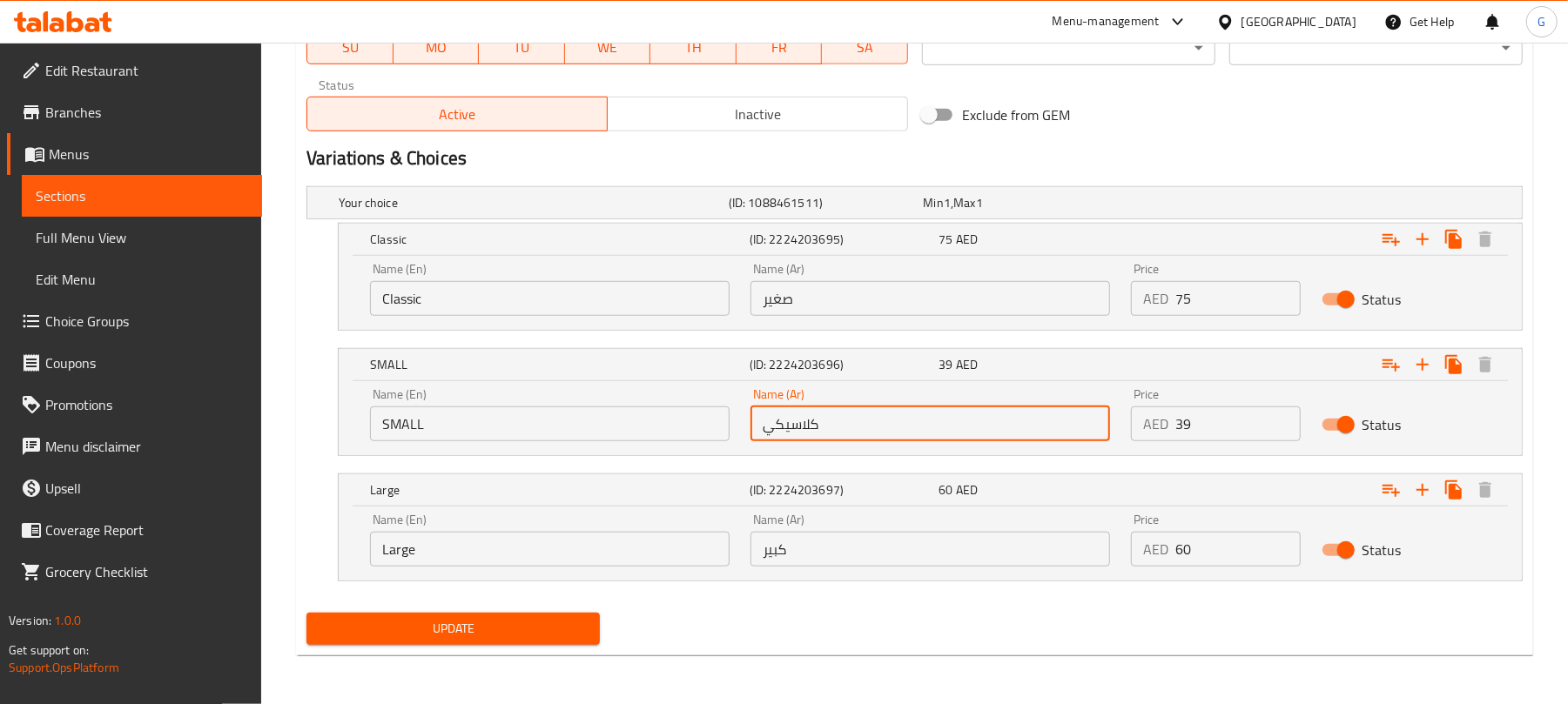
click at [828, 429] on input "كلاسيكي" at bounding box center [930, 424] width 360 height 35
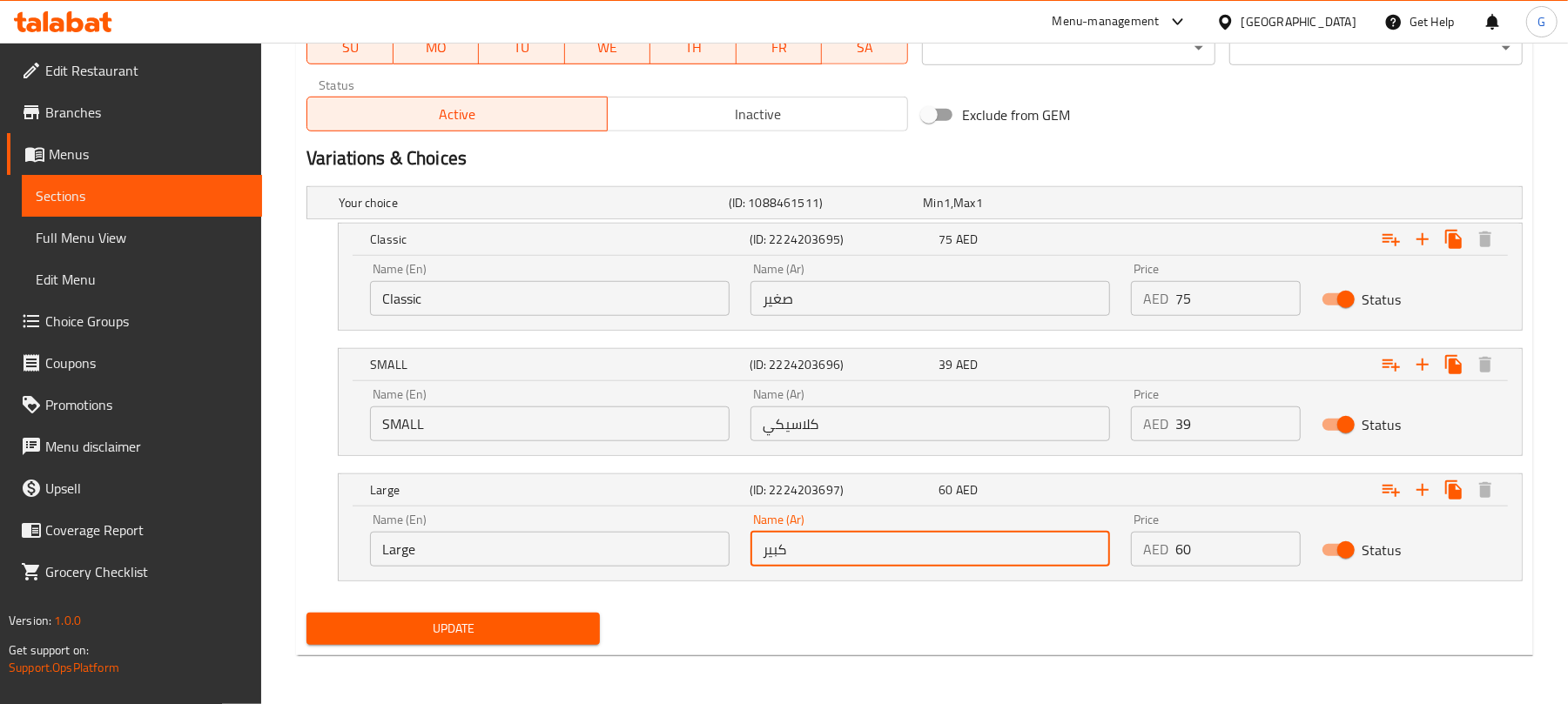
click at [812, 550] on input "كبير" at bounding box center [930, 548] width 360 height 35
paste input "كلاسيكي"
type input "كبير كلاسيكي"
click at [413, 544] on input "Large" at bounding box center [549, 548] width 360 height 35
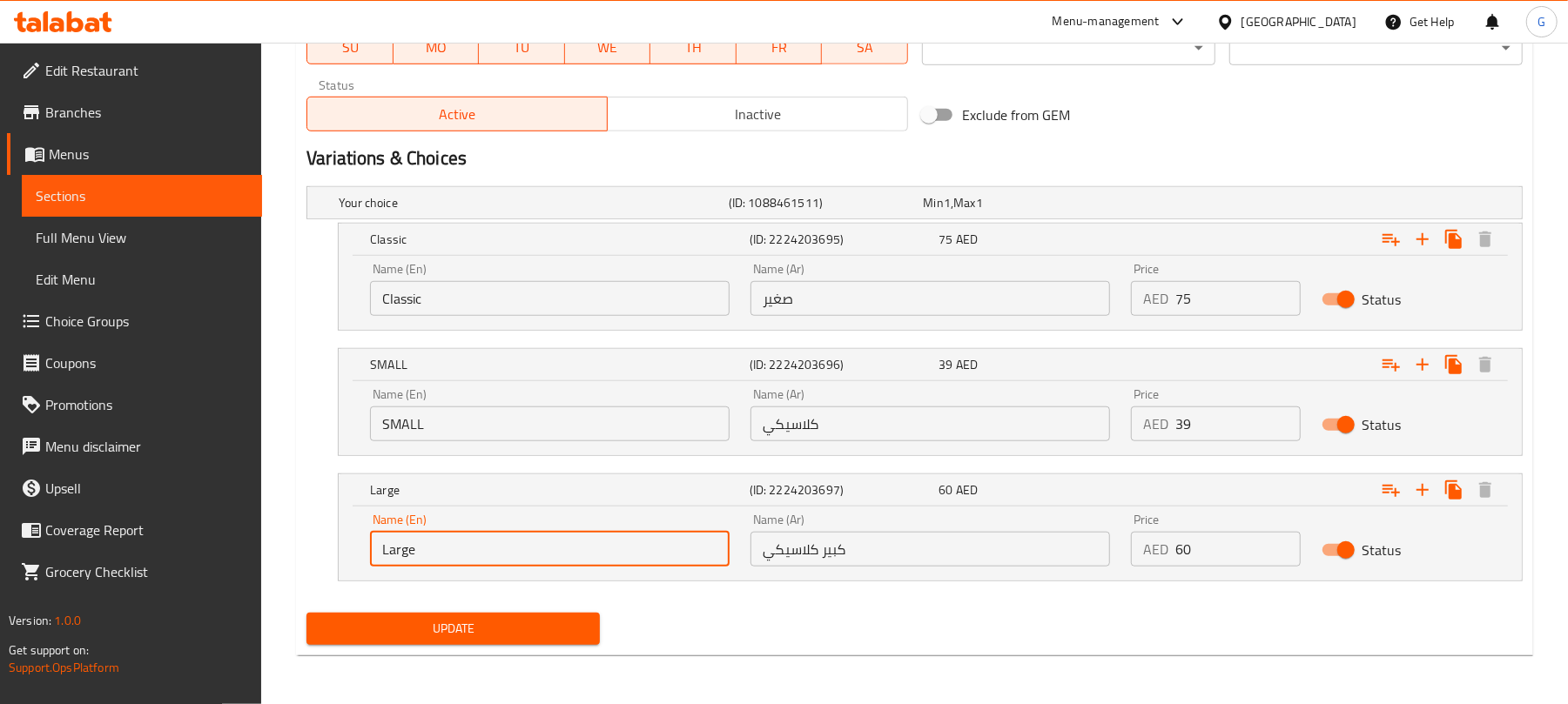
click at [413, 544] on input "Large" at bounding box center [549, 548] width 360 height 35
click at [384, 297] on input "Classic" at bounding box center [549, 298] width 360 height 35
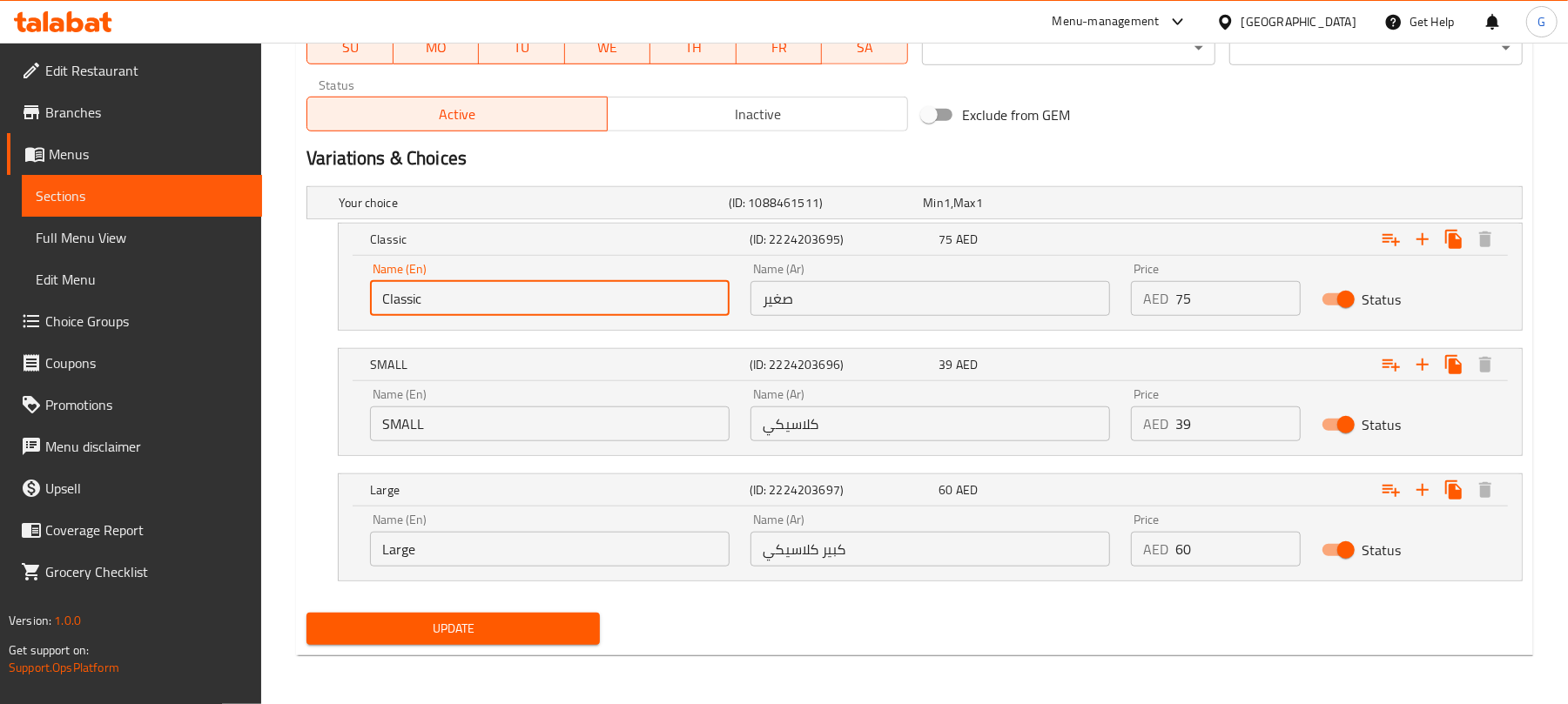
paste input "Large"
click at [443, 293] on input "Large Classic" at bounding box center [549, 298] width 360 height 35
type input "Large Classic"
click at [420, 539] on input "Large" at bounding box center [549, 548] width 360 height 35
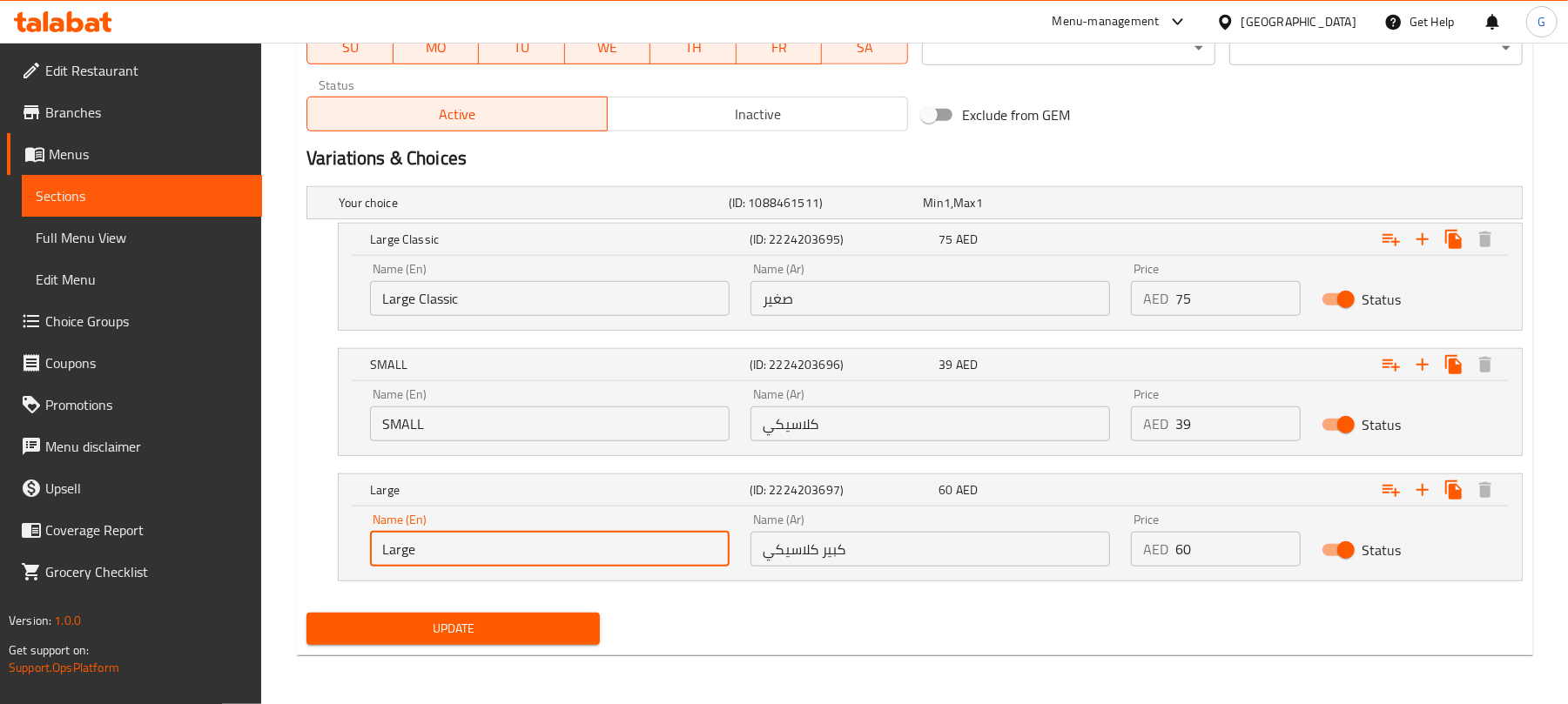
click at [420, 539] on input "Large" at bounding box center [549, 548] width 360 height 35
paste input "Classic"
type input "Classic"
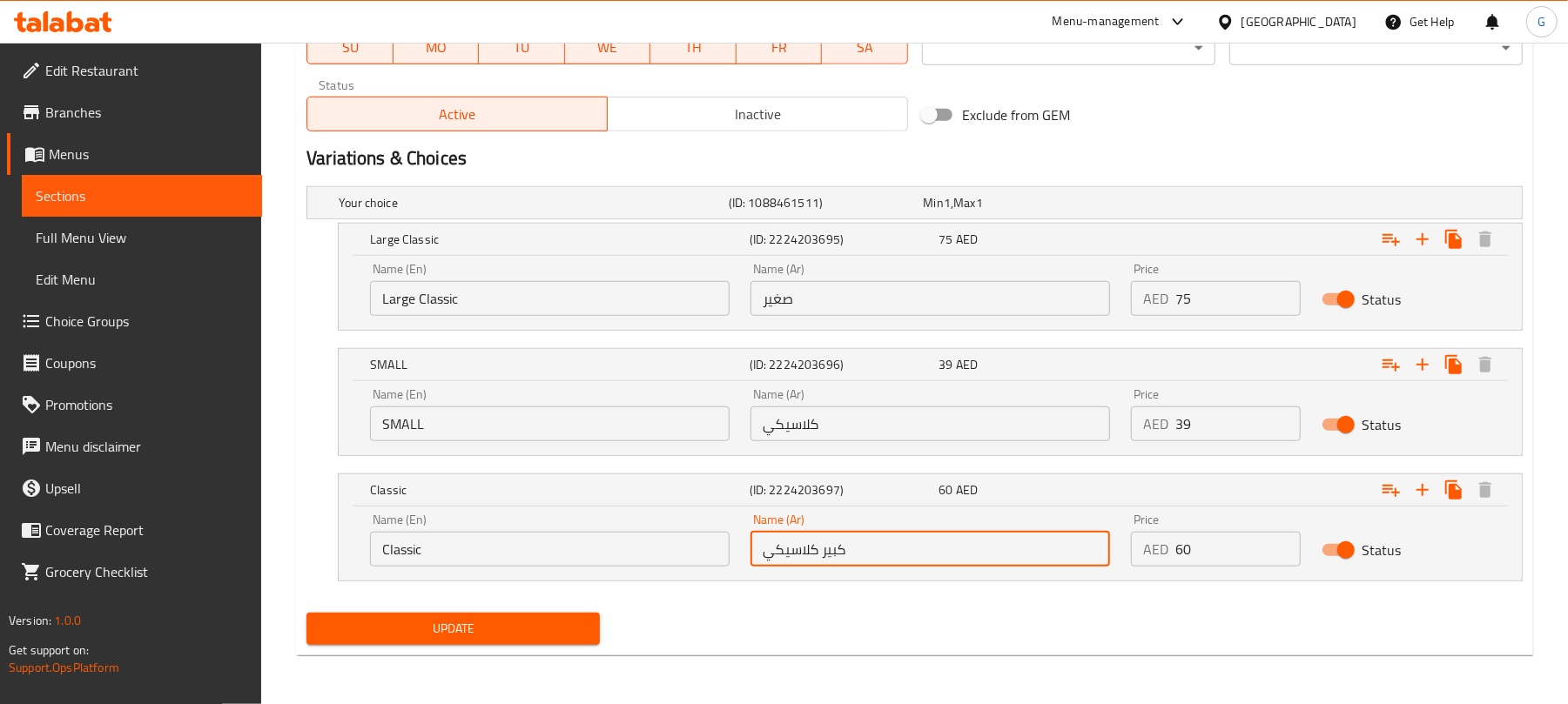
click at [795, 557] on input "كبير كلاسيكي" at bounding box center [930, 548] width 360 height 35
click at [835, 557] on input "كبير كلاسيكي" at bounding box center [930, 548] width 360 height 35
click at [784, 305] on input "صغير" at bounding box center [930, 298] width 360 height 35
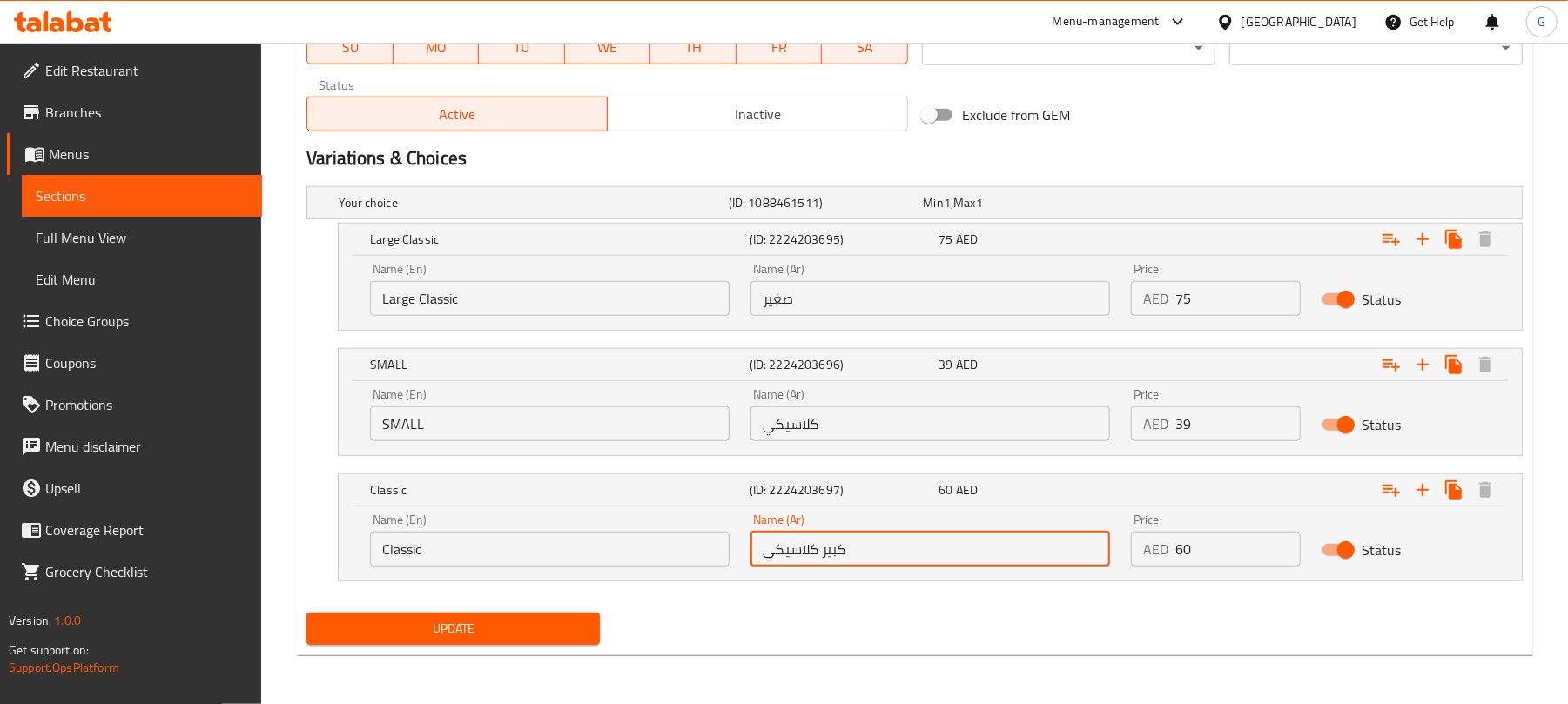
click at [784, 305] on input "صغير" at bounding box center [930, 298] width 360 height 35
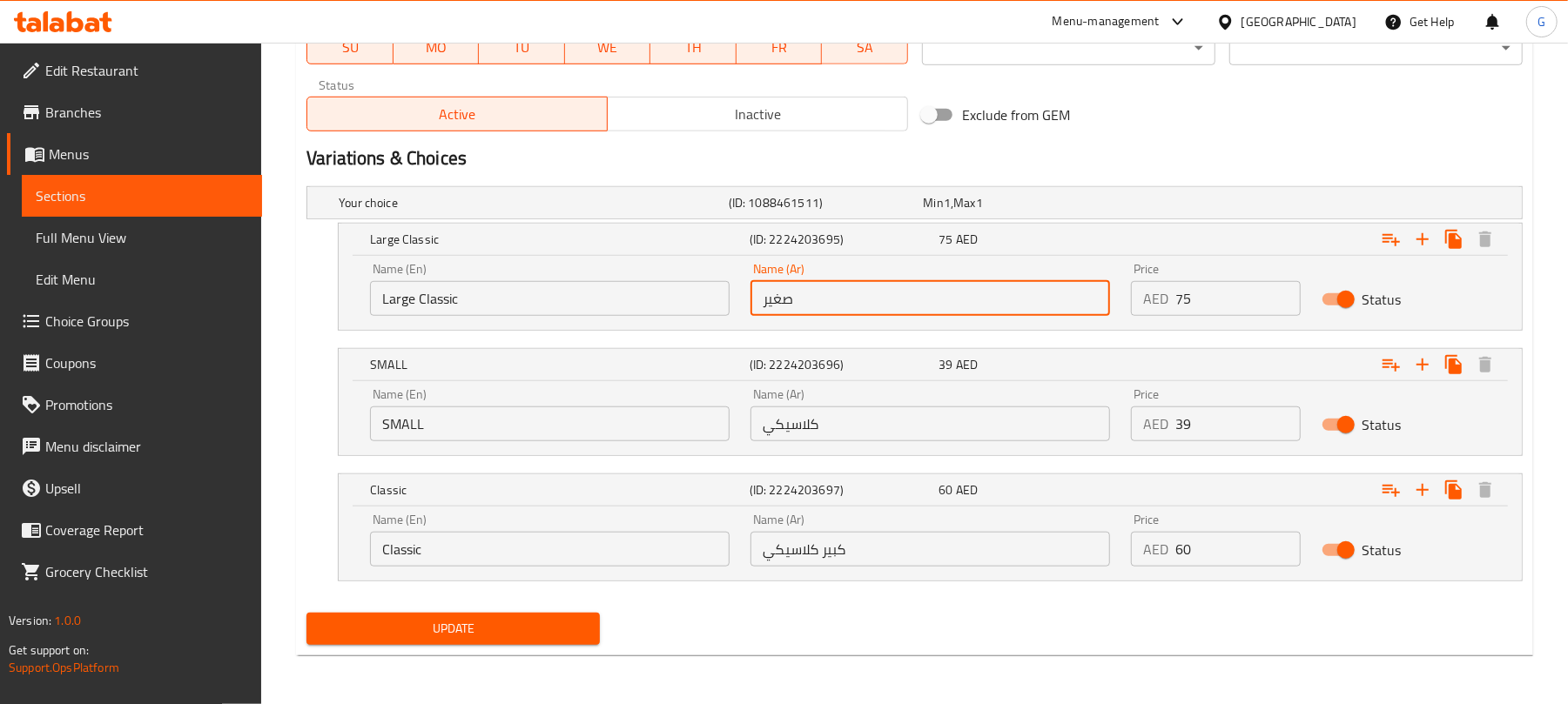
paste input "كبير"
type input "كبير"
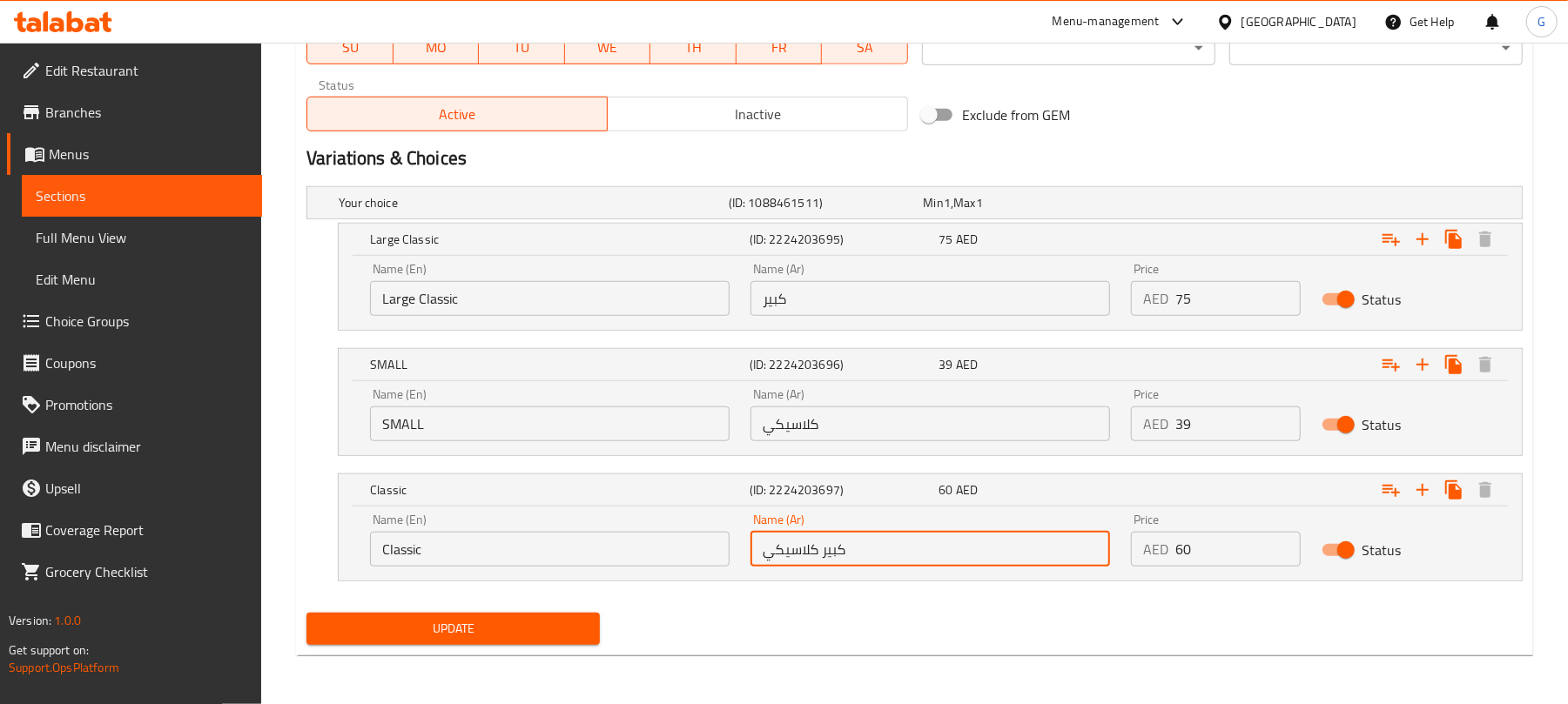
click at [808, 550] on input "كبير كلاسيكي" at bounding box center [930, 548] width 360 height 35
click at [844, 551] on input "كبير كلاسيكي" at bounding box center [930, 548] width 360 height 35
click at [840, 551] on input "كبير كلاسيكي" at bounding box center [930, 548] width 360 height 35
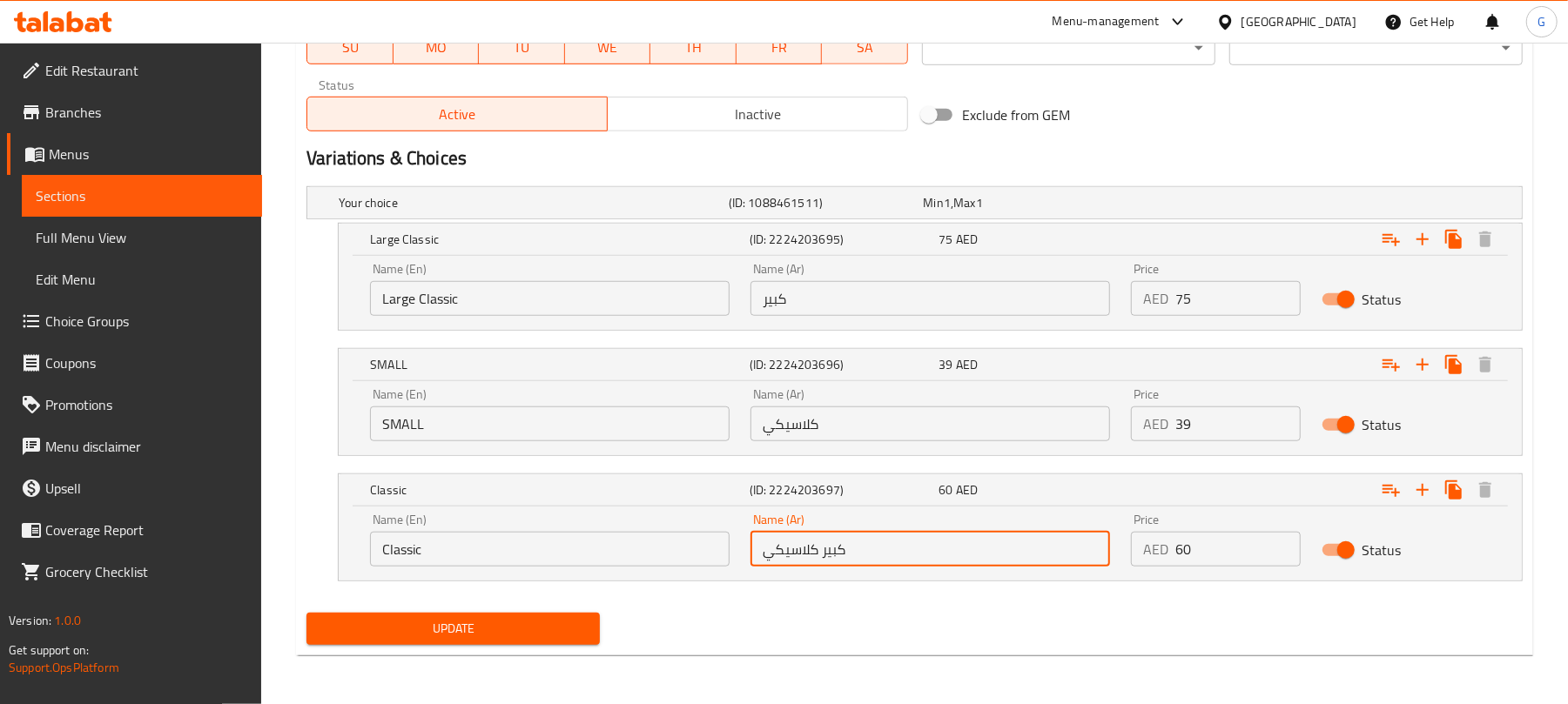
click at [840, 551] on input "كبير كلاسيكي" at bounding box center [930, 548] width 360 height 35
click at [821, 547] on input "كبير كلاسيكي" at bounding box center [930, 548] width 360 height 35
click at [836, 544] on input "كبير كلاسيكي" at bounding box center [930, 548] width 360 height 35
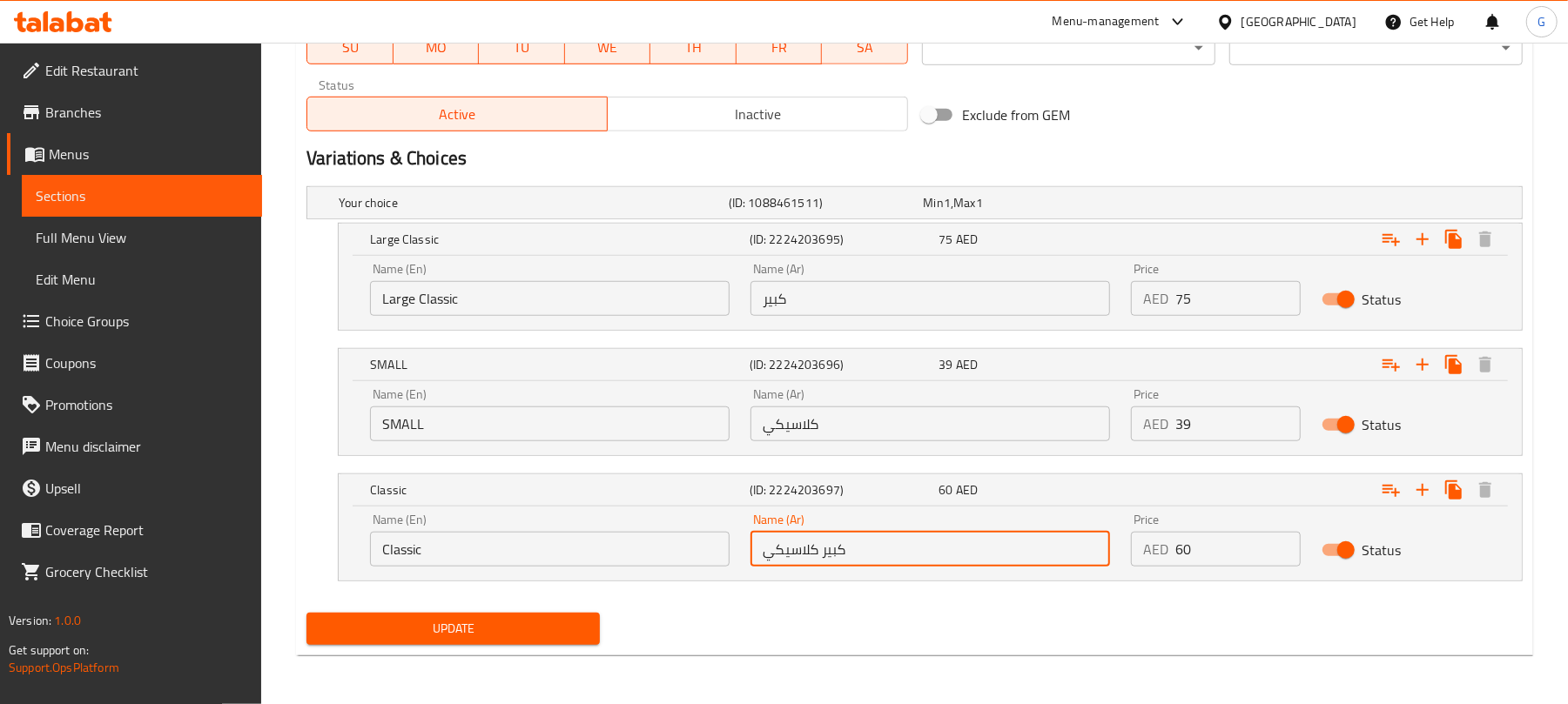
click at [836, 544] on input "كبير كلاسيكي" at bounding box center [930, 548] width 360 height 35
type input "كلاسيكي"
click at [835, 418] on input "كلاسيكي" at bounding box center [930, 424] width 360 height 35
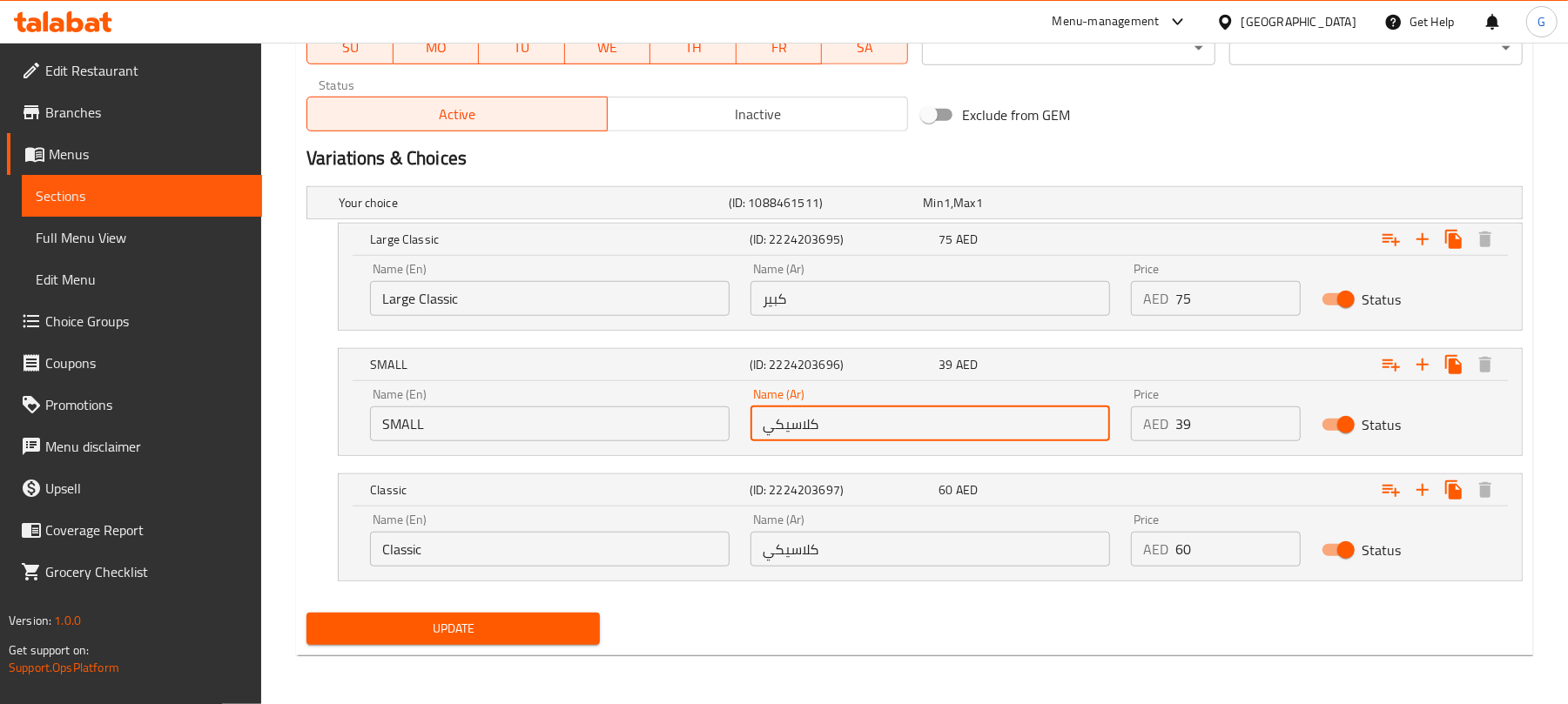
click at [835, 418] on input "كلاسيكي" at bounding box center [930, 424] width 360 height 35
click at [835, 418] on input "text" at bounding box center [930, 424] width 360 height 35
type input "صغير"
click at [441, 637] on span "Update" at bounding box center [453, 629] width 265 height 22
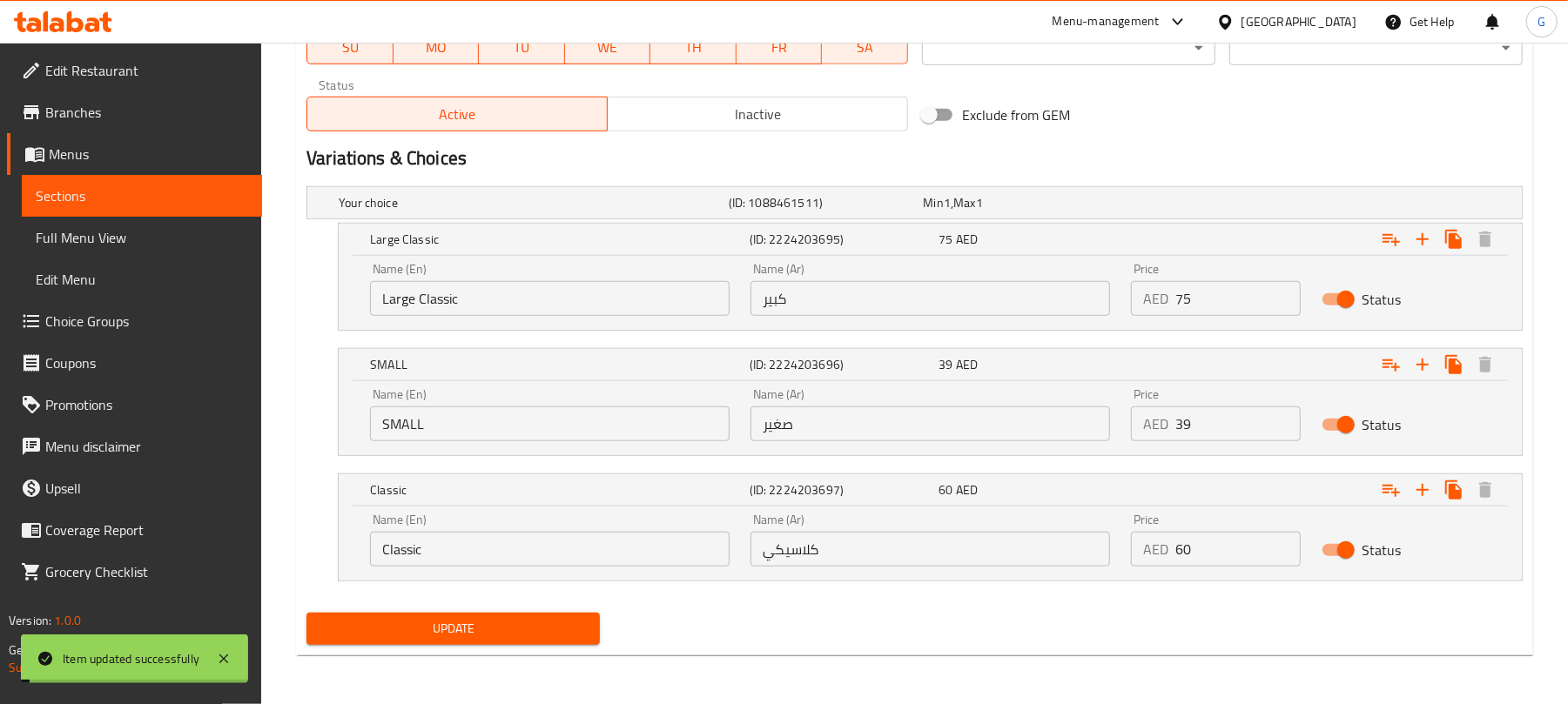
click at [475, 645] on div "Update" at bounding box center [453, 629] width 307 height 46
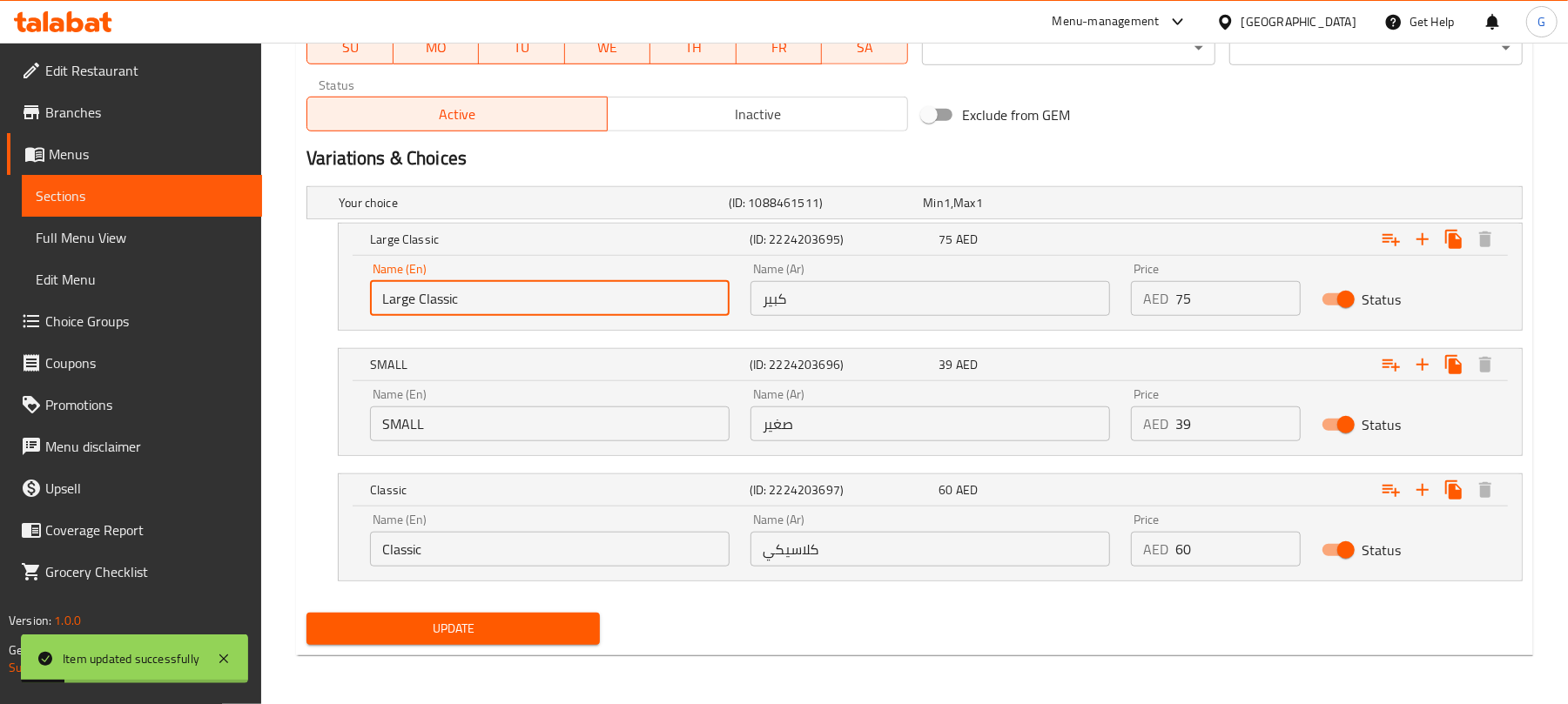
click at [395, 290] on input "Large Classic" at bounding box center [549, 298] width 360 height 35
click at [441, 310] on input "Large Classic" at bounding box center [549, 298] width 360 height 35
type input "Large"
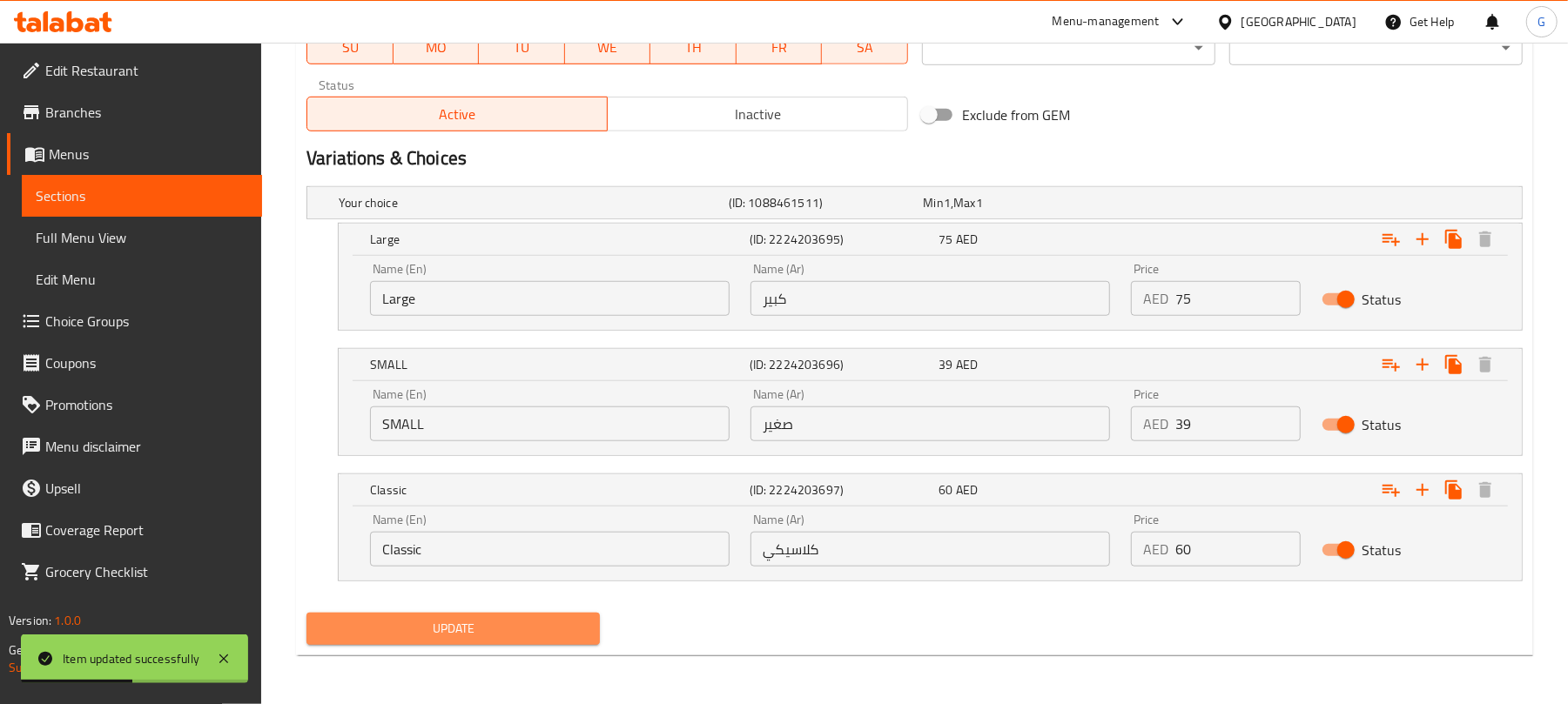
click at [516, 618] on span "Update" at bounding box center [453, 629] width 265 height 22
click at [516, 618] on div at bounding box center [784, 352] width 1568 height 704
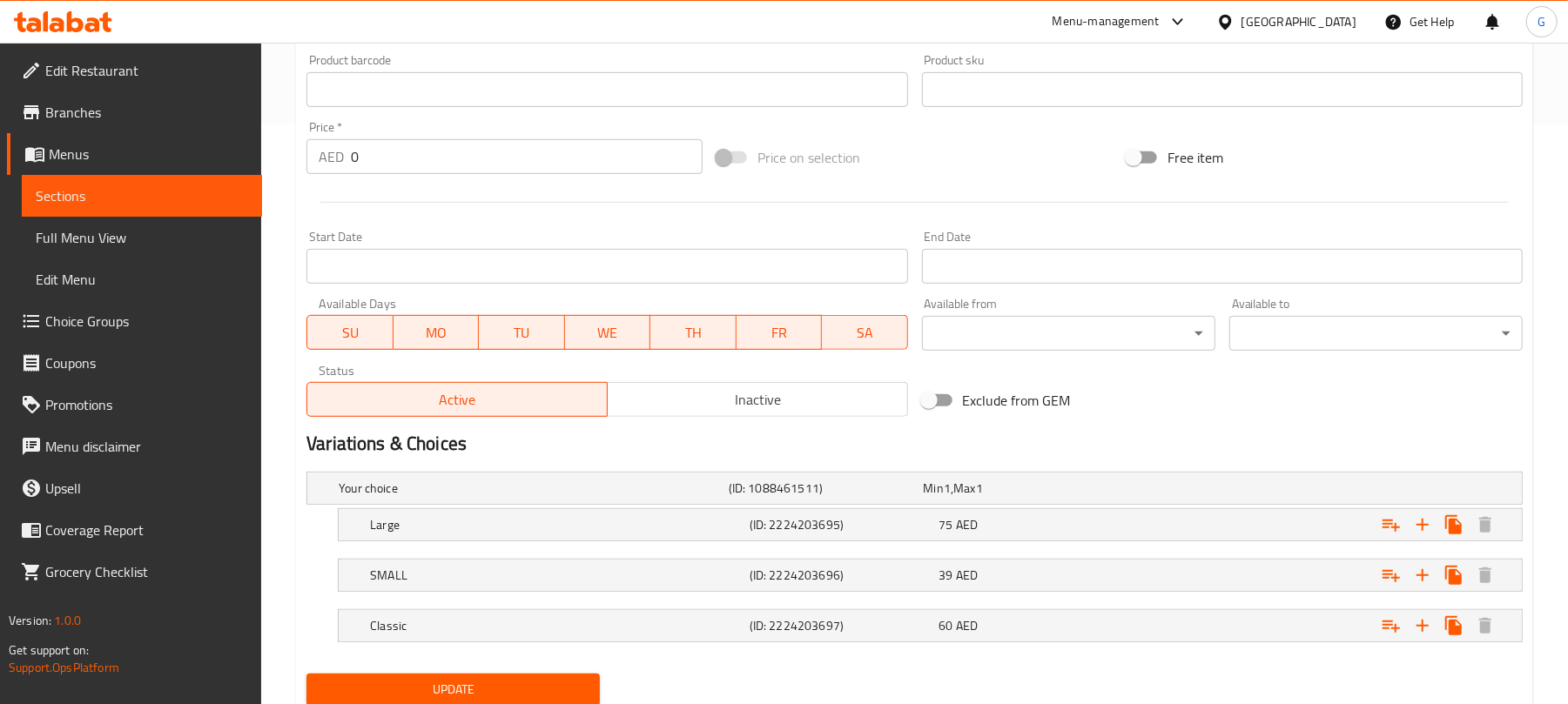
scroll to position [642, 0]
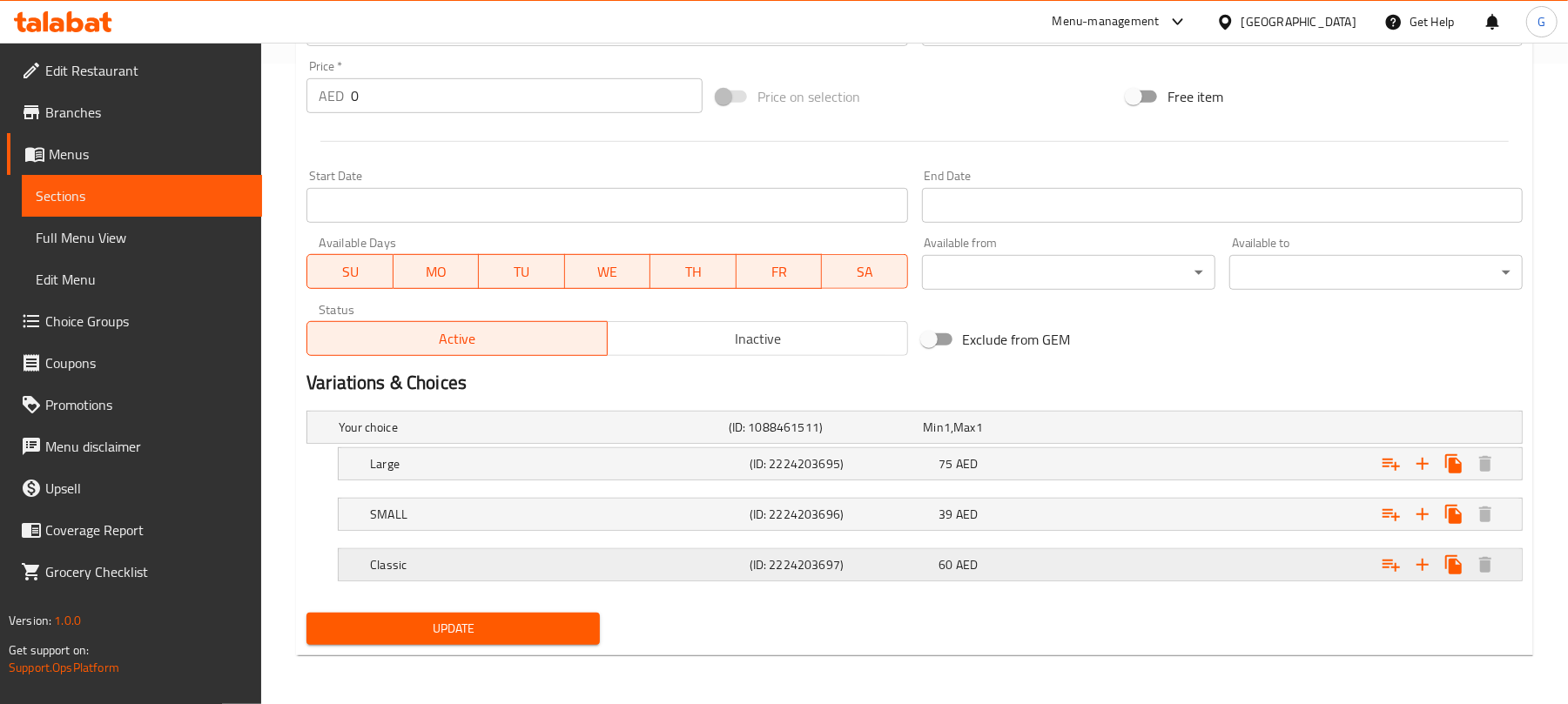
click at [451, 562] on h5 "Classic" at bounding box center [556, 564] width 373 height 17
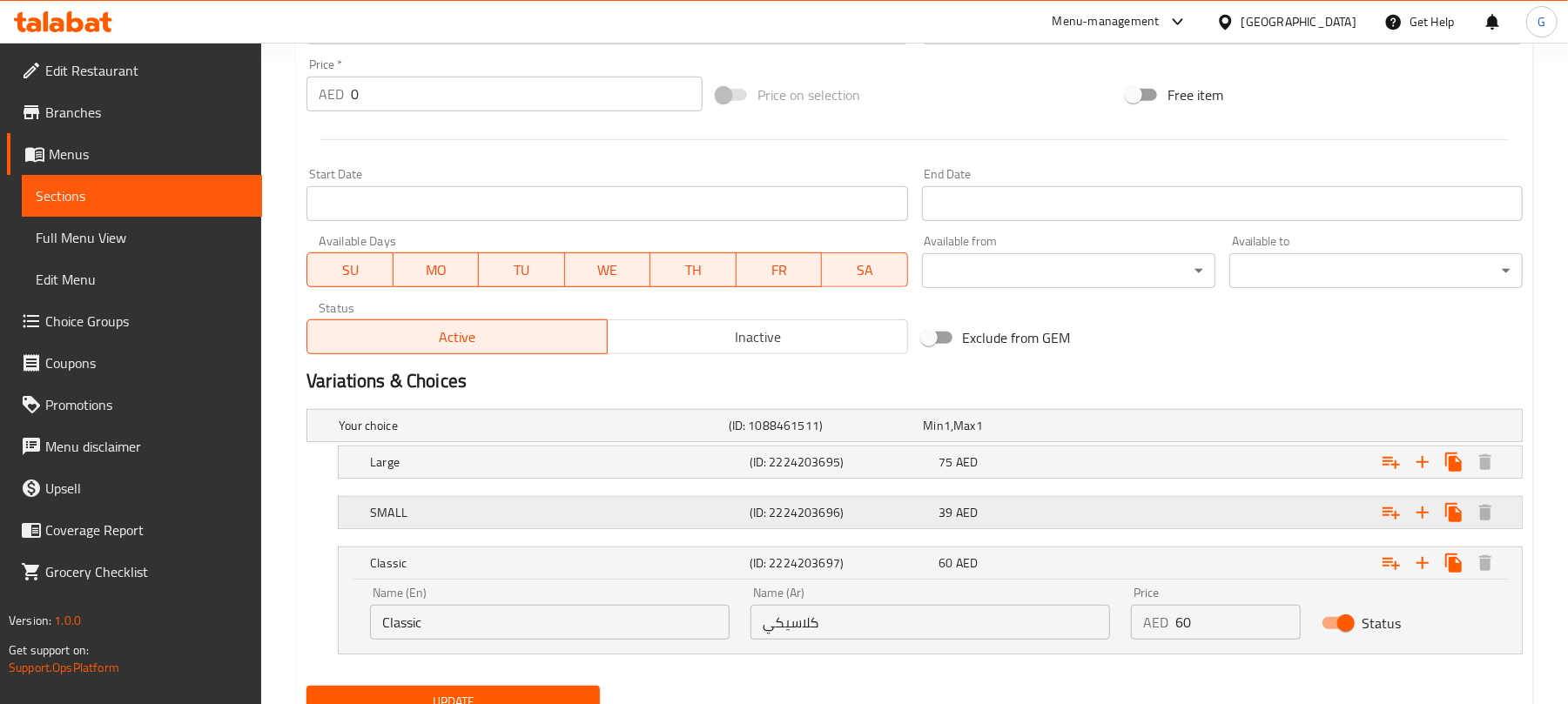
click at [437, 512] on h5 "SMALL" at bounding box center [556, 513] width 373 height 17
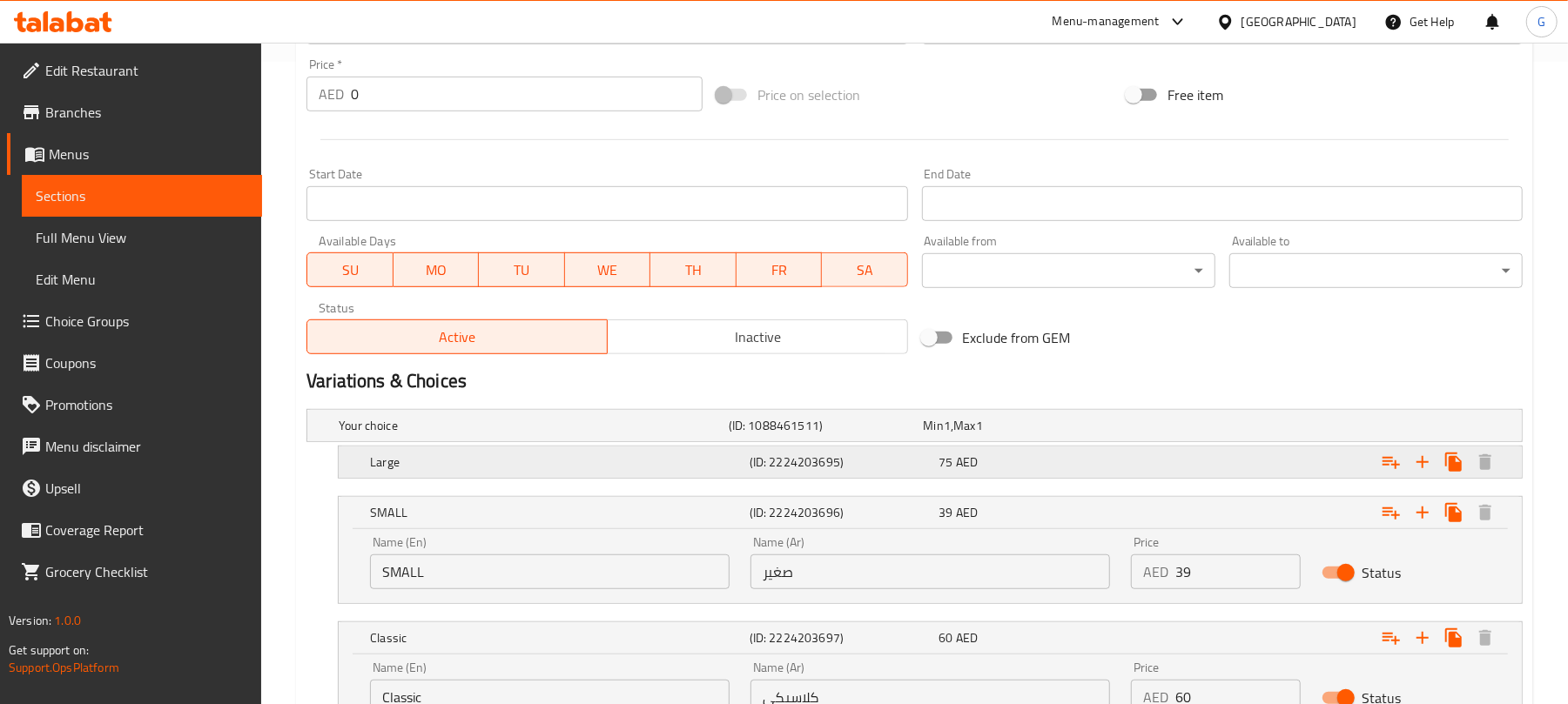
click at [440, 468] on h5 "Large" at bounding box center [556, 462] width 373 height 17
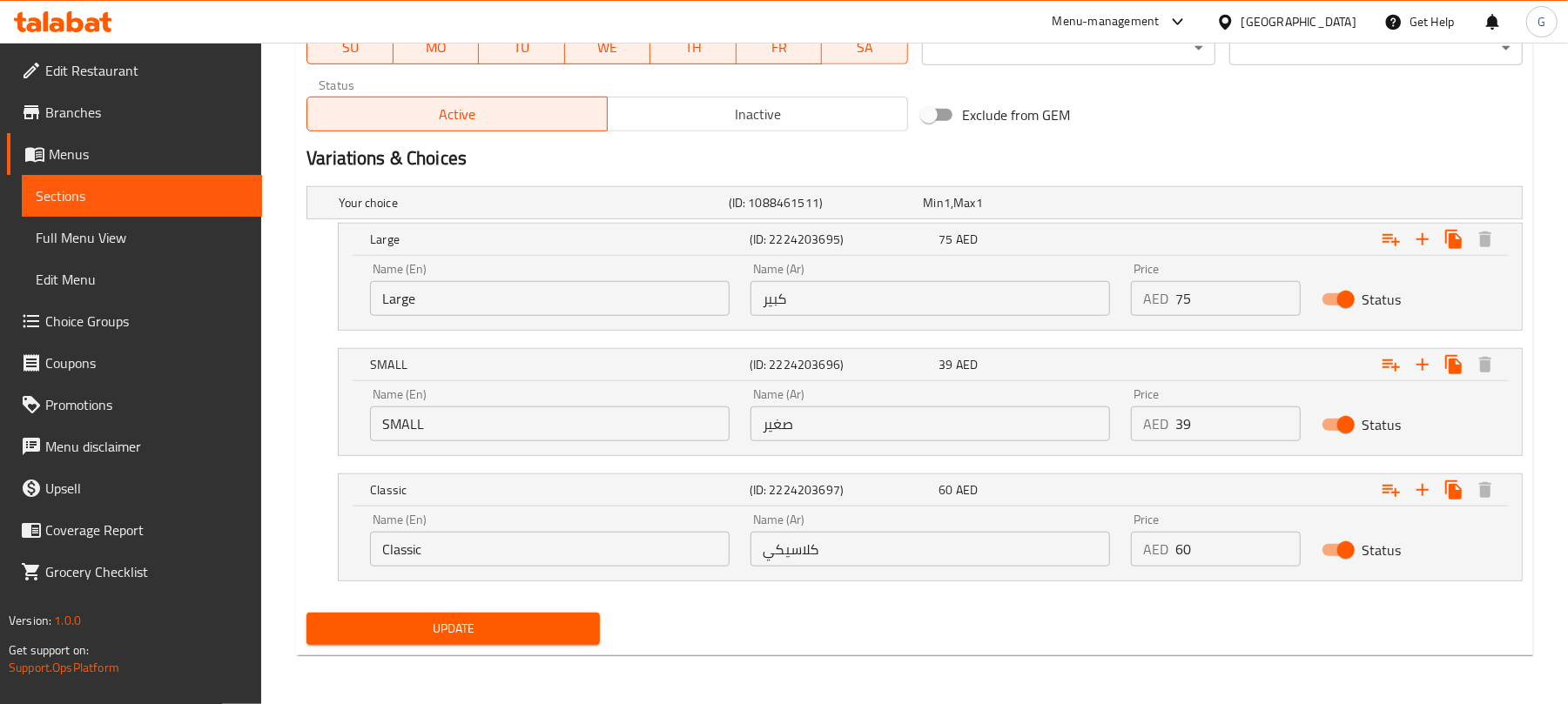
scroll to position [869, 0]
click at [554, 624] on span "Update" at bounding box center [453, 629] width 265 height 22
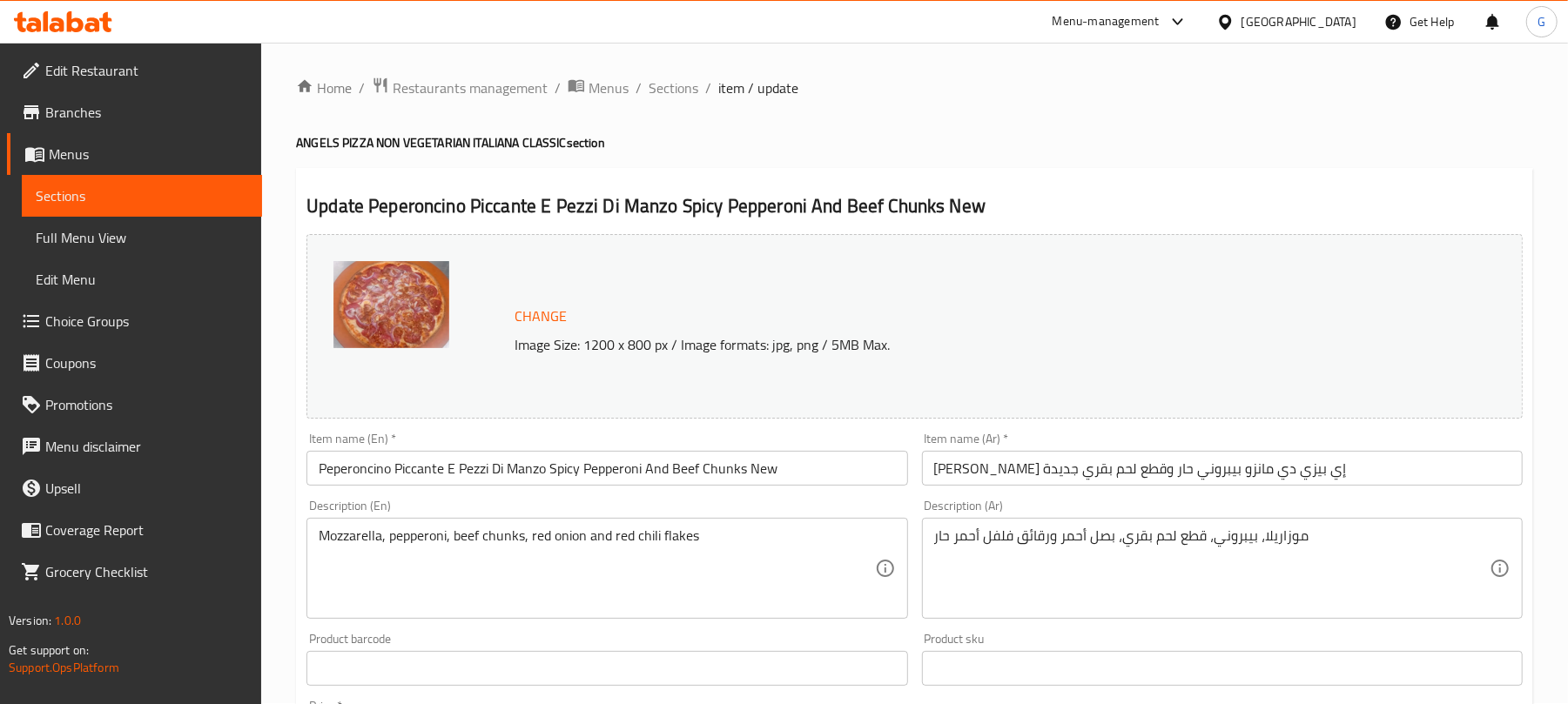
scroll to position [0, 0]
click at [426, 81] on span "Restaurants management" at bounding box center [470, 89] width 155 height 21
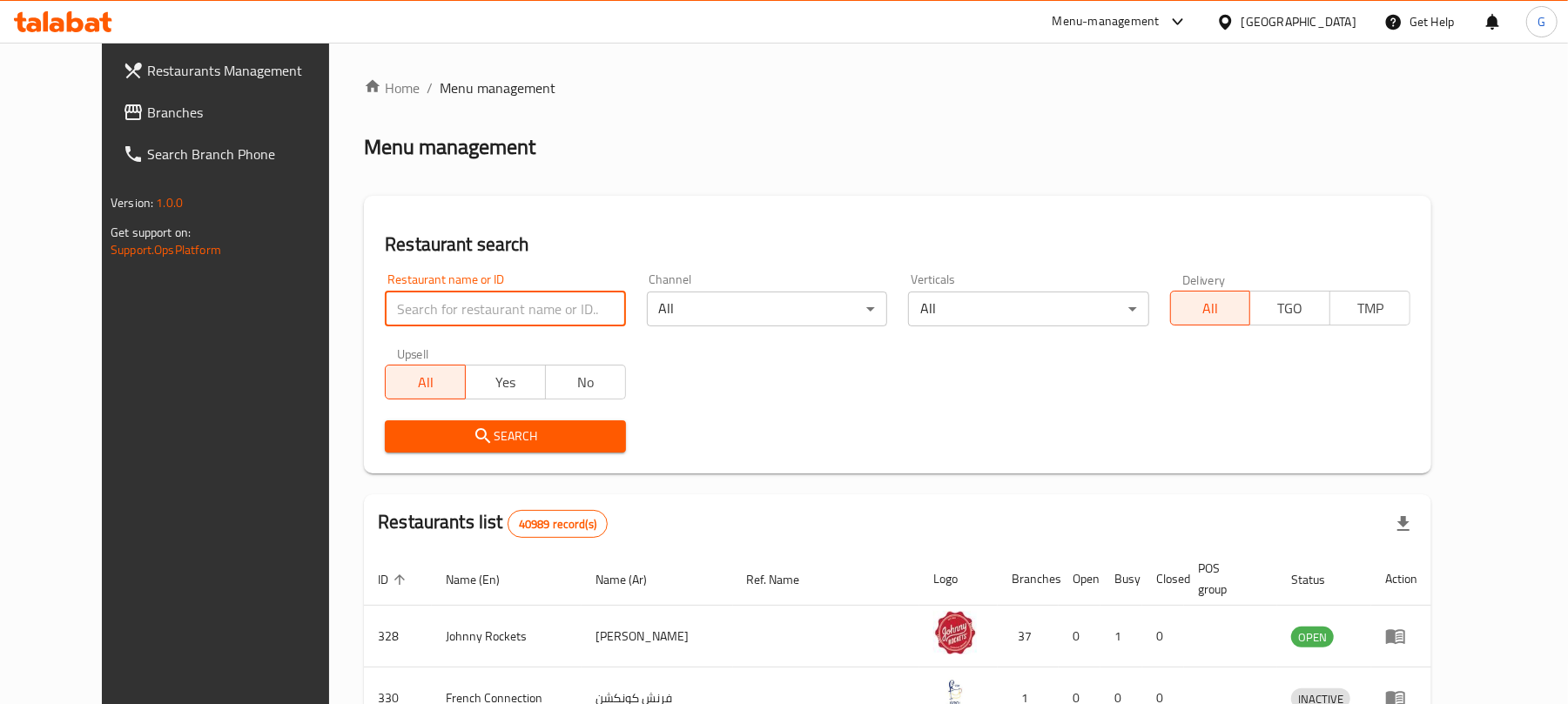
paste input "2274"
type input "2274"
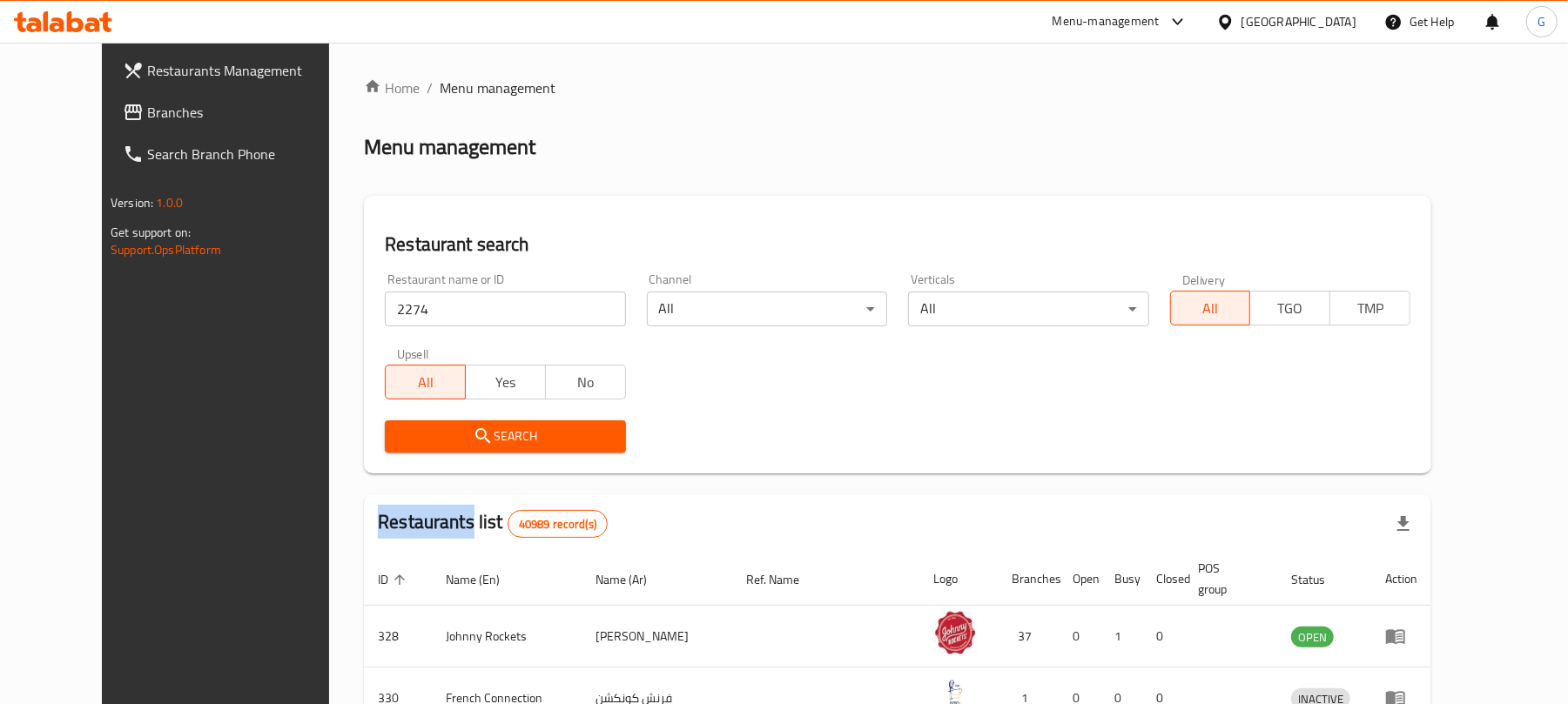
drag, startPoint x: 531, startPoint y: 458, endPoint x: 586, endPoint y: 443, distance: 57.0
click at [532, 458] on div "Search" at bounding box center [504, 436] width 261 height 53
click at [586, 443] on span "Search" at bounding box center [504, 437] width 212 height 22
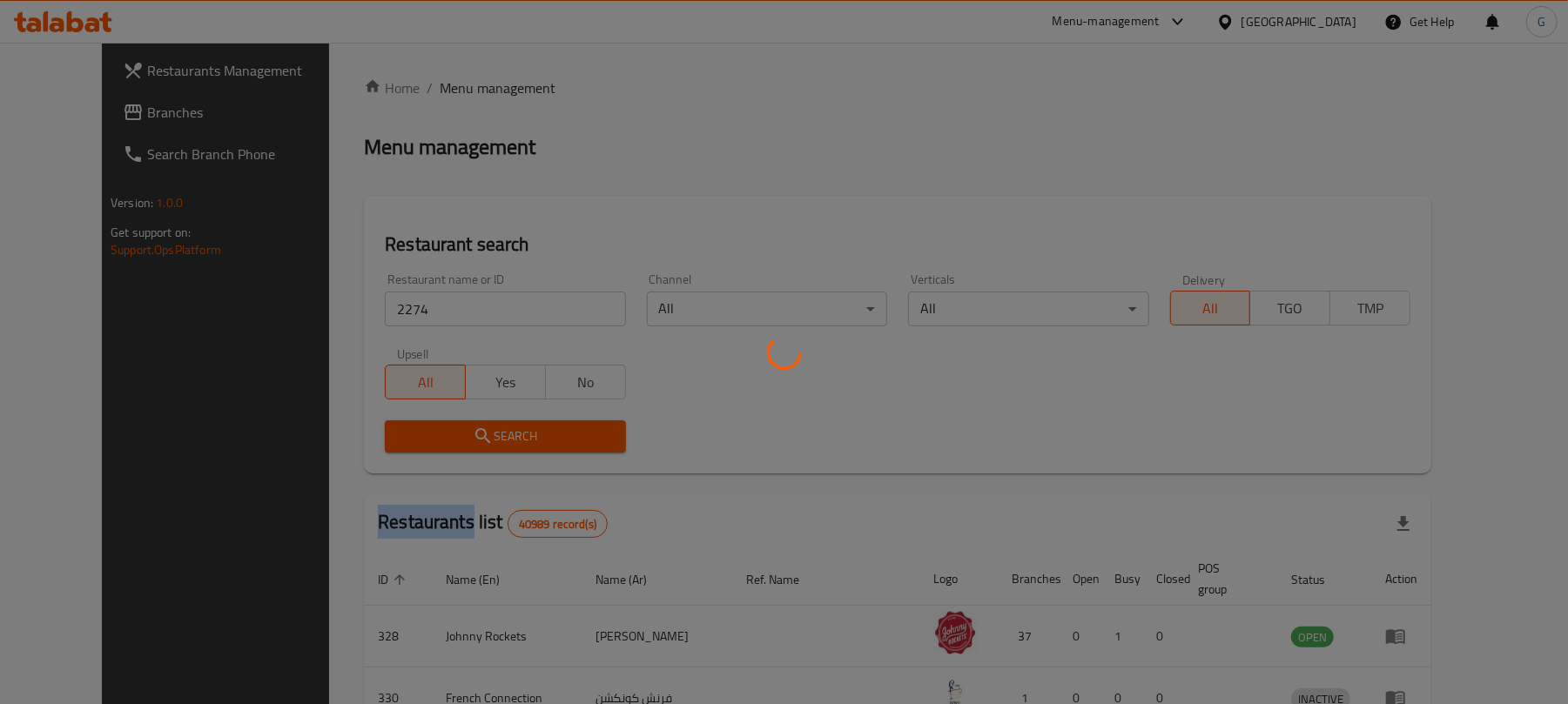
click at [586, 443] on div at bounding box center [784, 352] width 1568 height 704
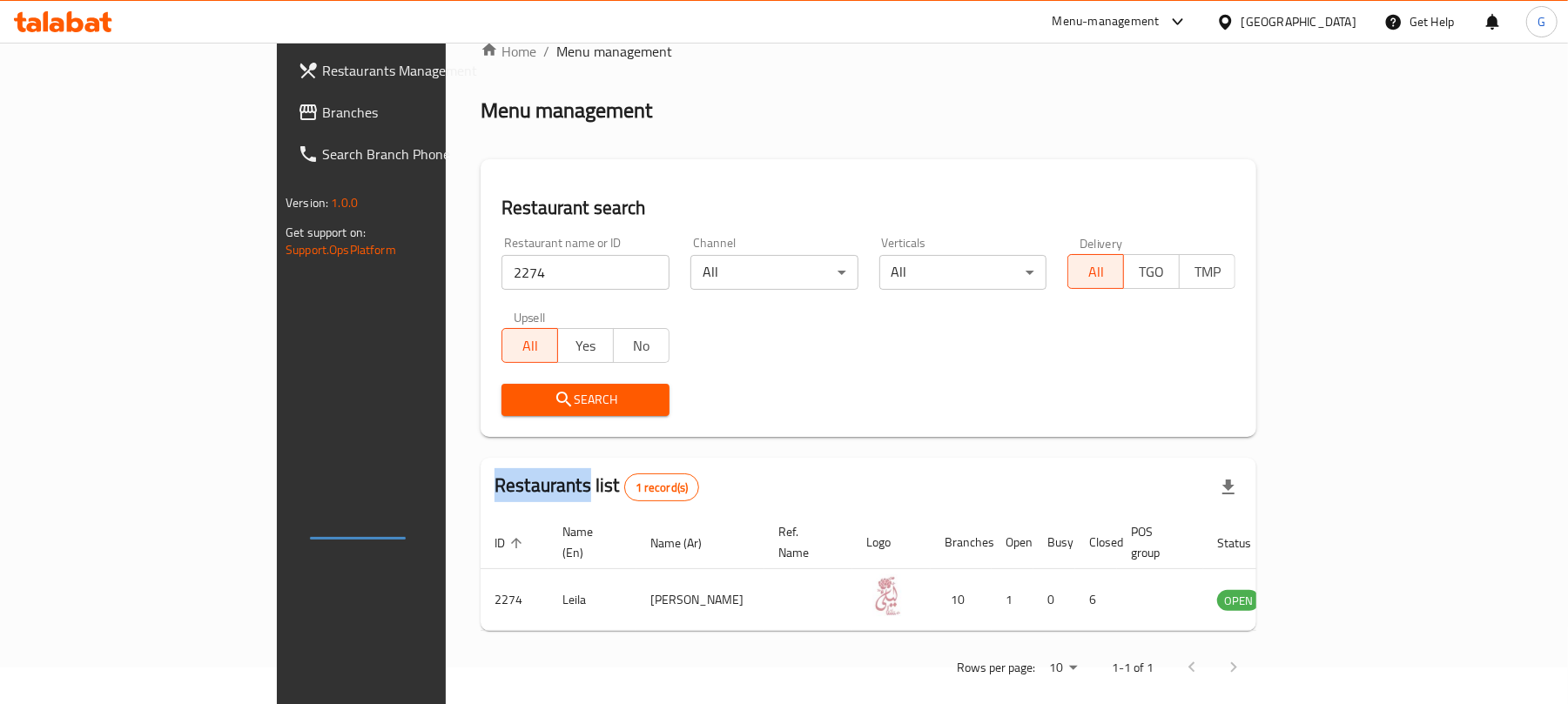
scroll to position [39, 0]
